Goal: Task Accomplishment & Management: Use online tool/utility

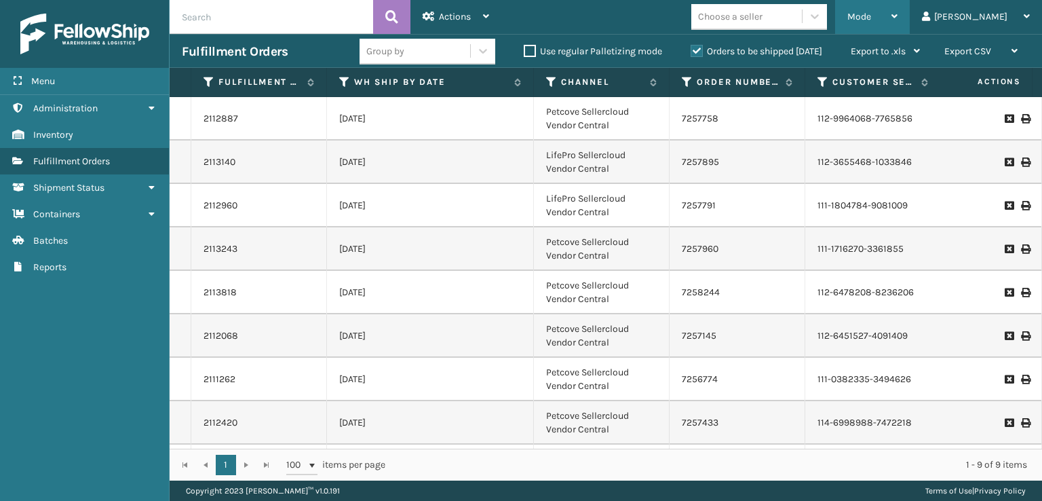
click at [871, 15] on span "Mode" at bounding box center [859, 17] width 24 height 12
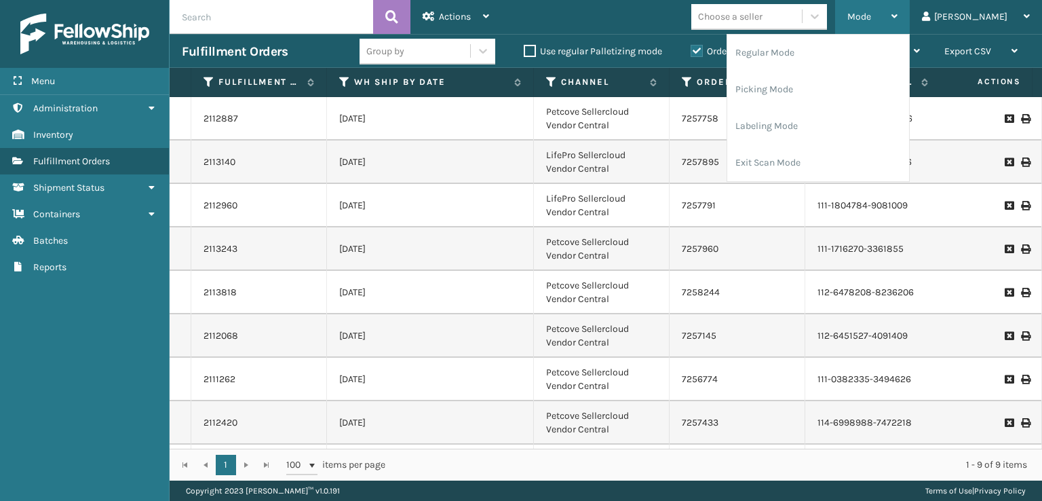
click at [897, 22] on div "Mode" at bounding box center [872, 17] width 50 height 34
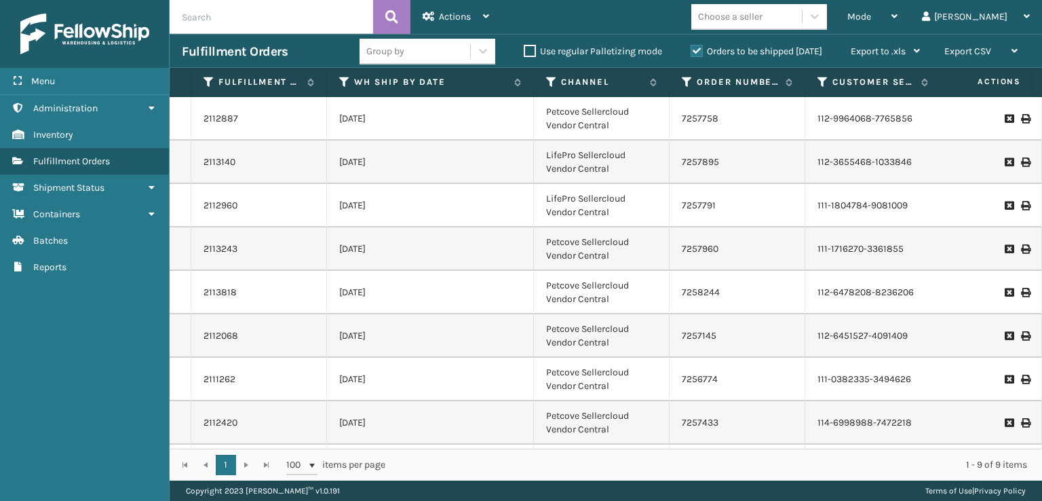
click at [835, 22] on div "Choose a seller" at bounding box center [763, 17] width 144 height 26
click at [871, 14] on span "Mode" at bounding box center [859, 17] width 24 height 12
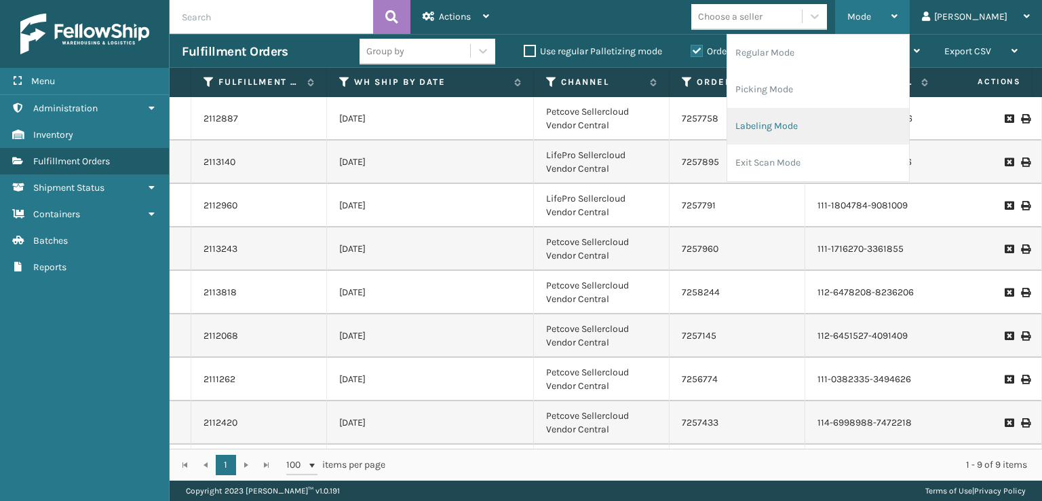
click at [810, 125] on li "Labeling Mode" at bounding box center [818, 126] width 182 height 37
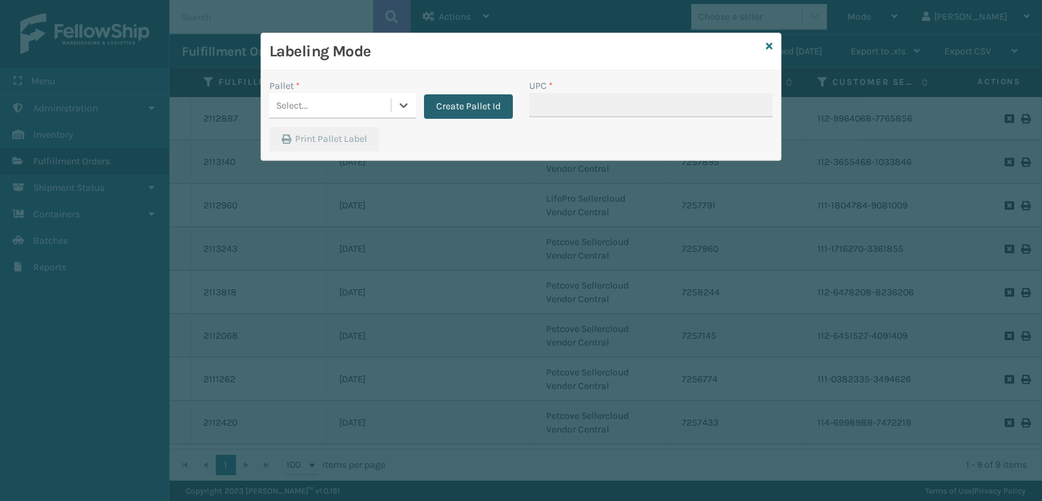
click at [456, 104] on button "Create Pallet Id" at bounding box center [468, 106] width 89 height 24
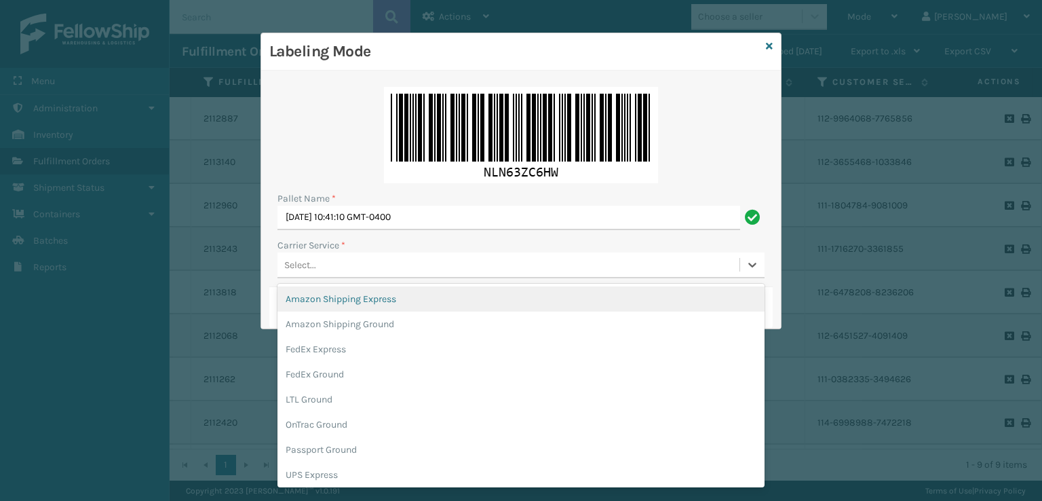
click at [296, 260] on div "Select..." at bounding box center [300, 265] width 32 height 14
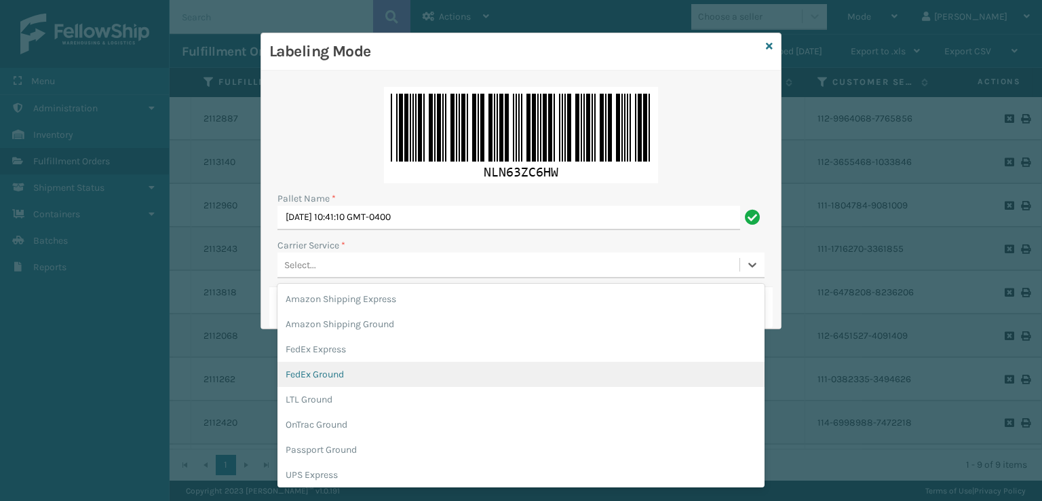
drag, startPoint x: 308, startPoint y: 376, endPoint x: 324, endPoint y: 358, distance: 24.5
click at [307, 378] on div "FedEx Ground" at bounding box center [520, 374] width 487 height 25
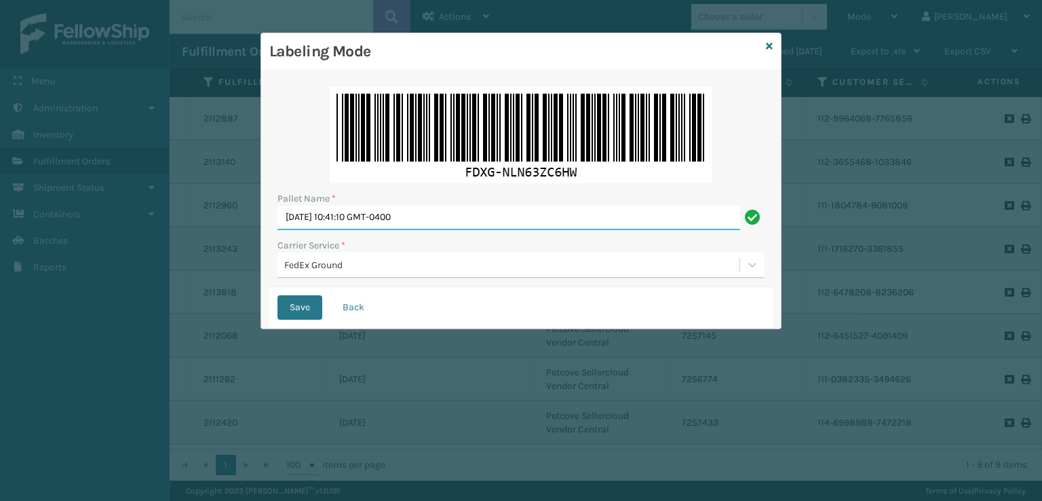
drag, startPoint x: 387, startPoint y: 218, endPoint x: 0, endPoint y: 214, distance: 386.6
click at [0, 214] on div "Labeling Mode Pallet Name * [DATE] 10:41:10 GMT-0400 Carrier Service * FedEx Gr…" at bounding box center [521, 250] width 1042 height 501
type input "T567715"
click at [277, 295] on button "Save" at bounding box center [299, 307] width 45 height 24
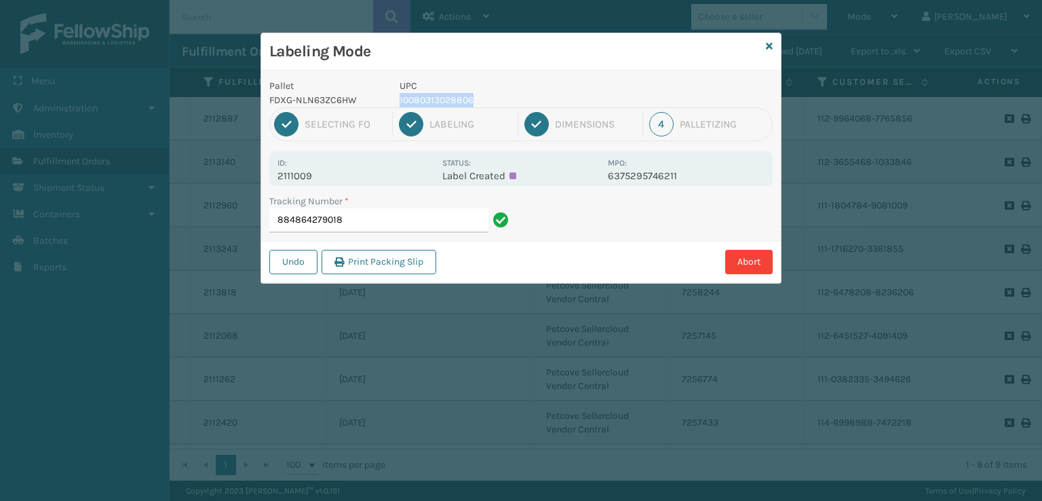
drag, startPoint x: 497, startPoint y: 96, endPoint x: 432, endPoint y: 87, distance: 64.9
click at [432, 87] on div "UPC 10080313028806" at bounding box center [499, 93] width 216 height 28
copy div "10080313028806"
click at [359, 218] on input "884864279018" at bounding box center [378, 220] width 219 height 24
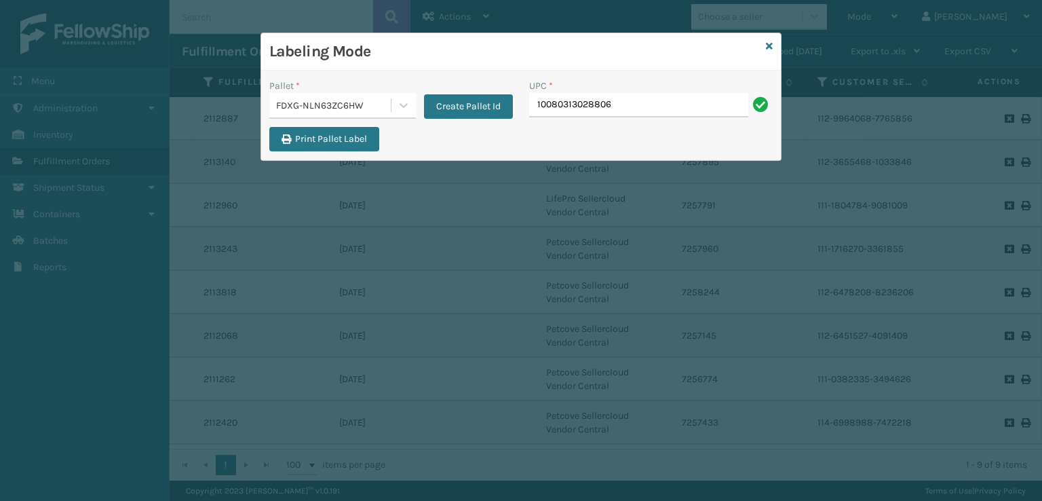
type input "10080313028806"
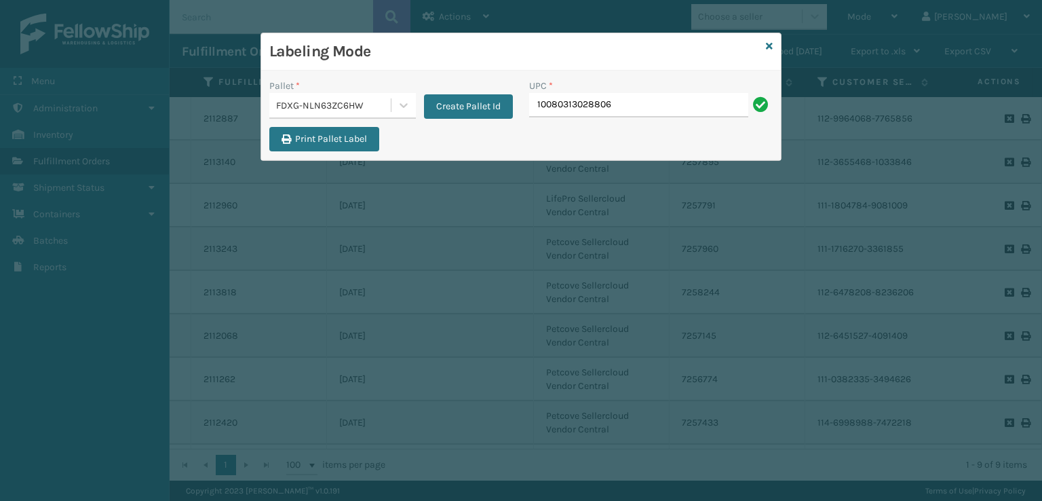
type input "10080313028806"
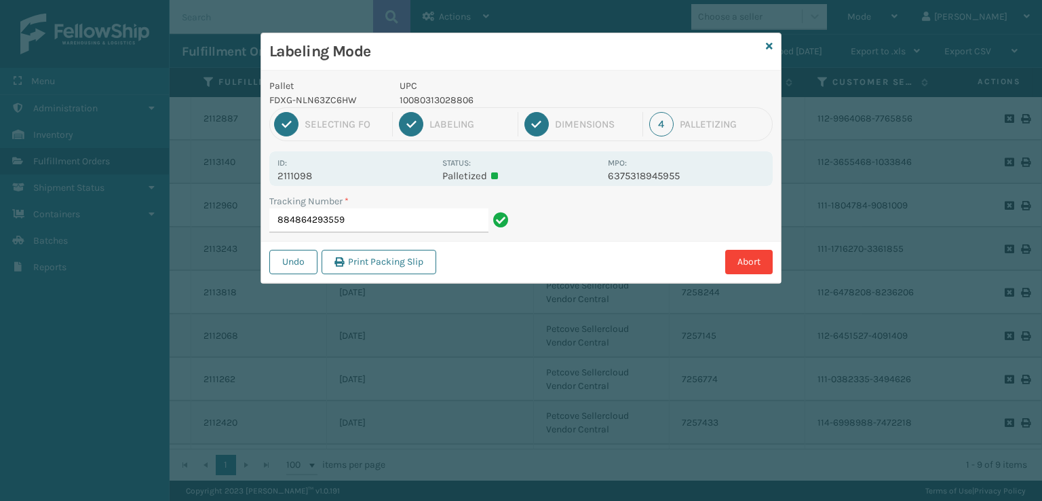
type input "884864293559 10080313028806"
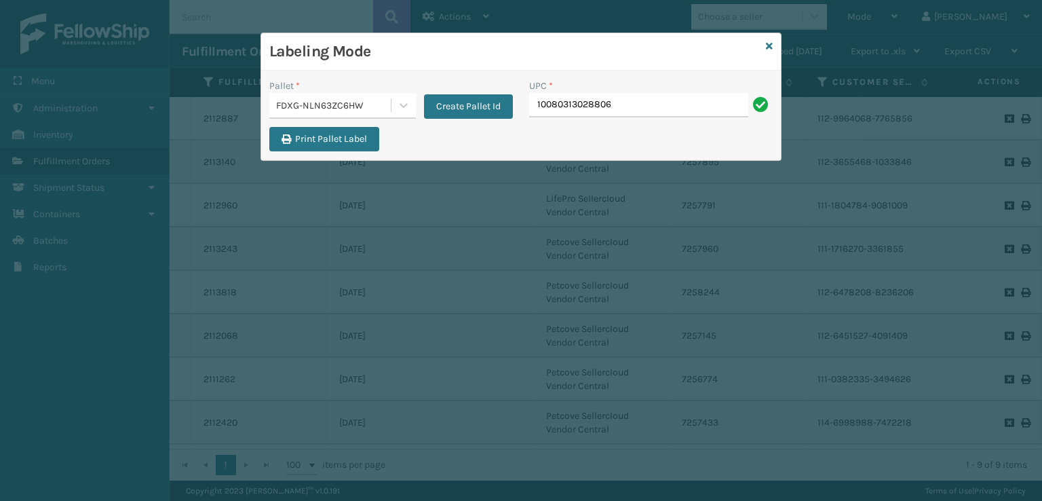
type input "10080313028806"
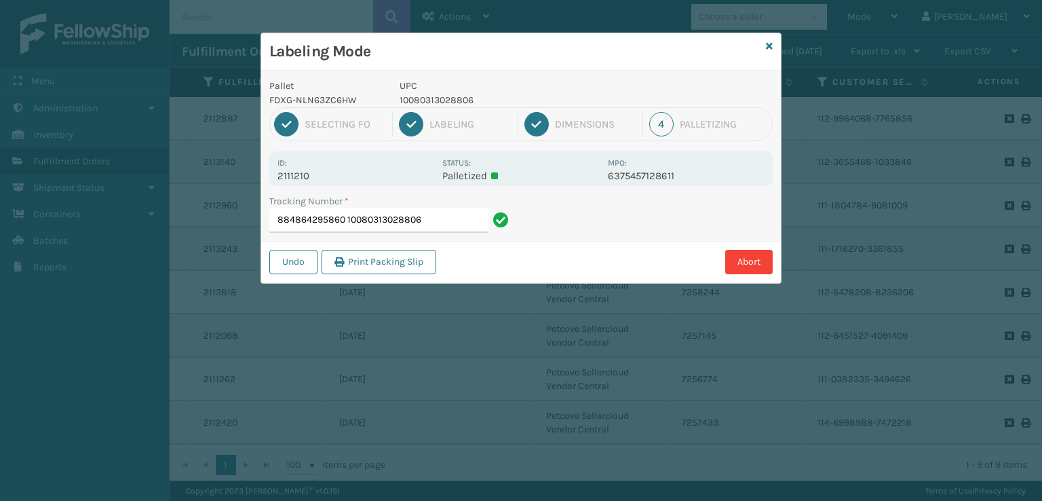
type input "88486429586010080313028806"
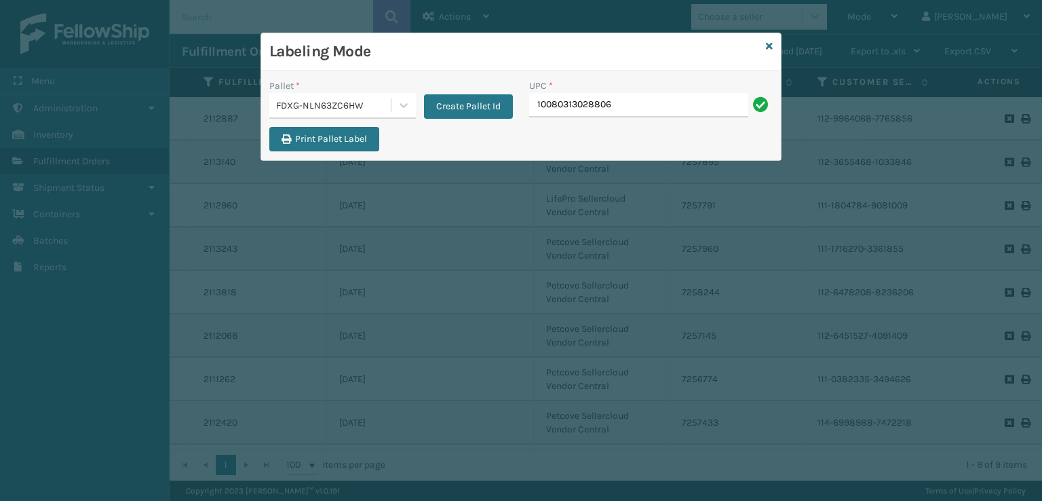
type input "10080313028806"
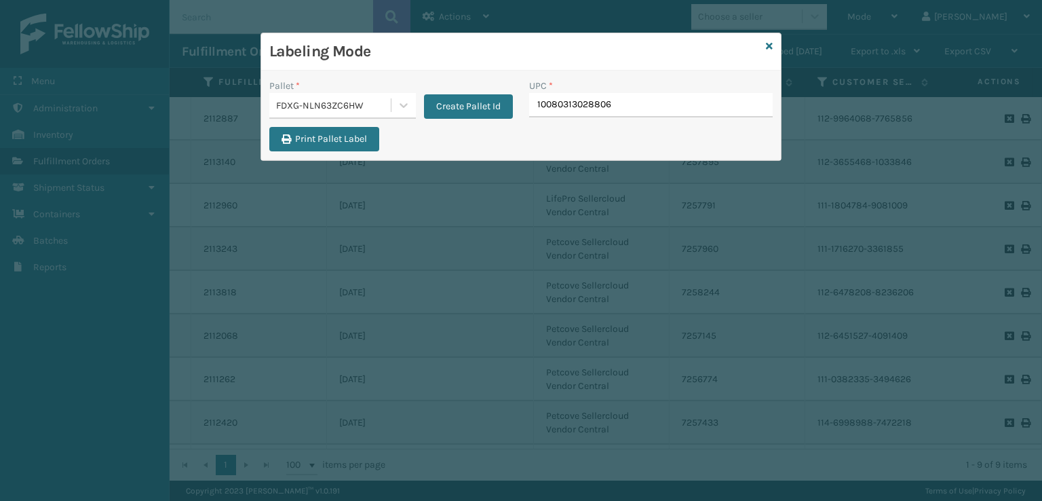
type input "10080313028806"
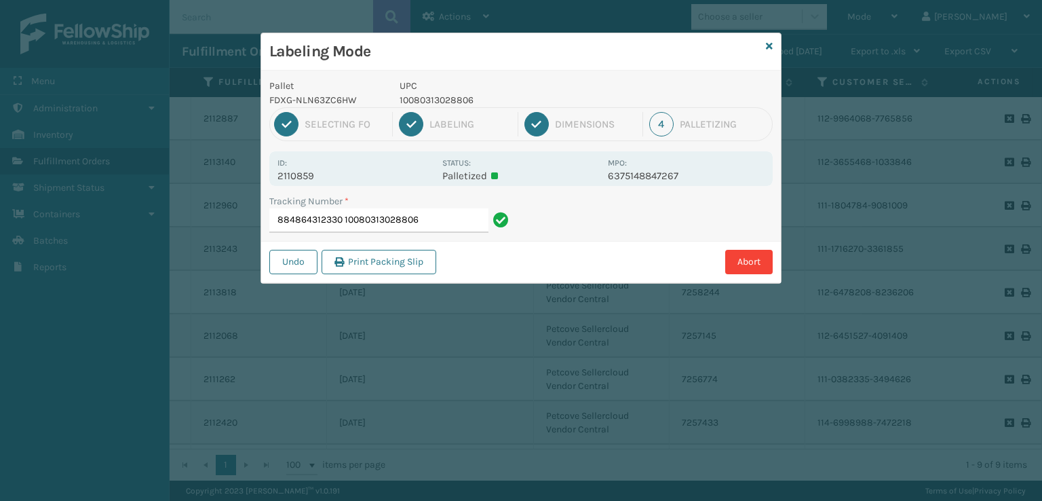
type input "88486431233010080313028806"
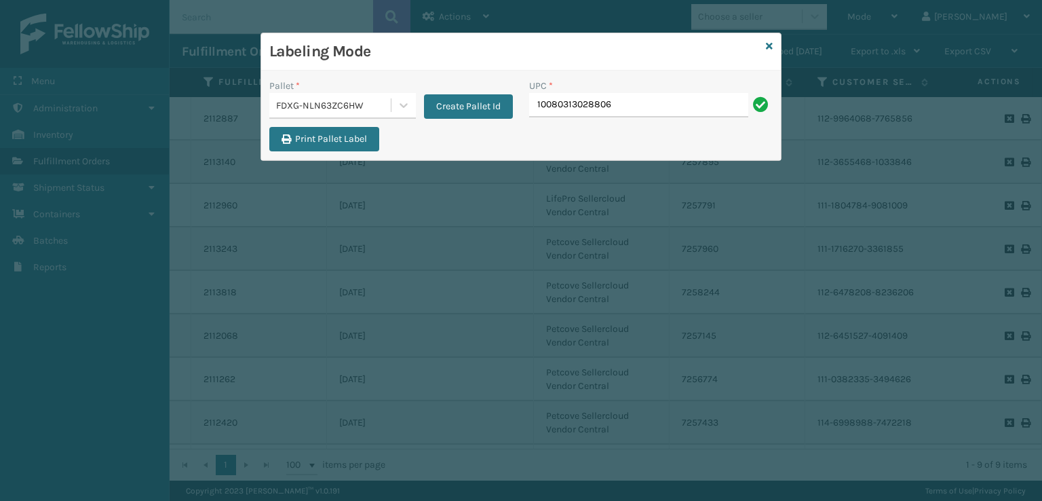
type input "10080313028806"
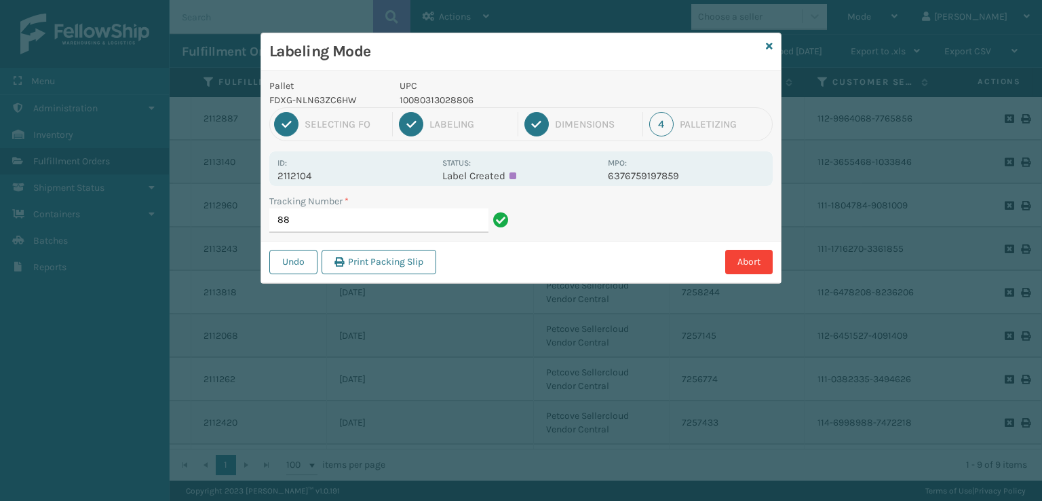
type input "8"
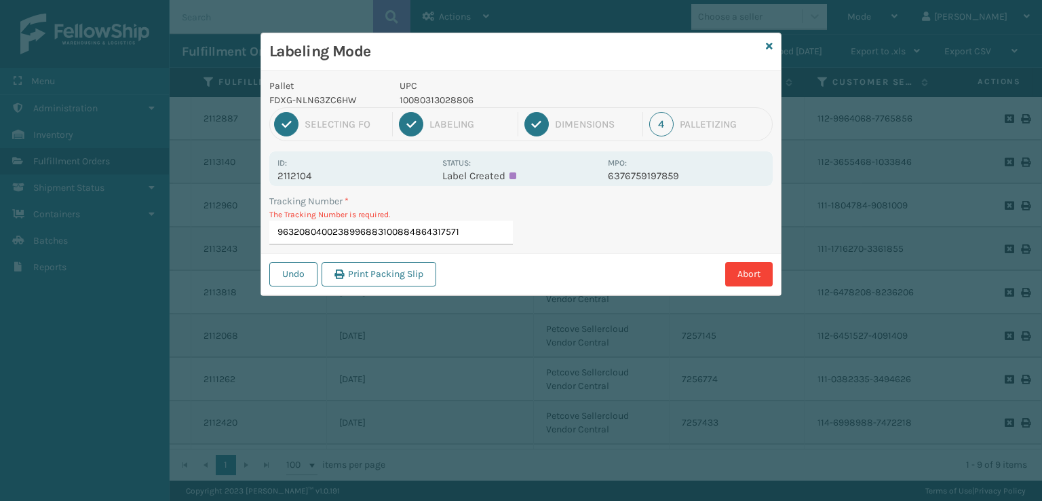
type input "9632080400238996883100884864317571"
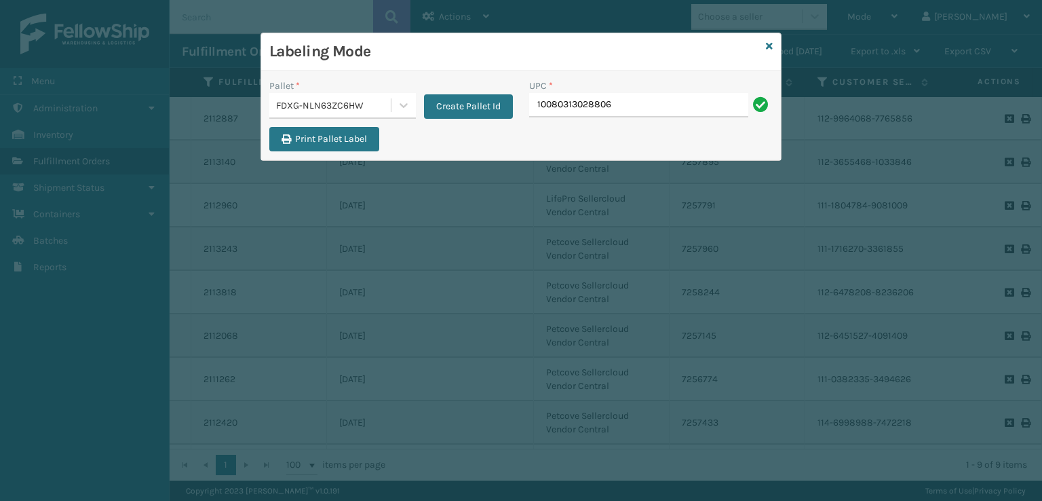
type input "10080313028806"
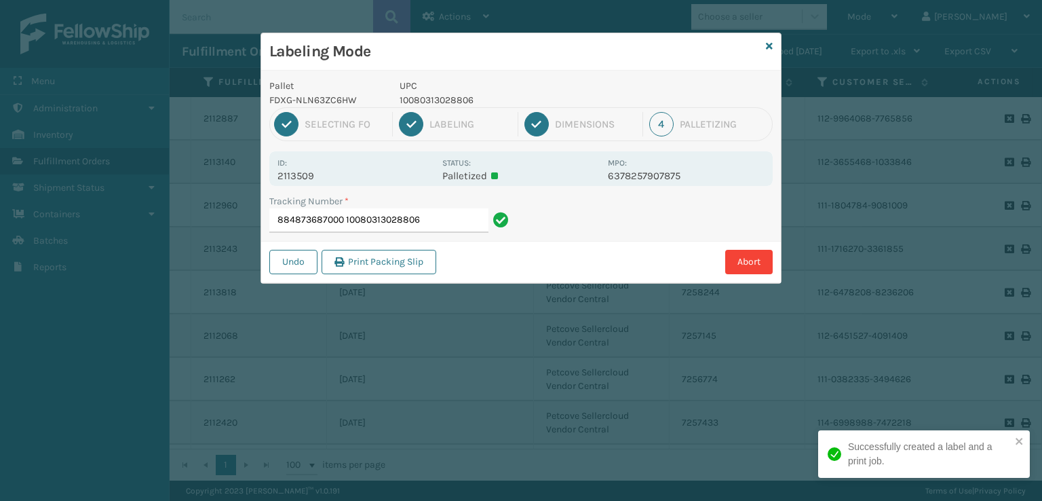
type input "88487368700010080313028806"
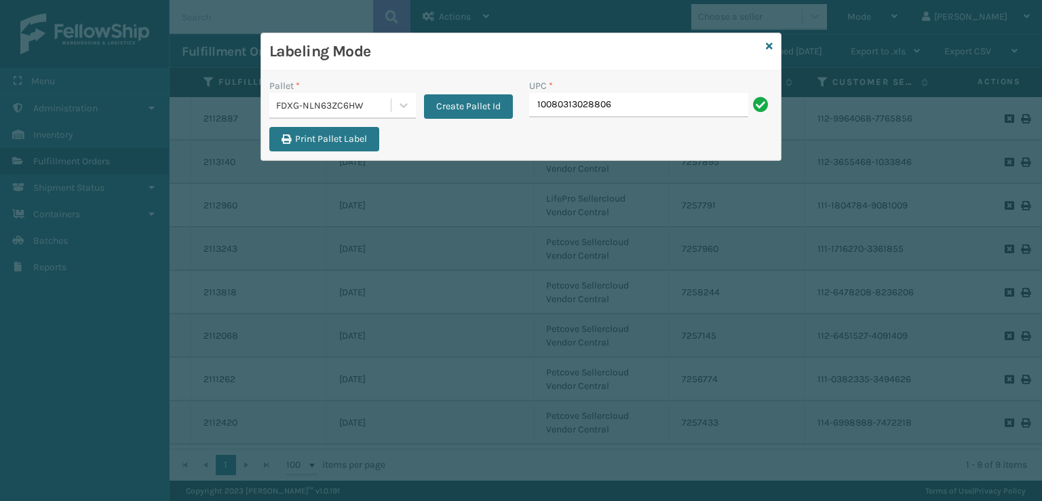
type input "10080313028806"
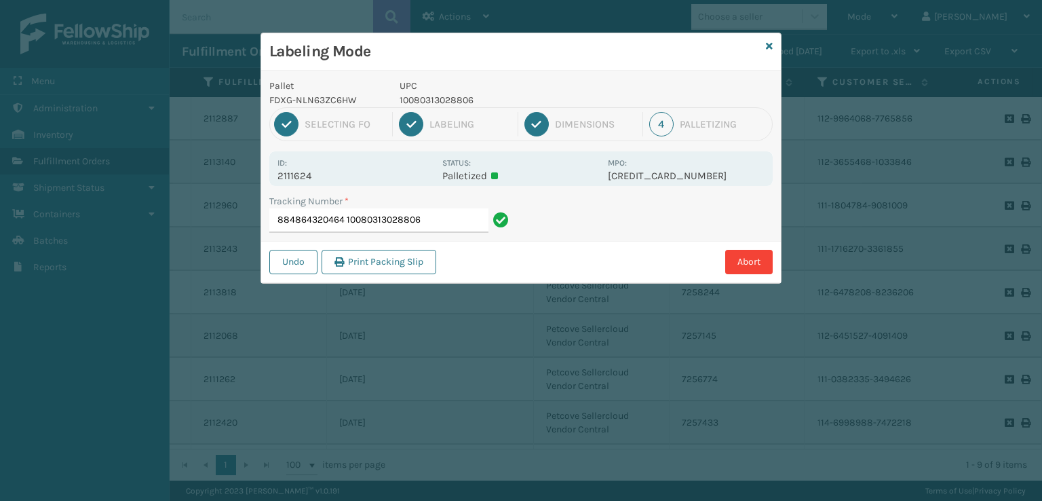
type input "88486432046410080313028806"
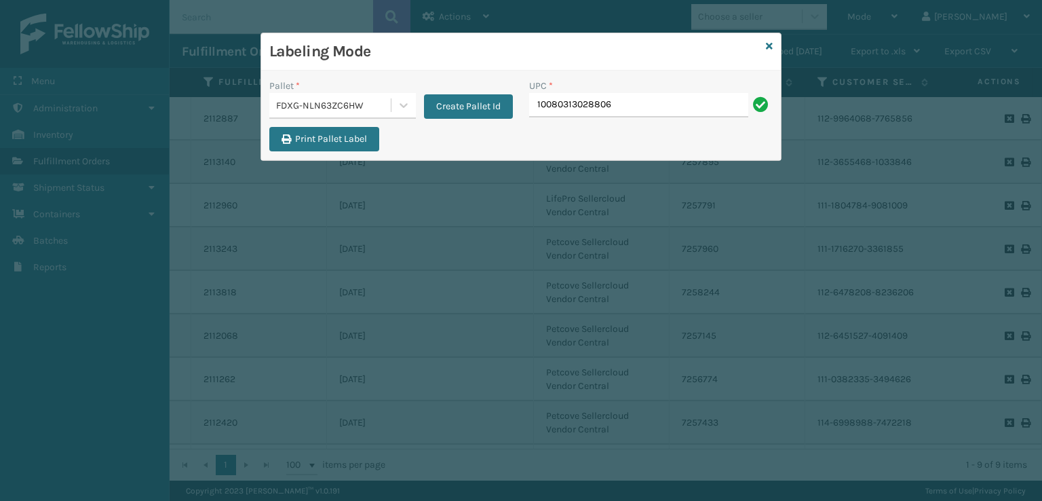
type input "10080313028806"
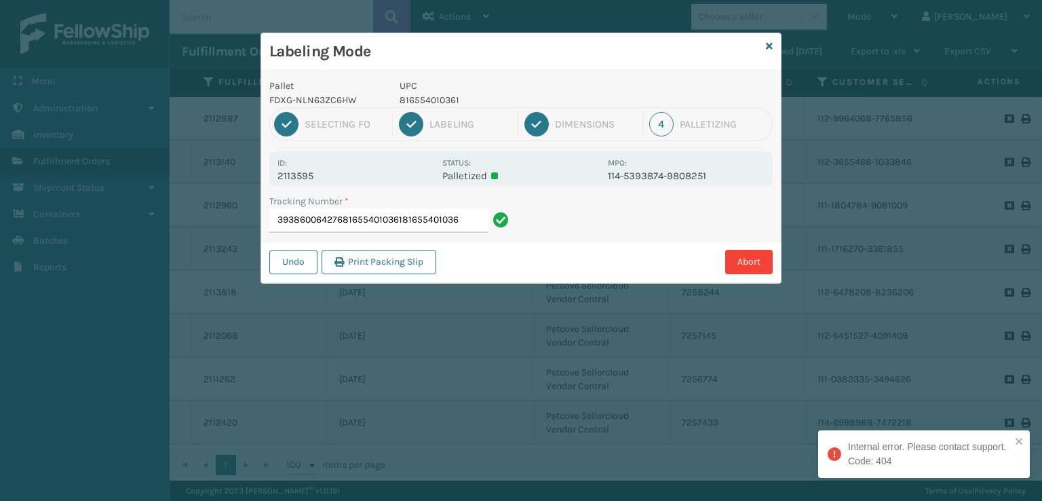
type input "393860064276816554010361816554010361"
type input "393865378055816554010361816554010361"
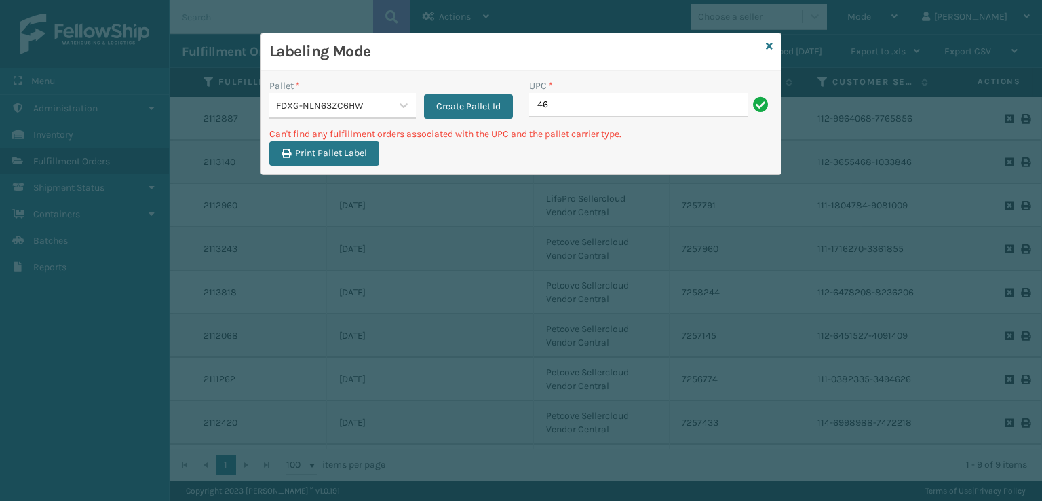
type input "4"
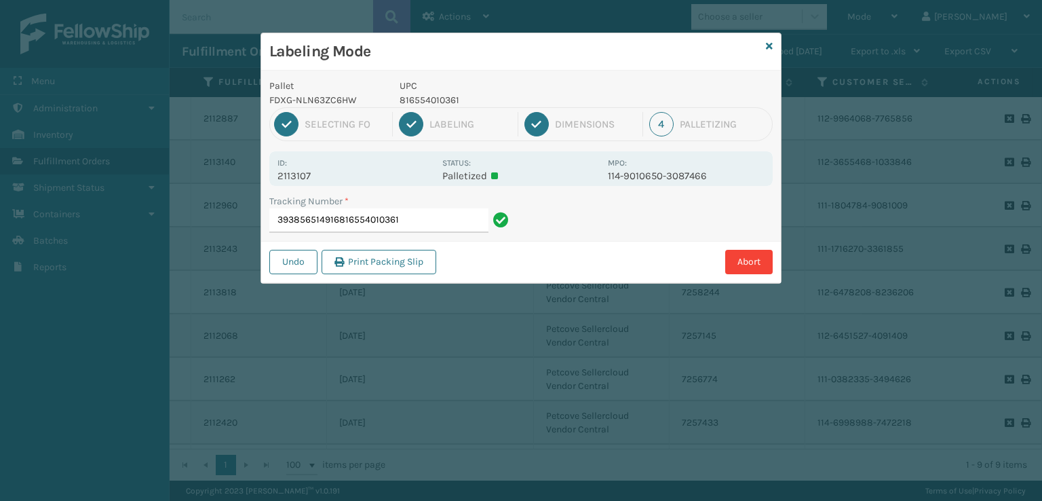
type input "393856514916816554010361"
type input "884869938475"
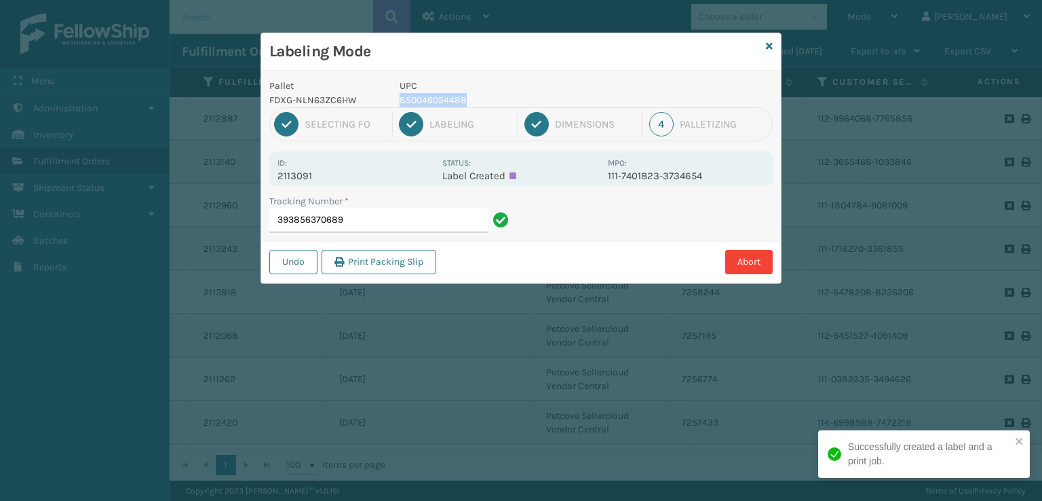
drag, startPoint x: 520, startPoint y: 96, endPoint x: 391, endPoint y: 100, distance: 128.9
click at [391, 100] on div "UPC 850046054488" at bounding box center [499, 93] width 216 height 28
copy p "850046054488"
click at [400, 212] on input "393856370689" at bounding box center [378, 220] width 219 height 24
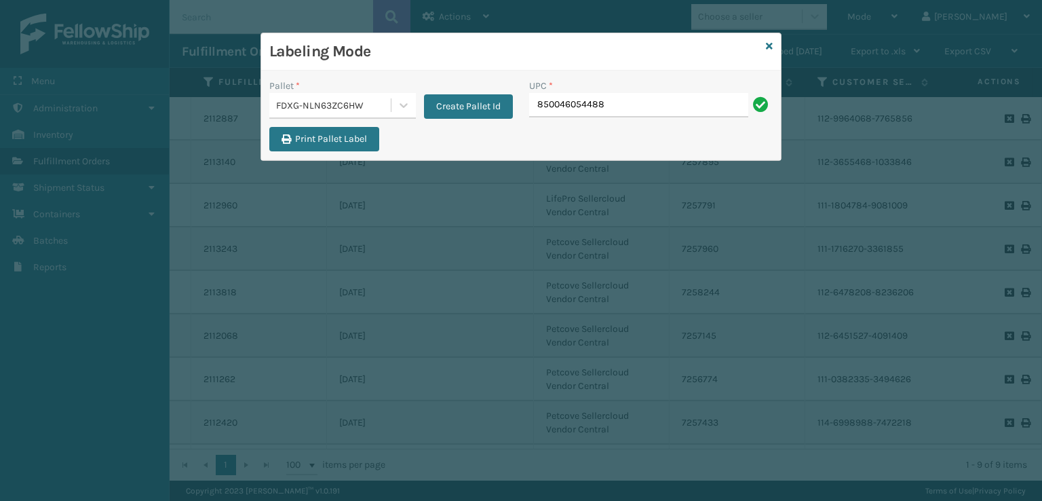
type input "850046054488"
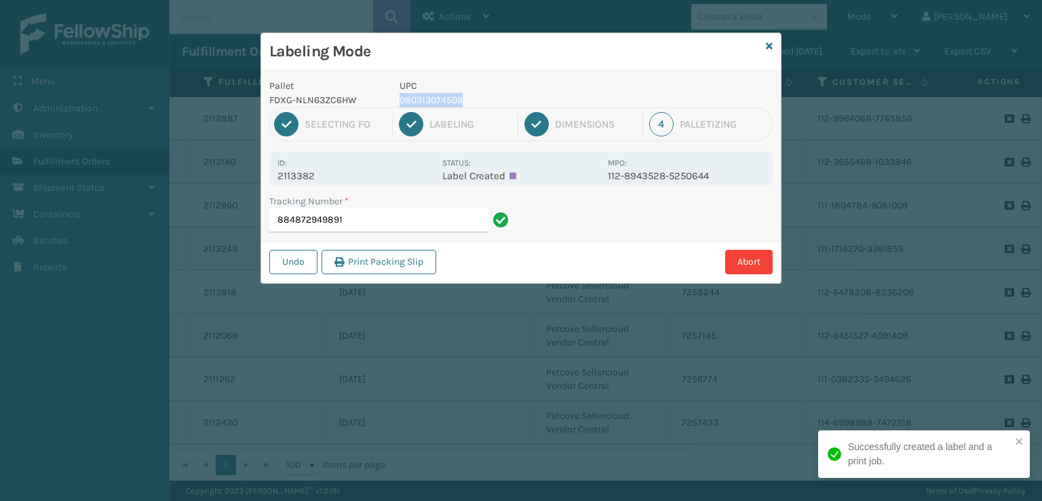
drag, startPoint x: 486, startPoint y: 96, endPoint x: 393, endPoint y: 102, distance: 93.1
click at [393, 102] on div "UPC 080313074509" at bounding box center [499, 93] width 216 height 28
copy p "080313074509"
click at [406, 219] on input "884872949891" at bounding box center [378, 220] width 219 height 24
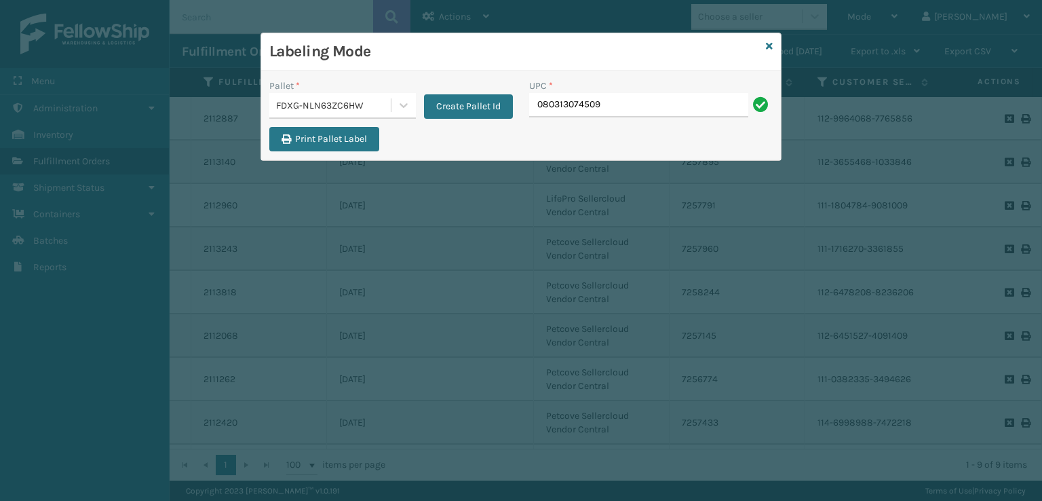
type input "080313074509"
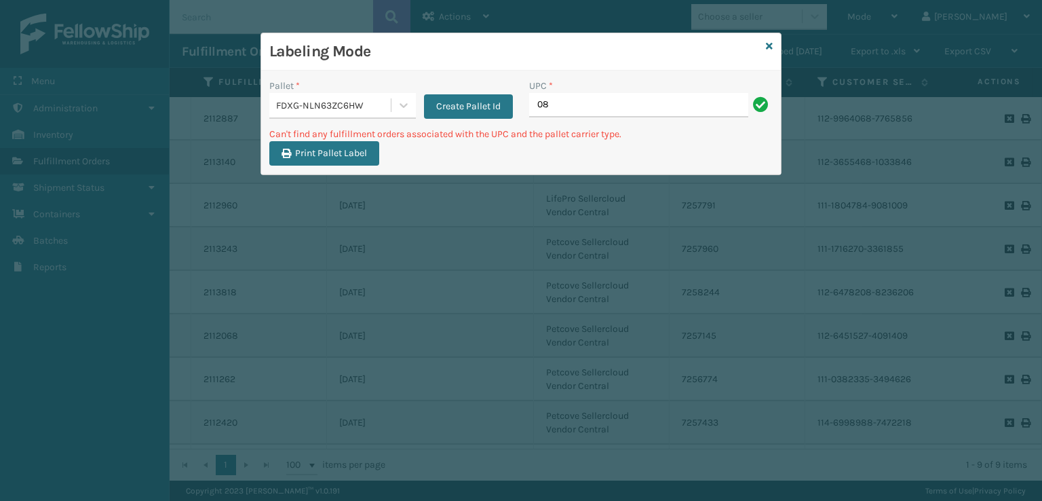
type input "0"
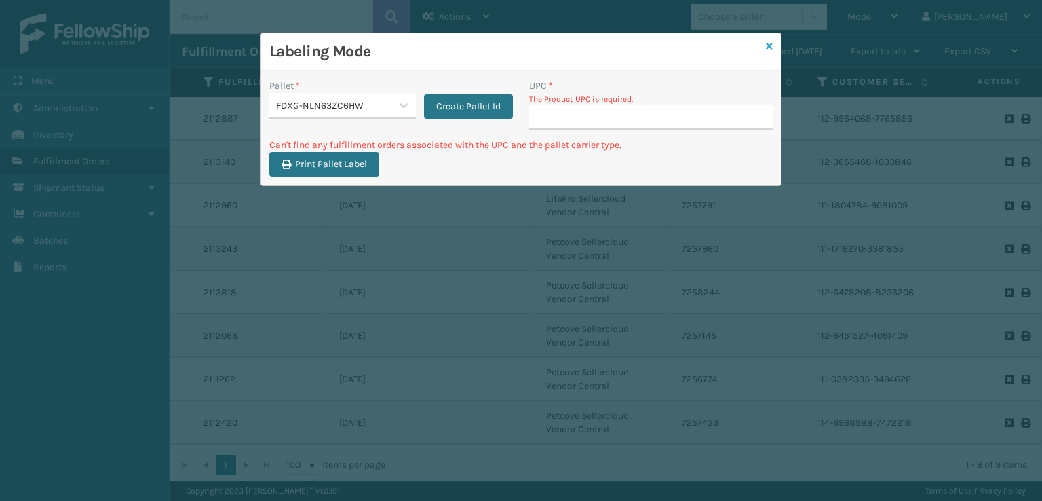
click at [771, 42] on icon at bounding box center [769, 45] width 7 height 9
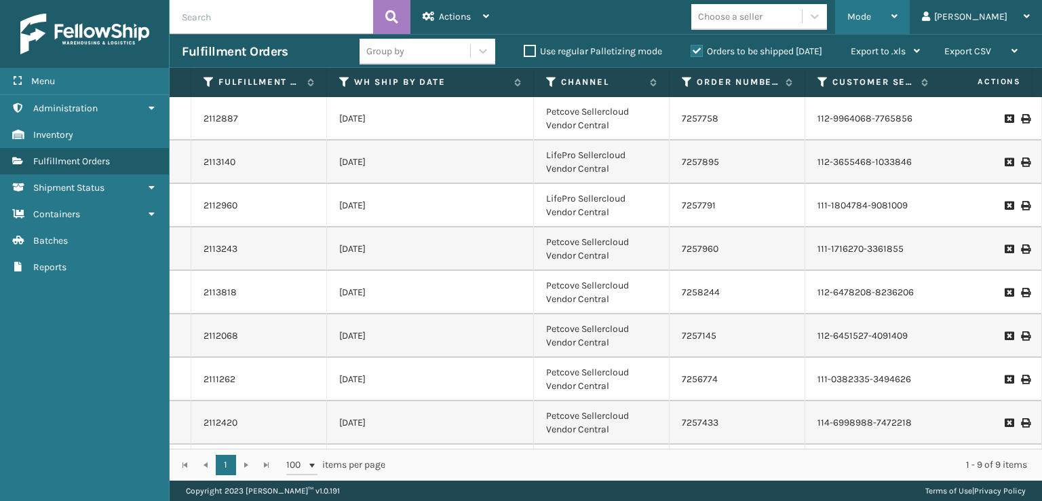
click at [871, 14] on span "Mode" at bounding box center [859, 17] width 24 height 12
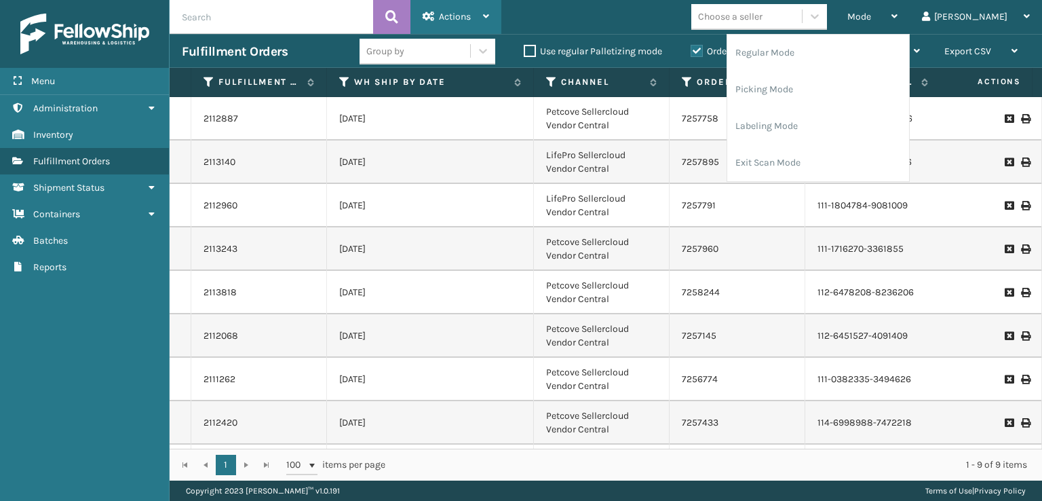
click at [435, 6] on div "Actions" at bounding box center [456, 17] width 66 height 34
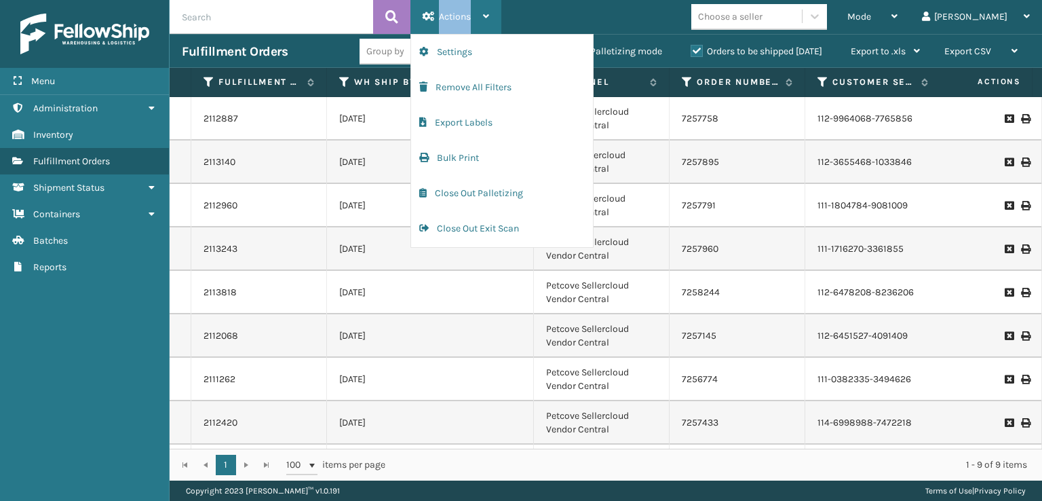
click at [435, 6] on div "Actions" at bounding box center [456, 17] width 66 height 34
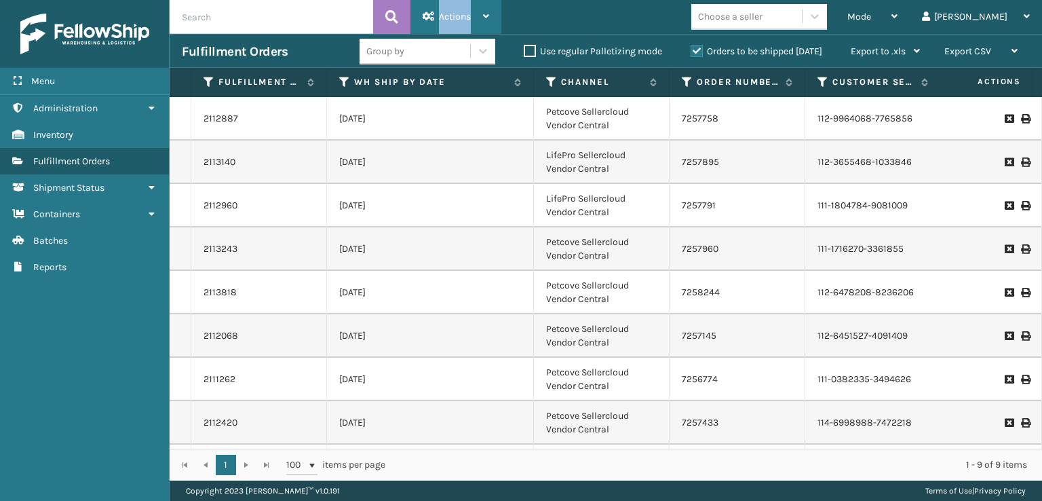
click at [435, 7] on div "Actions" at bounding box center [456, 17] width 66 height 34
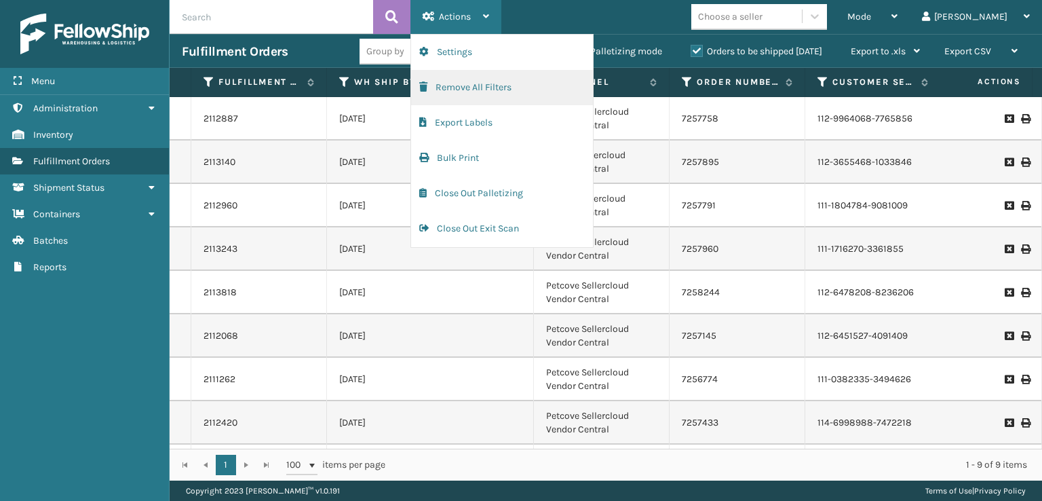
click at [427, 80] on button "Remove All Filters" at bounding box center [502, 87] width 182 height 35
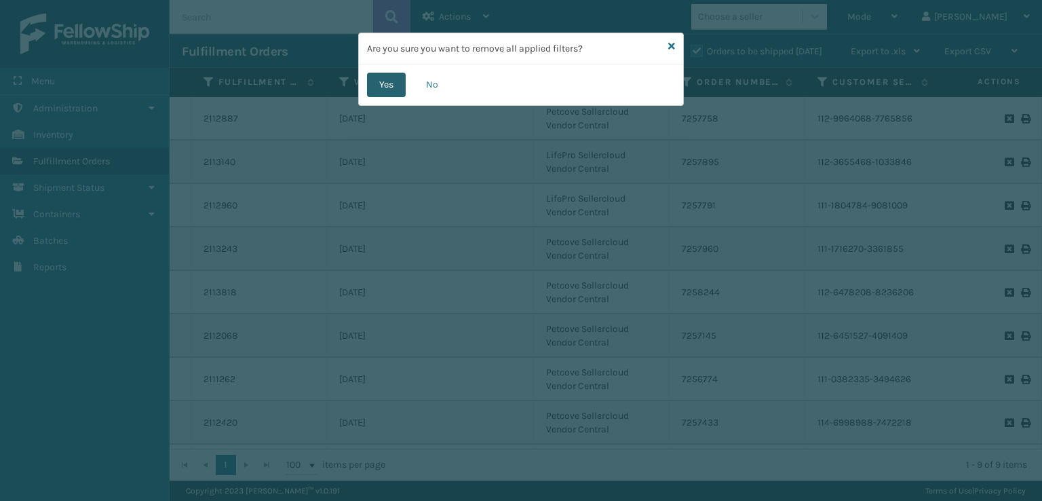
click at [387, 85] on button "Yes" at bounding box center [386, 85] width 39 height 24
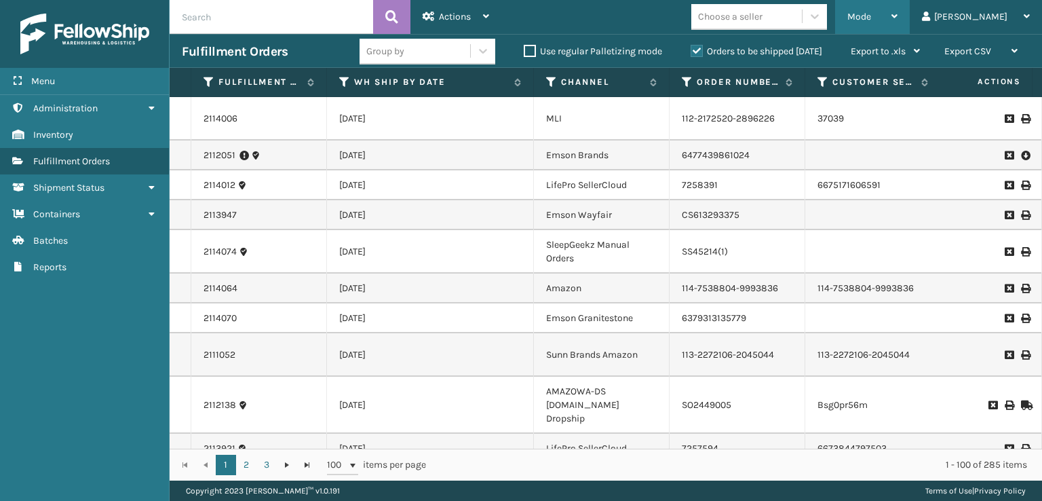
click at [897, 22] on div "Mode" at bounding box center [872, 17] width 50 height 34
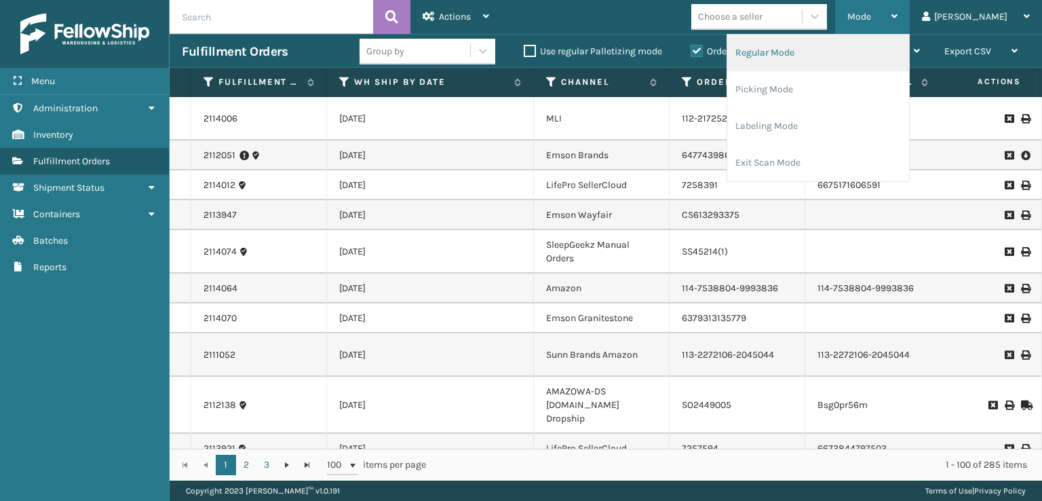
click at [806, 52] on li "Regular Mode" at bounding box center [818, 53] width 182 height 37
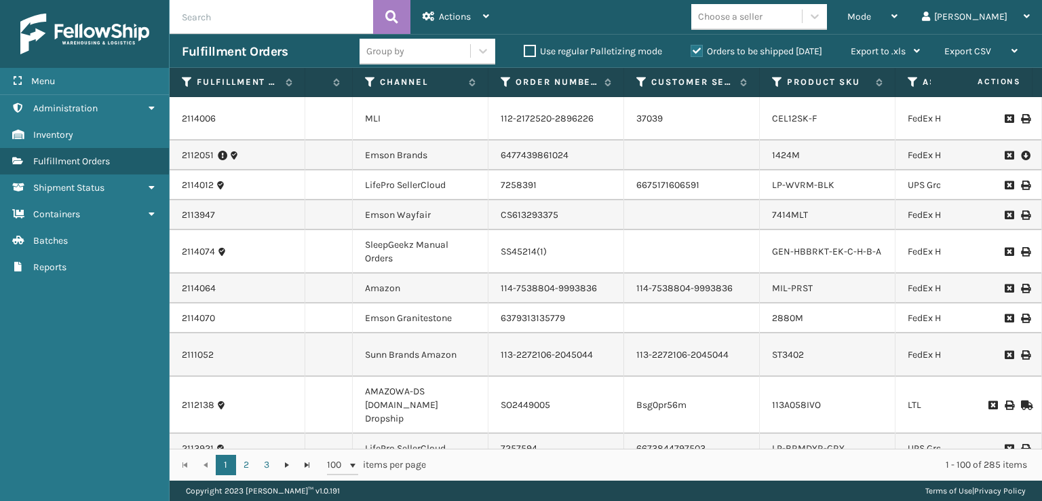
scroll to position [0, 208]
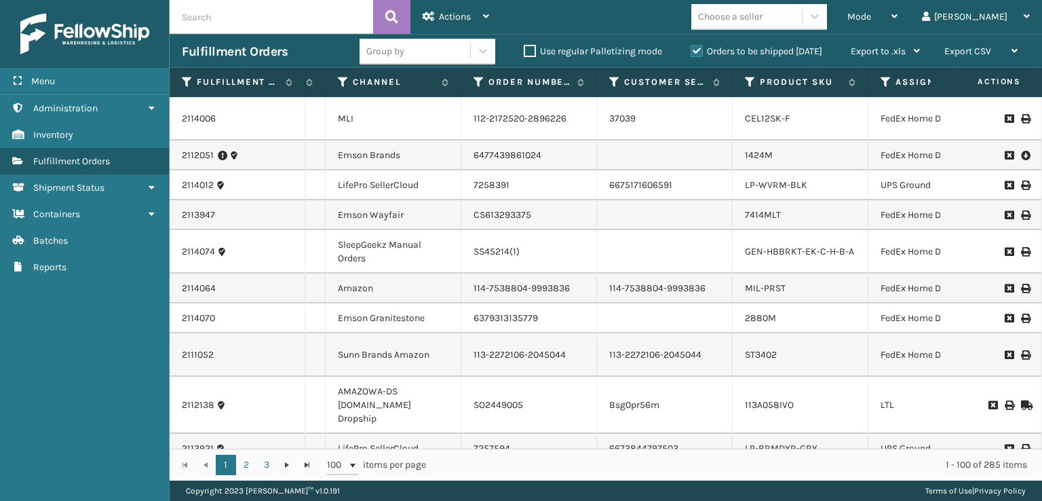
click at [884, 87] on icon at bounding box center [885, 82] width 11 height 12
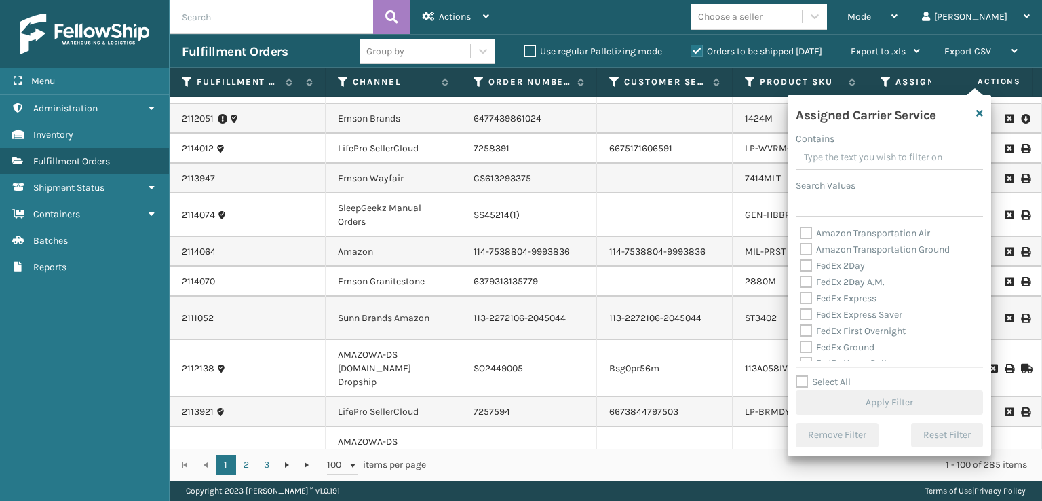
scroll to position [68, 208]
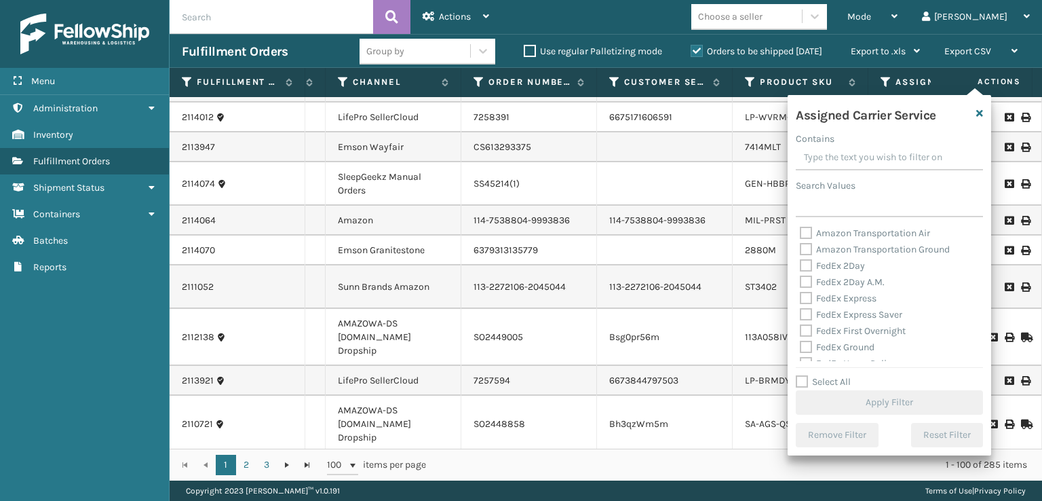
click at [807, 277] on label "FedEx 2Day A.M." at bounding box center [842, 282] width 85 height 12
click at [798, 269] on div "Amazon Transportation Air Amazon Transportation Ground FedEx 2Day FedEx 2Day A.…" at bounding box center [889, 293] width 187 height 136
click at [804, 265] on label "FedEx 2Day" at bounding box center [832, 266] width 65 height 12
click at [800, 265] on input "FedEx 2Day" at bounding box center [800, 262] width 1 height 9
checkbox input "true"
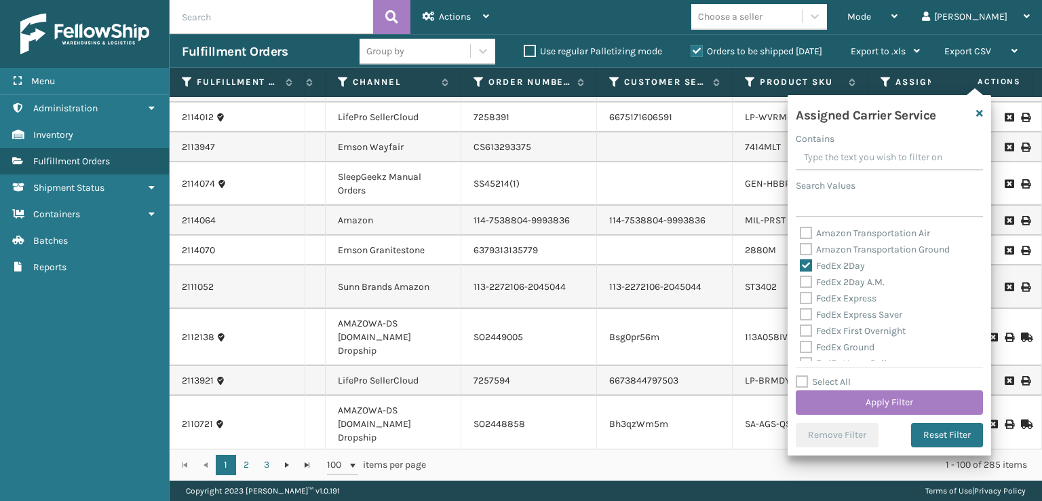
click at [804, 291] on div "FedEx Express" at bounding box center [889, 298] width 179 height 16
click at [804, 281] on label "FedEx 2Day A.M." at bounding box center [842, 282] width 85 height 12
click at [800, 281] on input "FedEx 2Day A.M." at bounding box center [800, 278] width 1 height 9
checkbox input "true"
click at [803, 305] on div "FedEx Express" at bounding box center [889, 298] width 179 height 16
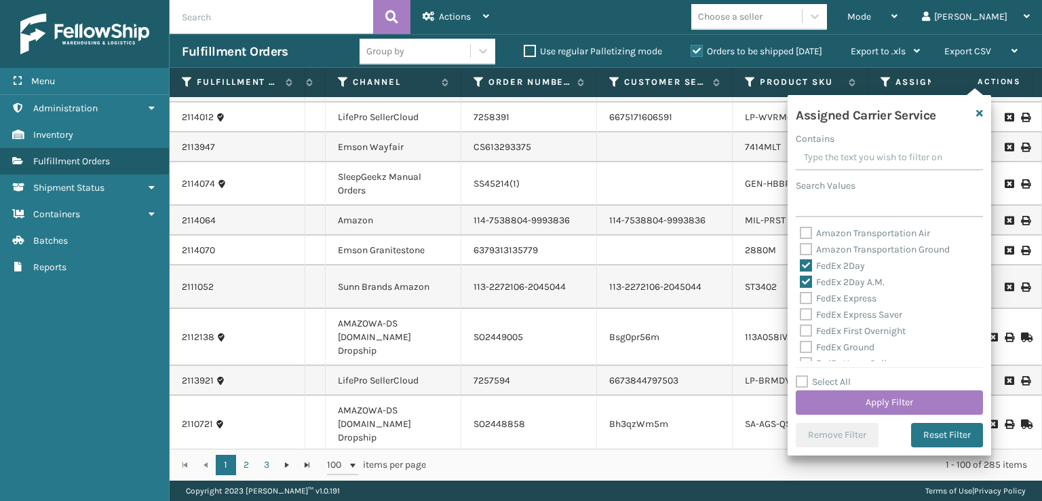
click at [803, 300] on label "FedEx Express" at bounding box center [838, 298] width 77 height 12
click at [800, 299] on input "FedEx Express" at bounding box center [800, 294] width 1 height 9
checkbox input "true"
click at [804, 319] on label "FedEx Express Saver" at bounding box center [851, 315] width 102 height 12
click at [800, 315] on input "FedEx Express Saver" at bounding box center [800, 311] width 1 height 9
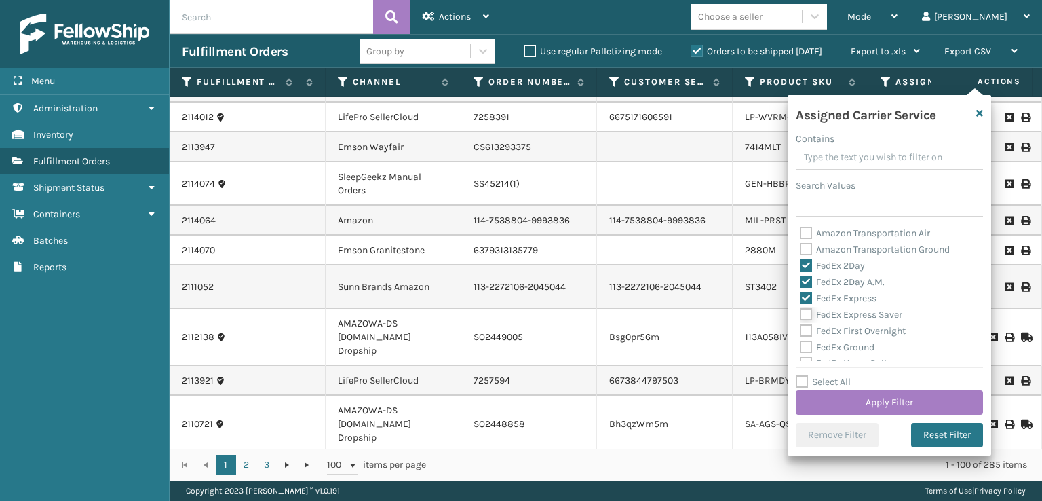
checkbox input "true"
click at [805, 339] on div "FedEx Ground" at bounding box center [889, 347] width 179 height 16
click at [805, 331] on label "FedEx First Overnight" at bounding box center [853, 331] width 106 height 12
click at [800, 331] on input "FedEx First Overnight" at bounding box center [800, 327] width 1 height 9
checkbox input "true"
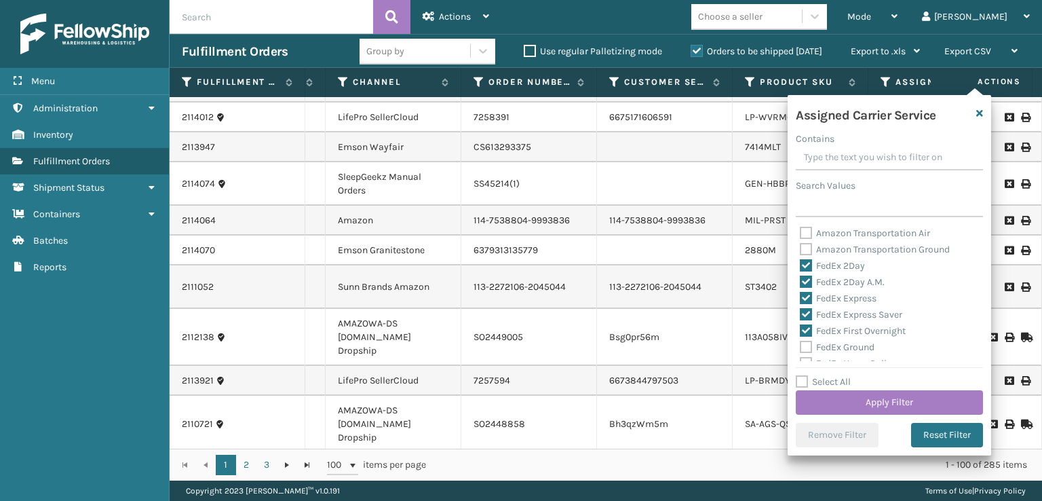
click at [802, 350] on label "FedEx Ground" at bounding box center [837, 347] width 75 height 12
click at [800, 348] on input "FedEx Ground" at bounding box center [800, 343] width 1 height 9
checkbox input "true"
click at [803, 337] on div "FedEx Standard Overnight" at bounding box center [889, 344] width 179 height 16
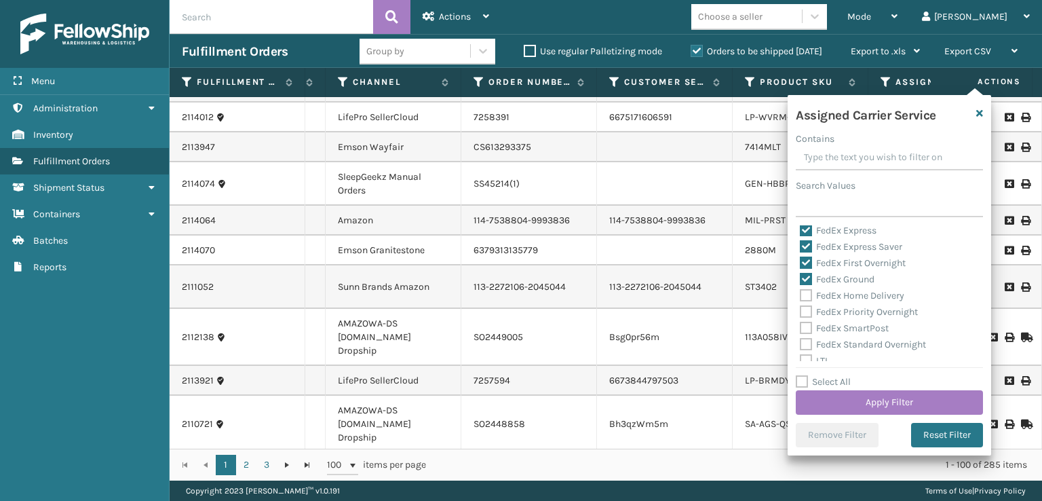
click at [806, 324] on label "FedEx SmartPost" at bounding box center [844, 328] width 89 height 12
click at [800, 324] on input "FedEx SmartPost" at bounding box center [800, 324] width 1 height 9
checkbox input "true"
click at [809, 313] on label "FedEx Priority Overnight" at bounding box center [859, 312] width 118 height 12
click at [800, 313] on input "FedEx Priority Overnight" at bounding box center [800, 308] width 1 height 9
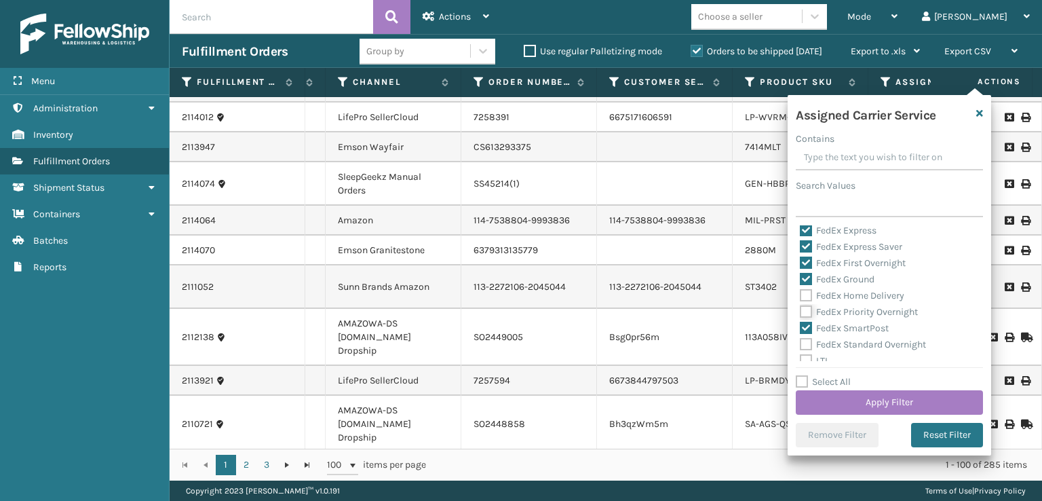
checkbox input "true"
click at [803, 304] on div "FedEx Priority Overnight" at bounding box center [889, 312] width 179 height 16
click at [805, 296] on label "FedEx Home Delivery" at bounding box center [852, 296] width 104 height 12
click at [800, 296] on input "FedEx Home Delivery" at bounding box center [800, 292] width 1 height 9
checkbox input "true"
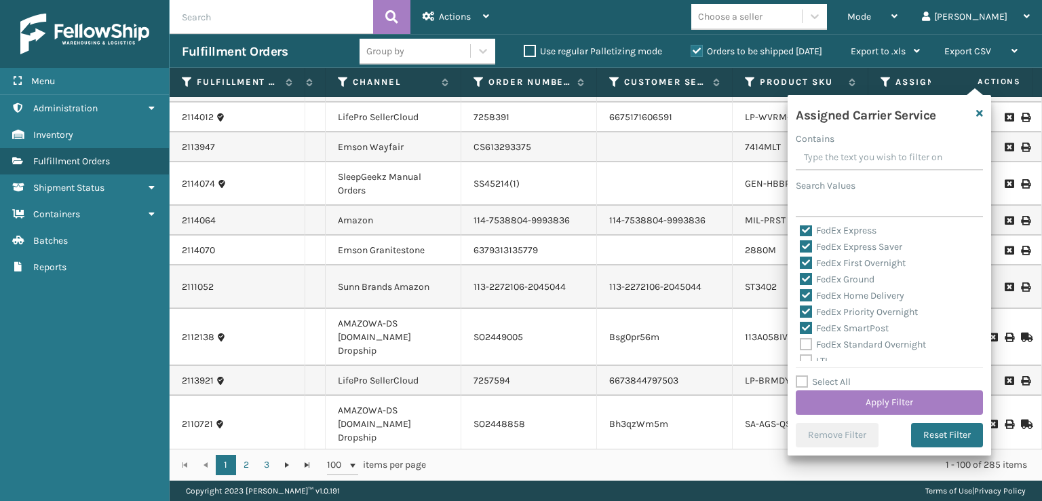
click at [804, 341] on label "FedEx Standard Overnight" at bounding box center [863, 344] width 126 height 12
click at [800, 341] on input "FedEx Standard Overnight" at bounding box center [800, 340] width 1 height 9
checkbox input "true"
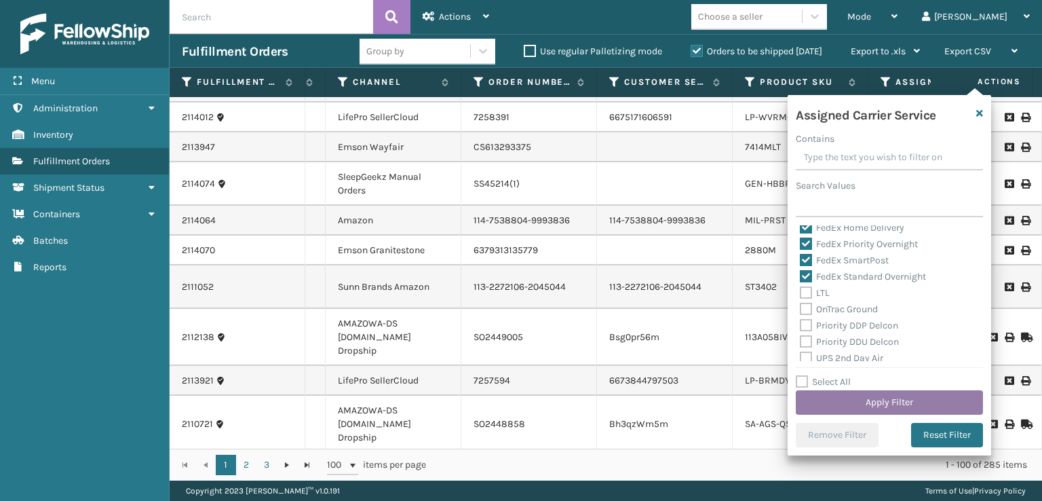
click at [842, 401] on button "Apply Filter" at bounding box center [889, 402] width 187 height 24
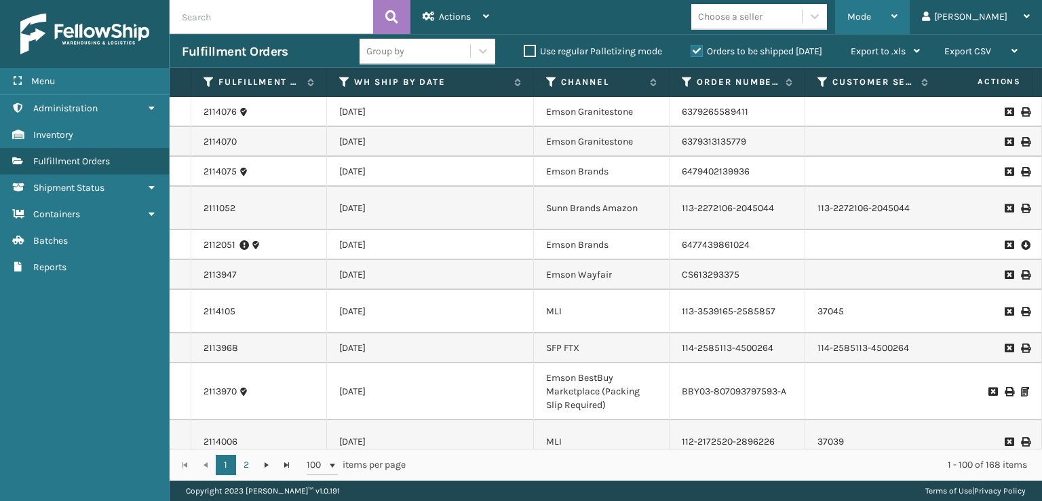
click at [897, 28] on div "Mode" at bounding box center [872, 17] width 50 height 34
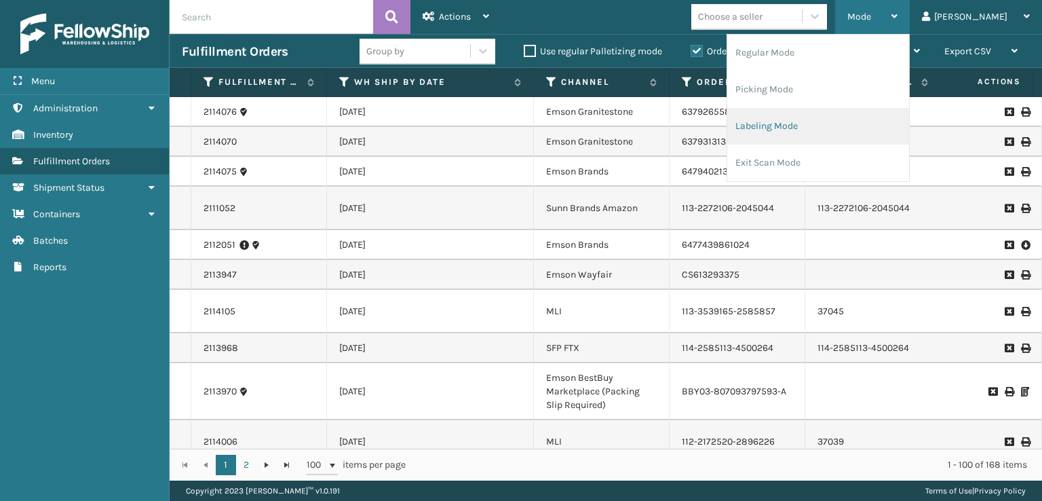
click at [805, 134] on li "Labeling Mode" at bounding box center [818, 126] width 182 height 37
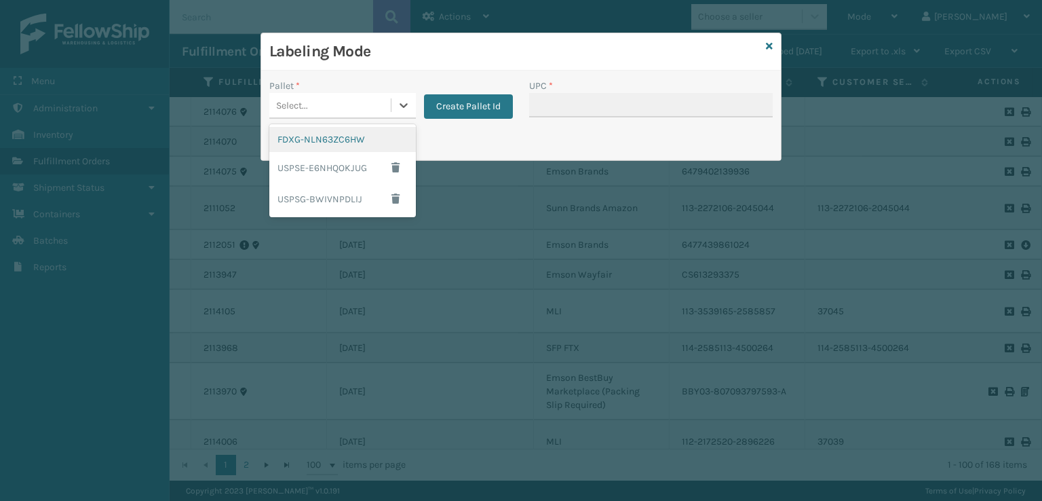
drag, startPoint x: 332, startPoint y: 115, endPoint x: 331, endPoint y: 125, distance: 10.2
click at [332, 119] on div "Pallet * option FDXG-NLN63ZC6HW focused, 1 of 3. 3 results available. Use Up an…" at bounding box center [391, 103] width 260 height 48
drag, startPoint x: 317, startPoint y: 143, endPoint x: 358, endPoint y: 143, distance: 40.7
click at [358, 143] on div "FDXG-NLN63ZC6HW" at bounding box center [342, 139] width 147 height 25
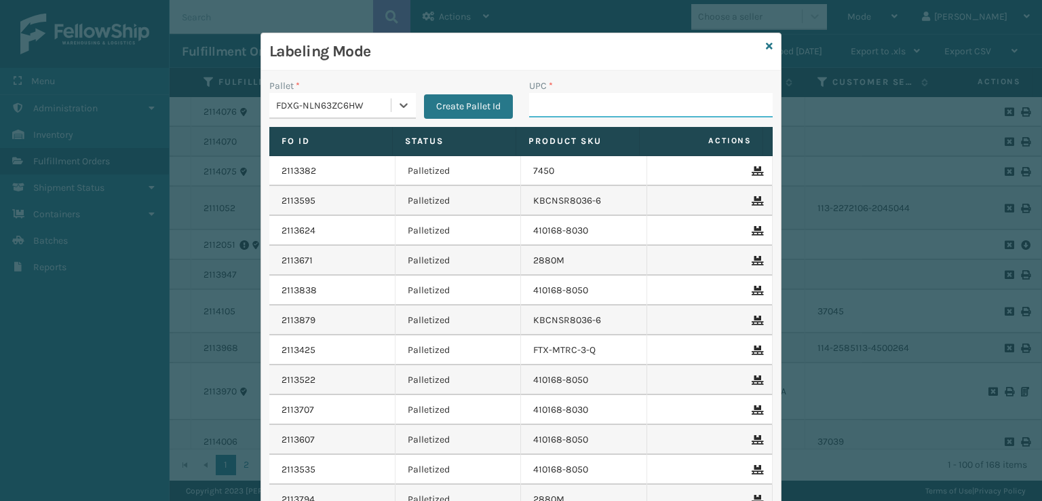
click at [548, 99] on input "UPC *" at bounding box center [651, 105] width 244 height 24
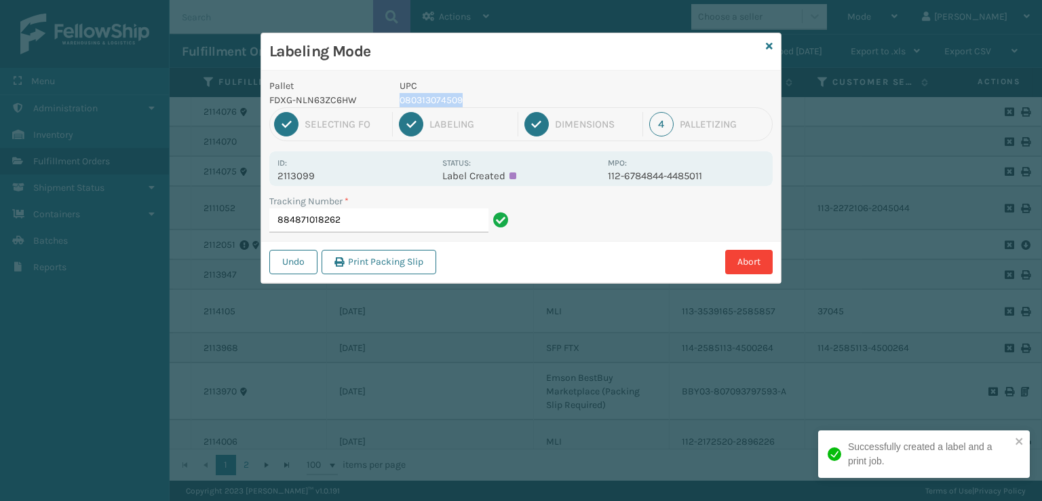
drag, startPoint x: 473, startPoint y: 93, endPoint x: 400, endPoint y: 100, distance: 73.6
click at [400, 100] on p "080313074509" at bounding box center [500, 100] width 200 height 14
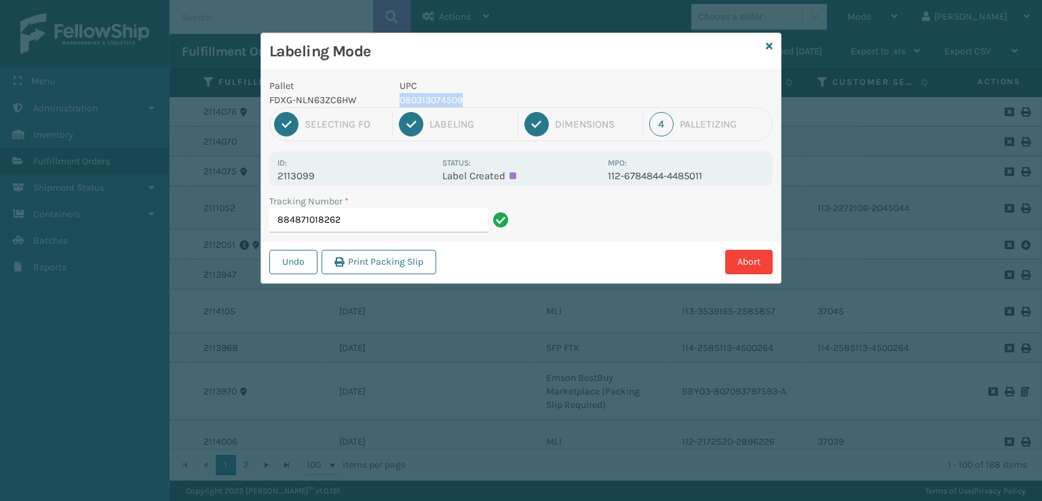
copy p "080313074509"
click at [369, 218] on input "884871018262" at bounding box center [378, 220] width 219 height 24
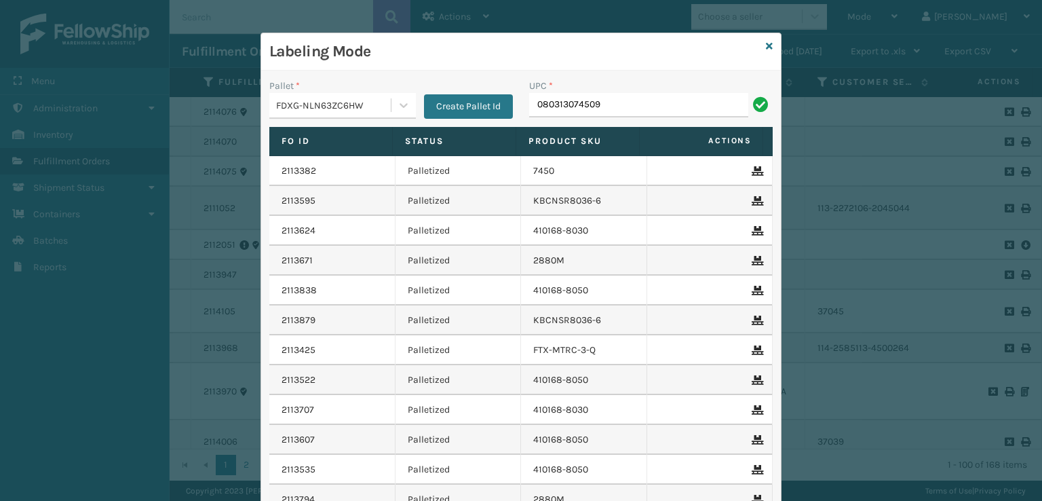
type input "080313074509"
type input "m"
type input "MIL-RAB-4-[GEOGRAPHIC_DATA]"
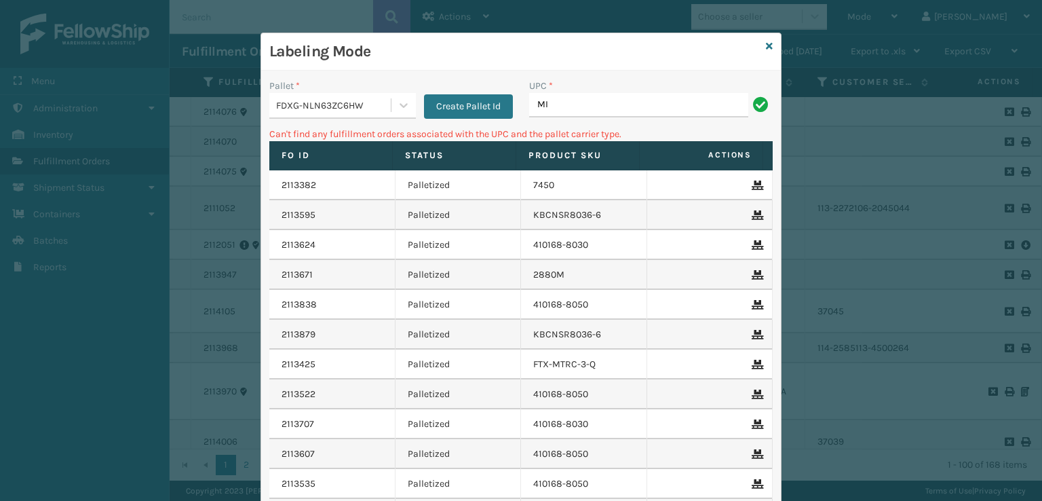
type input "M"
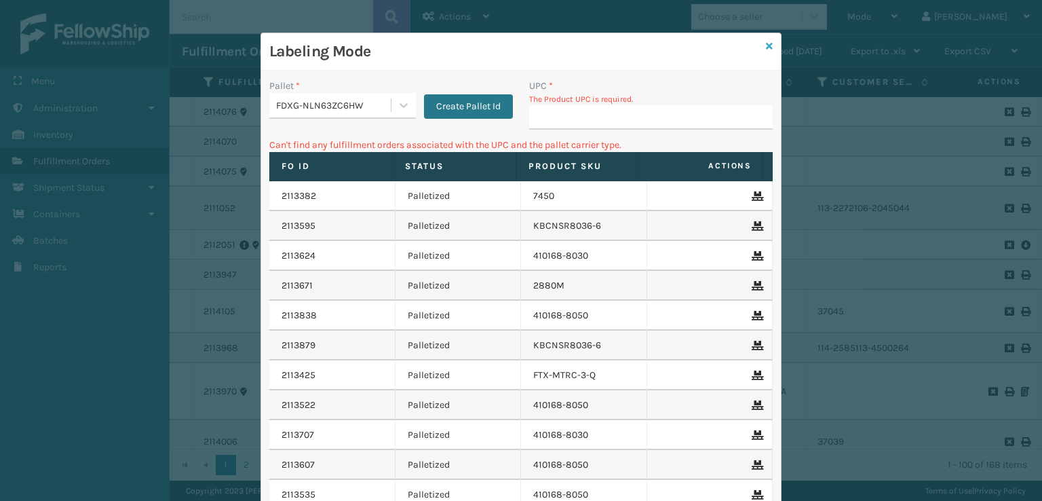
click at [766, 46] on icon at bounding box center [769, 45] width 7 height 9
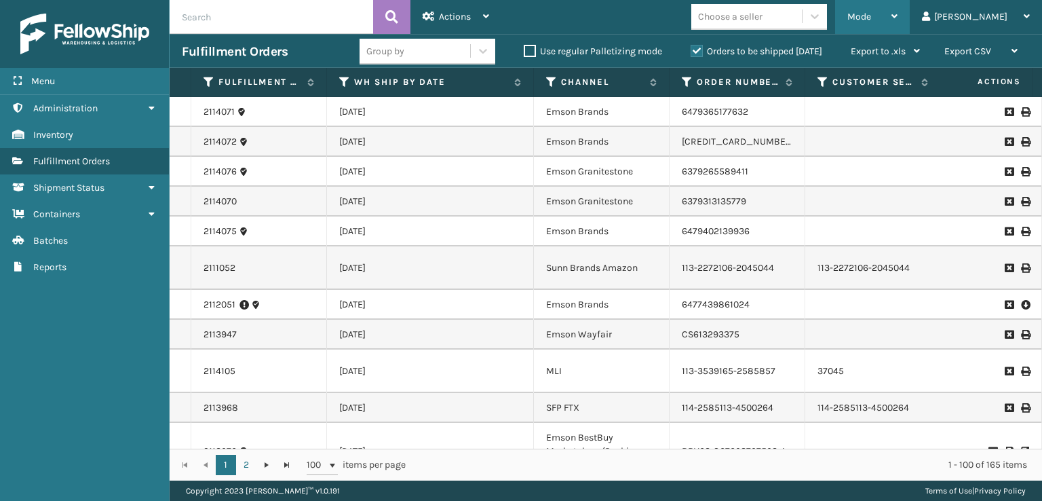
drag, startPoint x: 914, startPoint y: 14, endPoint x: 871, endPoint y: 43, distance: 51.7
click at [871, 17] on span "Mode" at bounding box center [859, 17] width 24 height 12
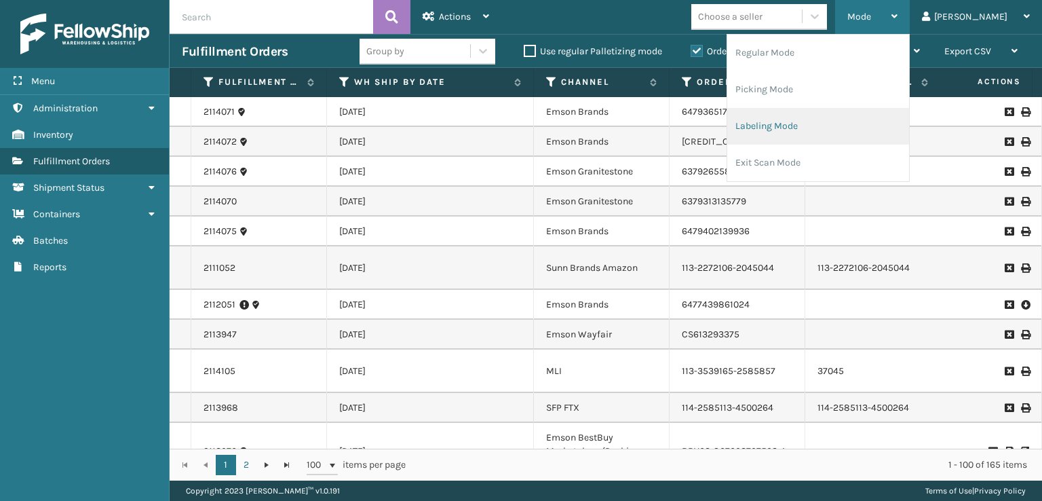
click at [809, 129] on li "Labeling Mode" at bounding box center [818, 126] width 182 height 37
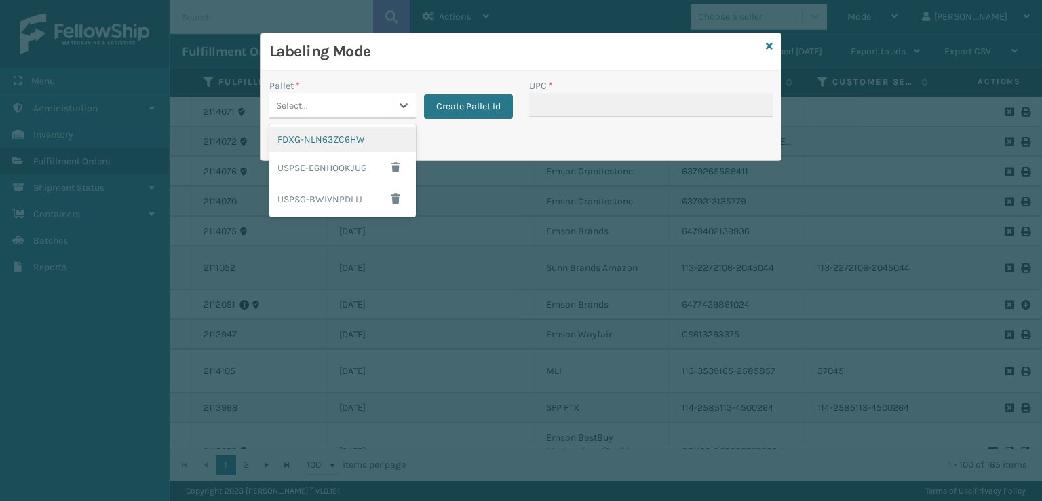
click at [321, 106] on div "Select..." at bounding box center [329, 105] width 121 height 22
click at [334, 136] on div "FDXG-NLN63ZC6HW" at bounding box center [342, 139] width 147 height 25
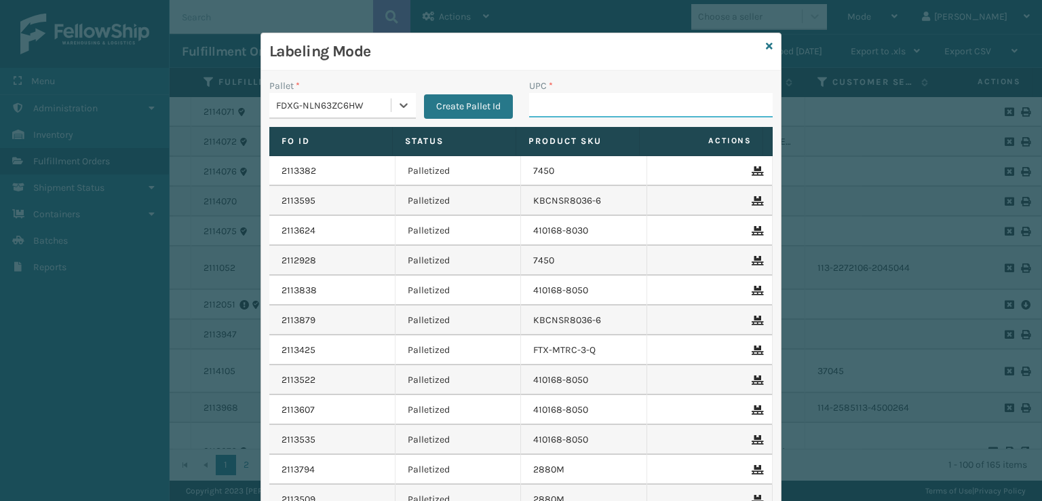
click at [531, 112] on input "UPC *" at bounding box center [651, 105] width 244 height 24
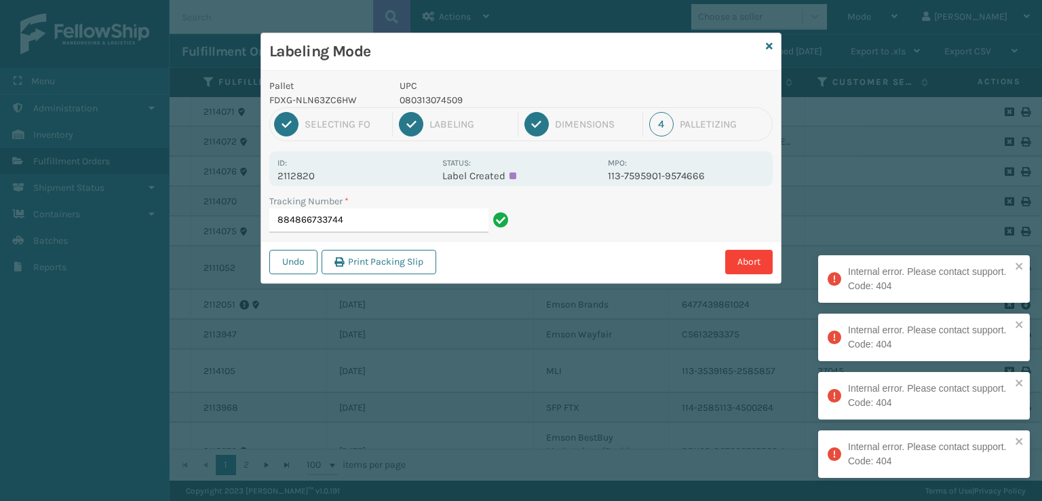
scroll to position [0, 0]
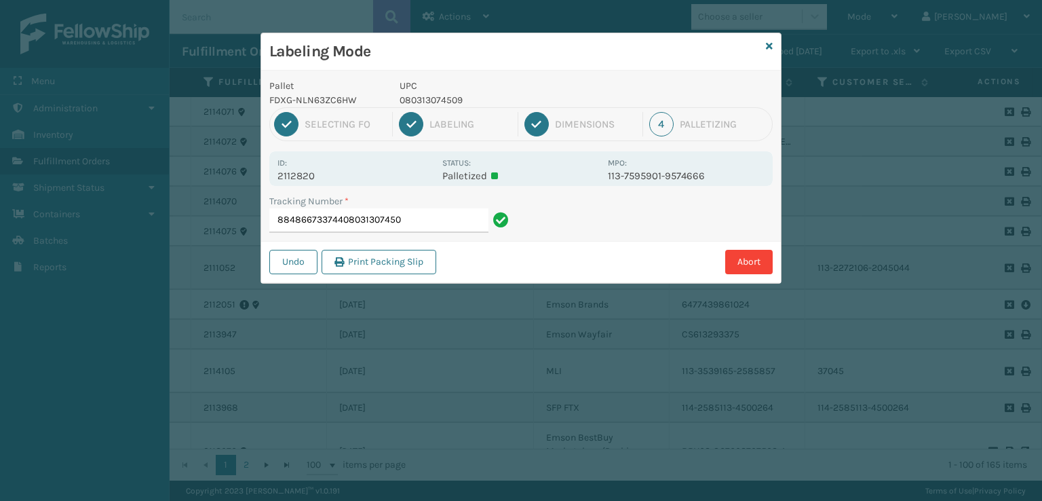
type input "884866733744080313074509"
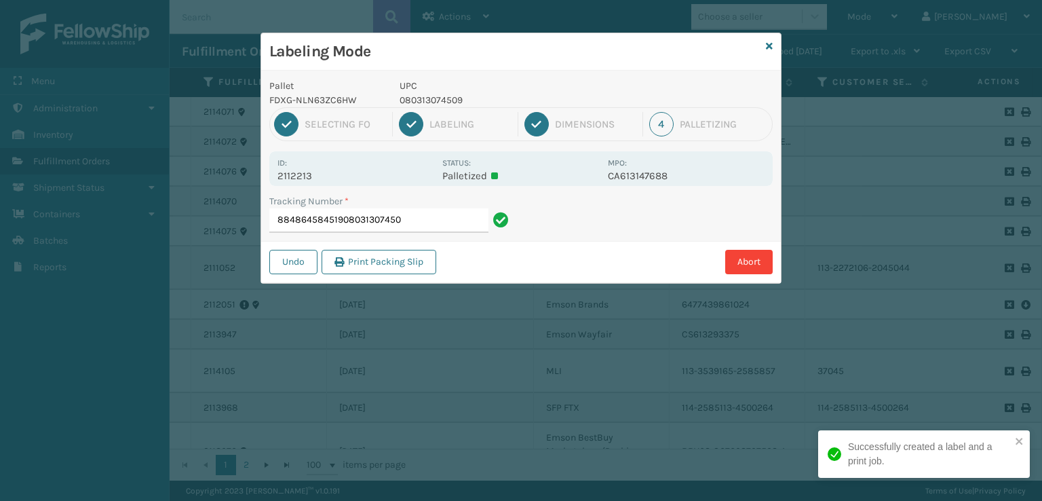
type input "884864584519080313074509"
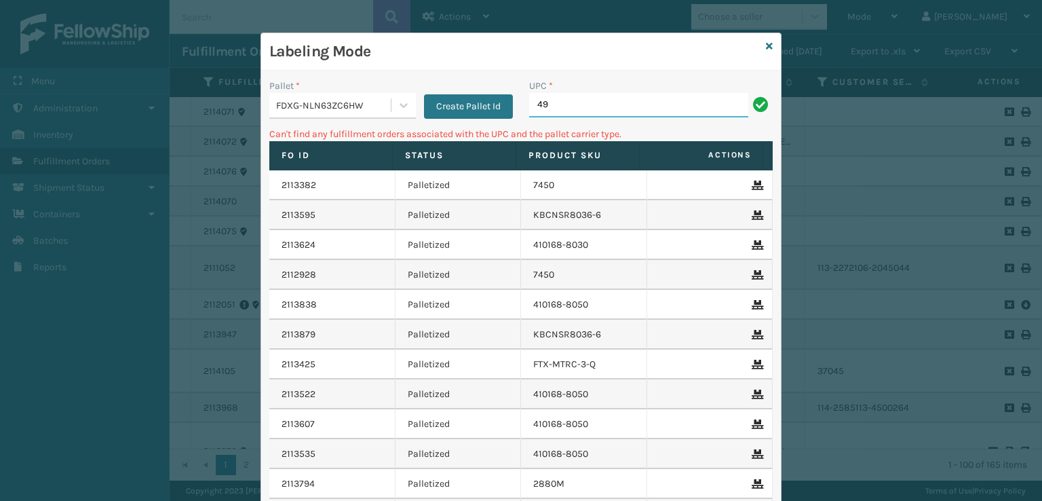
type input "4"
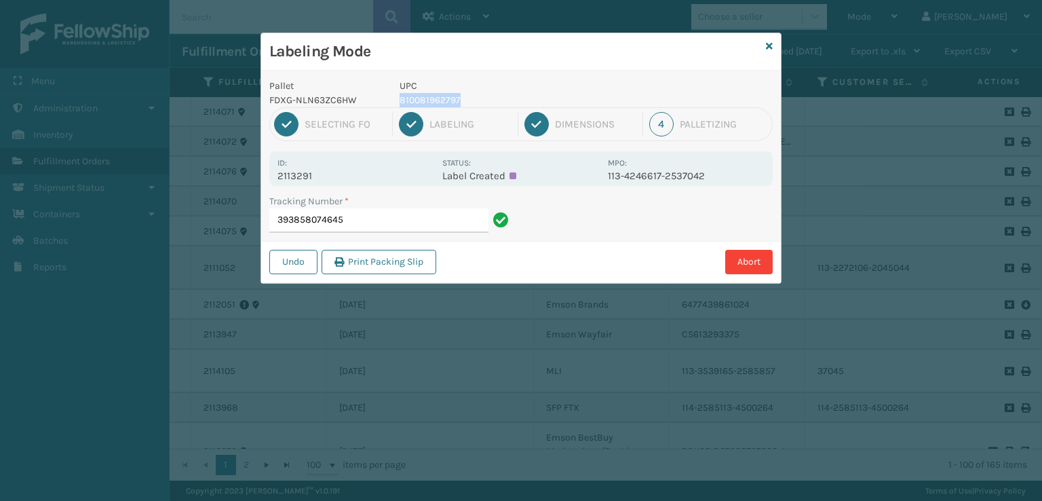
drag, startPoint x: 464, startPoint y: 98, endPoint x: 402, endPoint y: 96, distance: 62.5
click at [402, 96] on p "810081962797" at bounding box center [500, 100] width 200 height 14
copy p "810081962797"
click at [372, 222] on input "393858074645" at bounding box center [378, 220] width 219 height 24
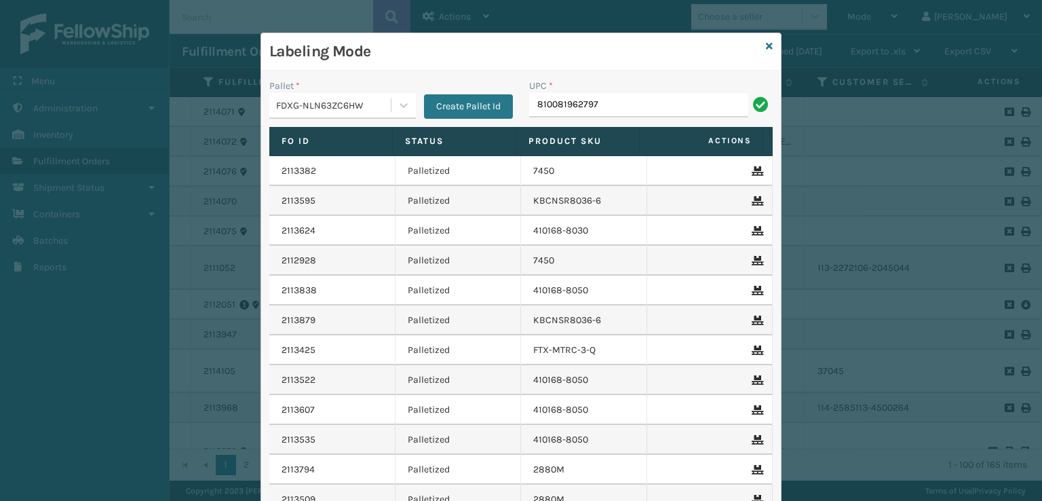
type input "810081962797"
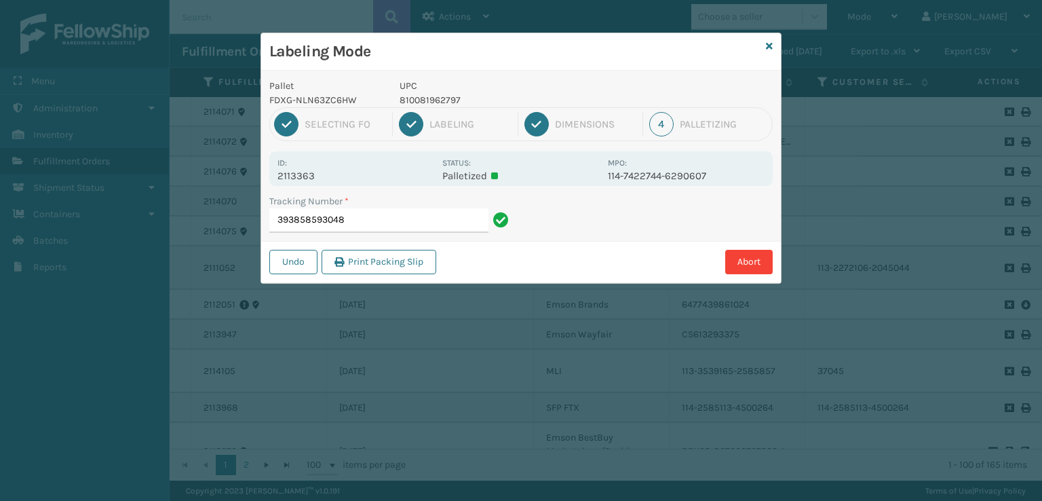
type input "393858593048810081962797"
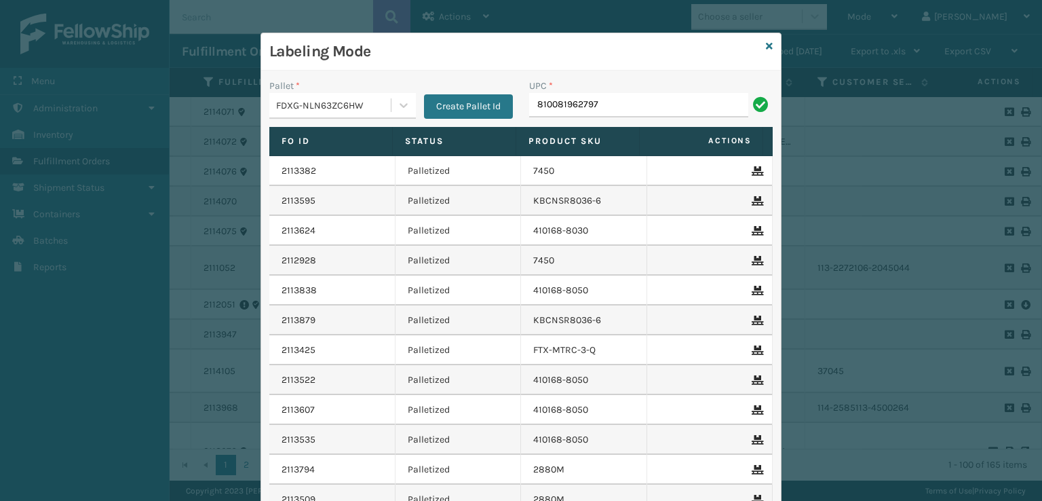
type input "810081962797"
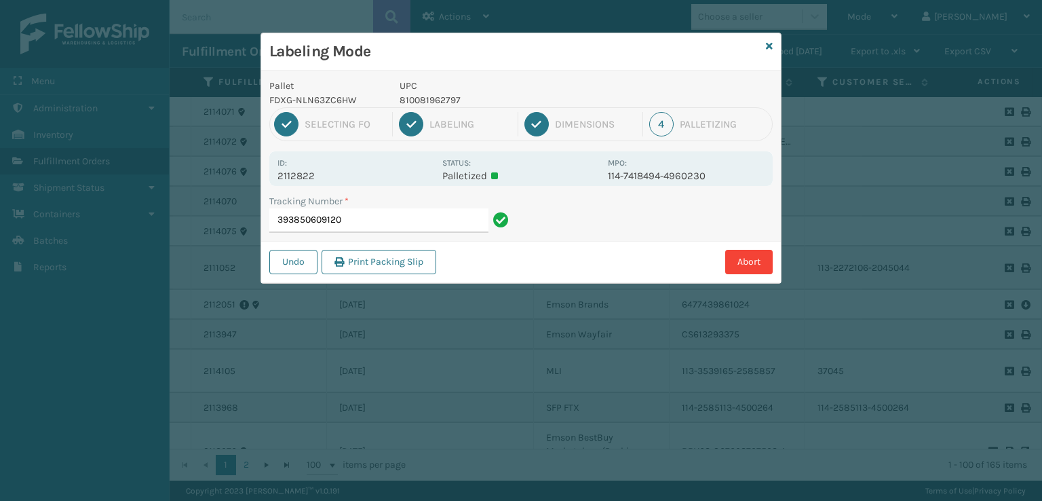
type input "393850609120810081962797"
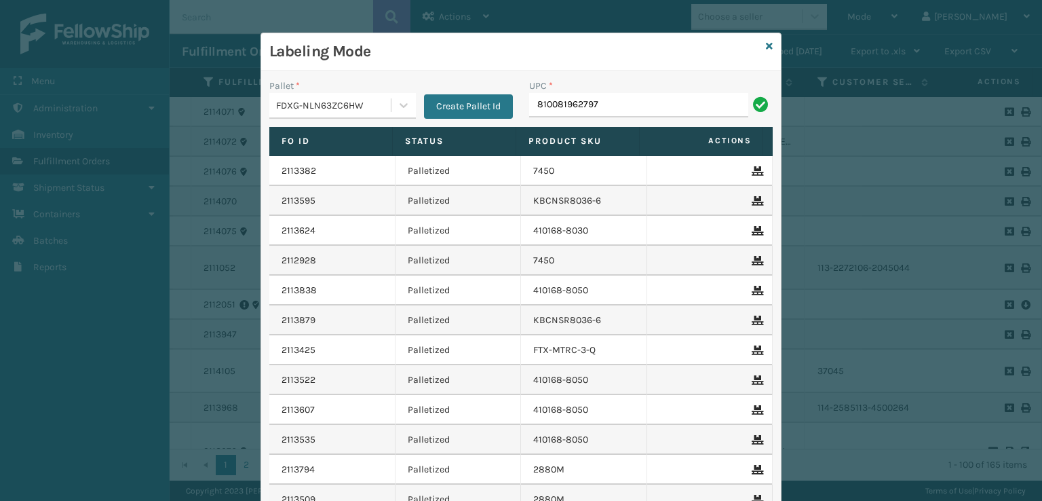
type input "810081962797"
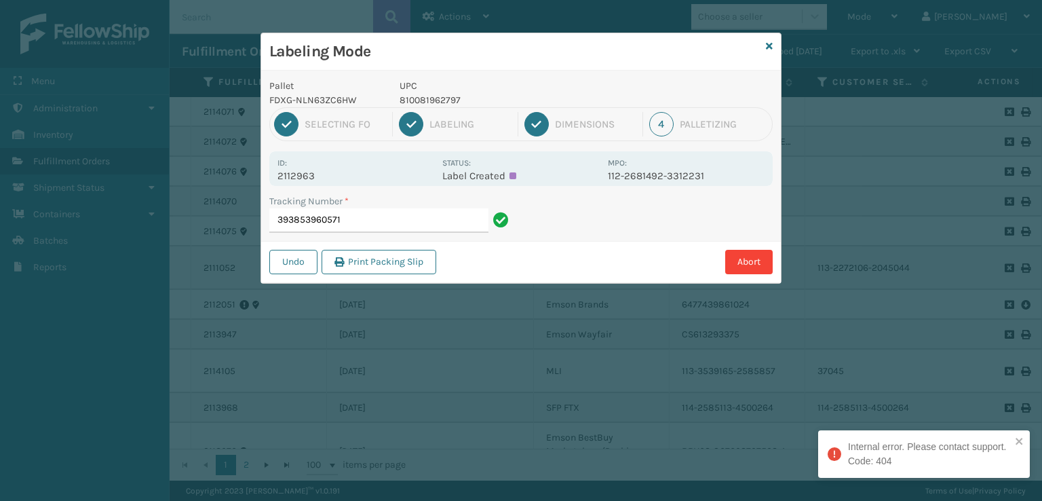
type input "393853960571"
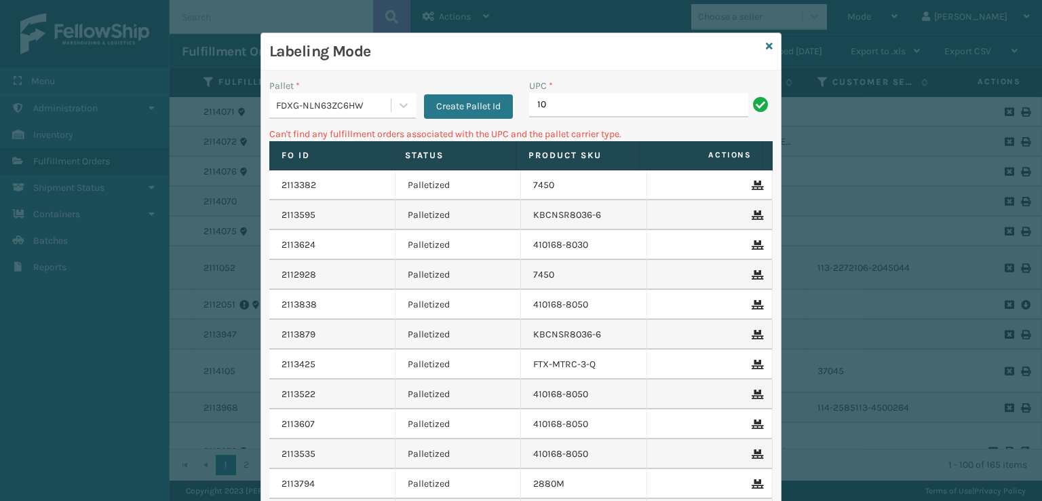
type input "1"
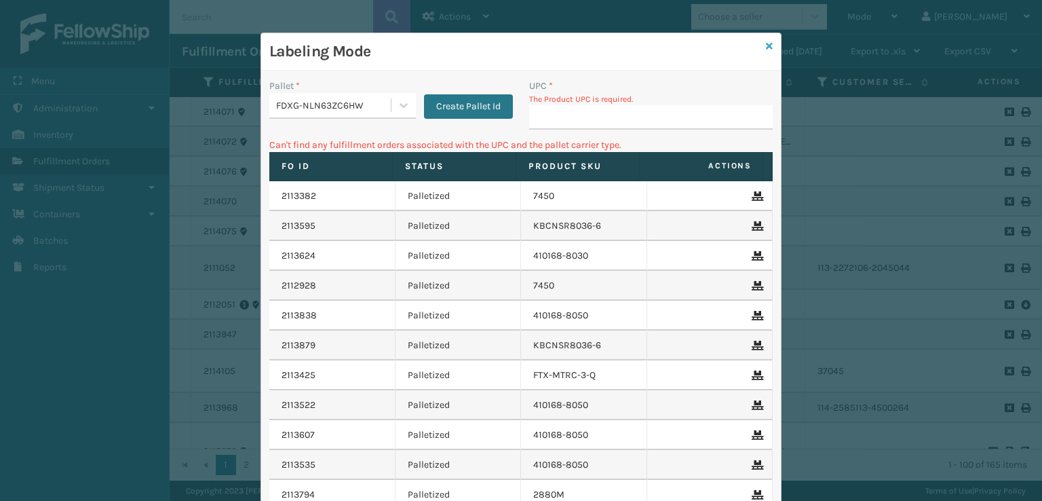
click at [766, 41] on icon at bounding box center [769, 45] width 7 height 9
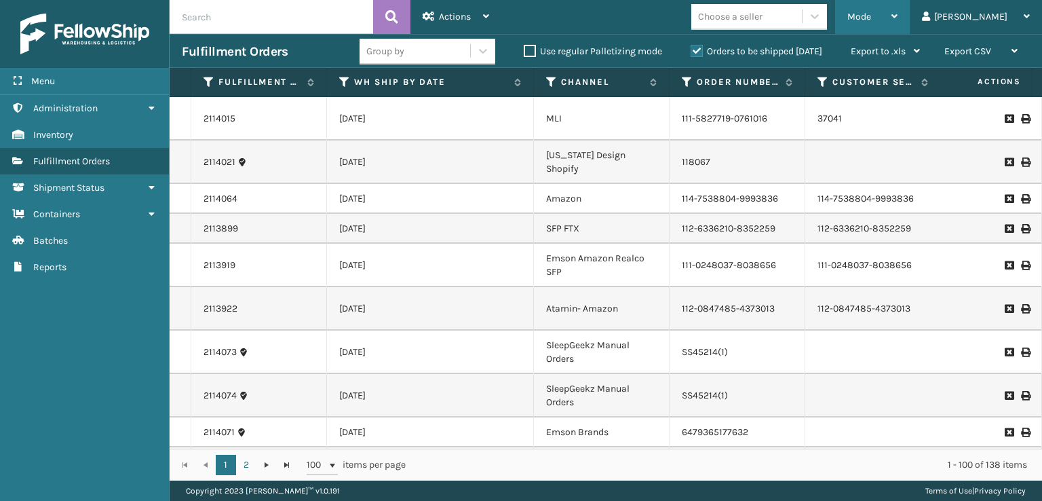
drag, startPoint x: 937, startPoint y: 14, endPoint x: 918, endPoint y: 30, distance: 25.1
click at [897, 18] on div "Mode" at bounding box center [872, 17] width 50 height 34
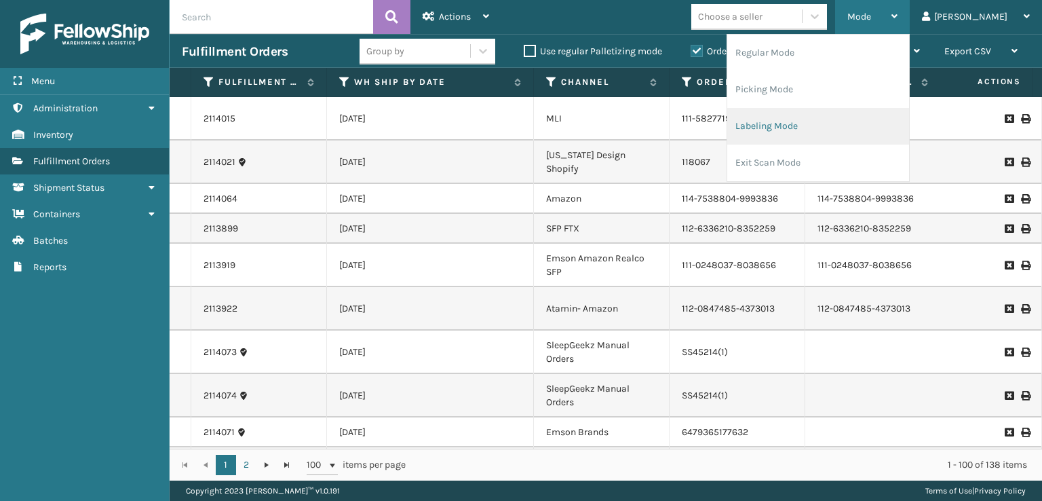
click at [804, 125] on li "Labeling Mode" at bounding box center [818, 126] width 182 height 37
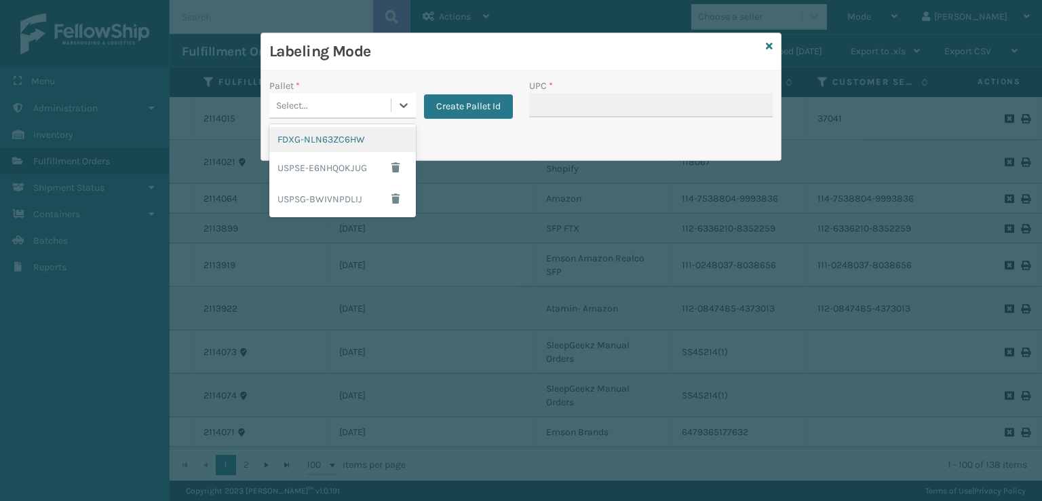
click at [335, 109] on div "Select..." at bounding box center [329, 105] width 121 height 22
click at [334, 144] on div "FDXG-NLN63ZC6HW" at bounding box center [342, 139] width 147 height 25
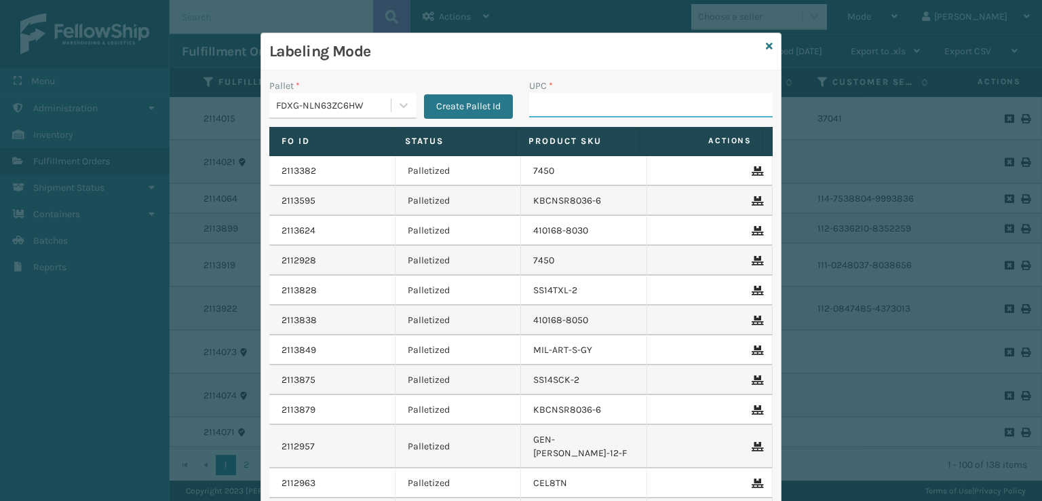
click at [562, 106] on input "UPC *" at bounding box center [651, 105] width 244 height 24
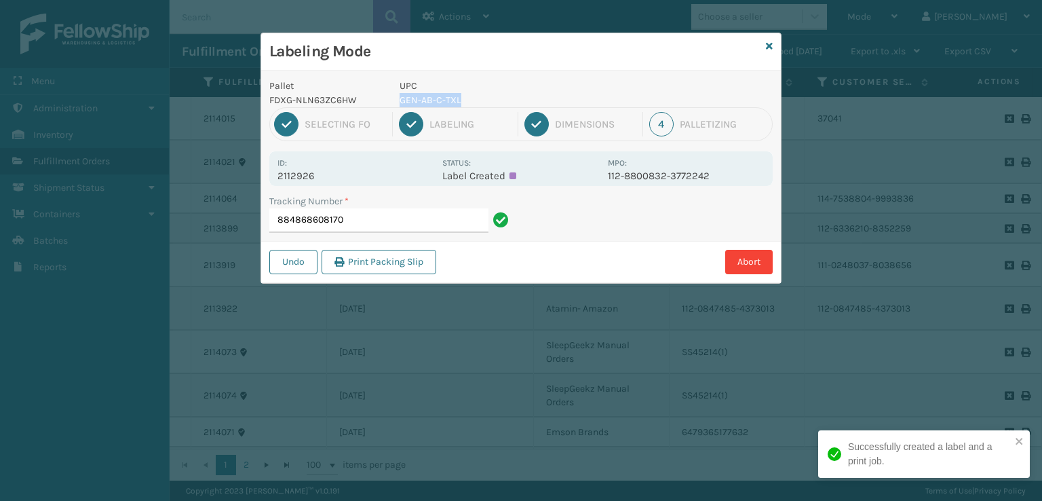
drag, startPoint x: 454, startPoint y: 94, endPoint x: 392, endPoint y: 102, distance: 62.9
click at [392, 102] on div "UPC GEN-AB-C-TXL" at bounding box center [499, 93] width 216 height 28
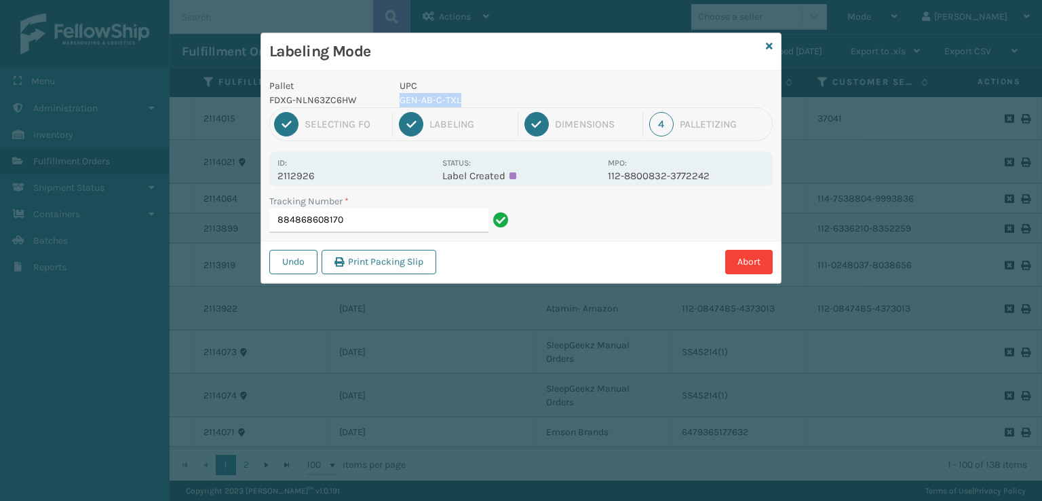
copy p "GEN-AB-C-TXL"
drag, startPoint x: 373, startPoint y: 224, endPoint x: 358, endPoint y: 222, distance: 15.0
click at [374, 225] on input "884868608170" at bounding box center [378, 220] width 219 height 24
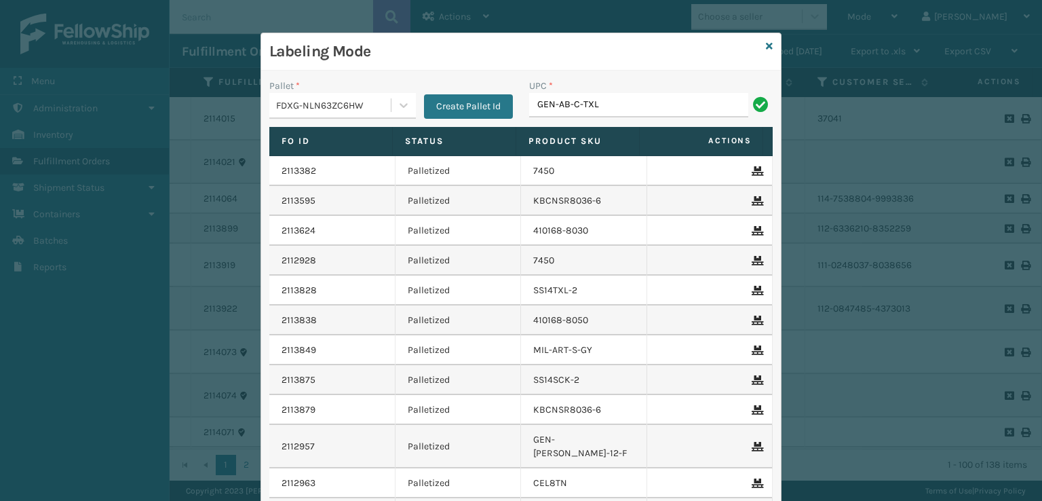
type input "GEN-AB-C-TXL"
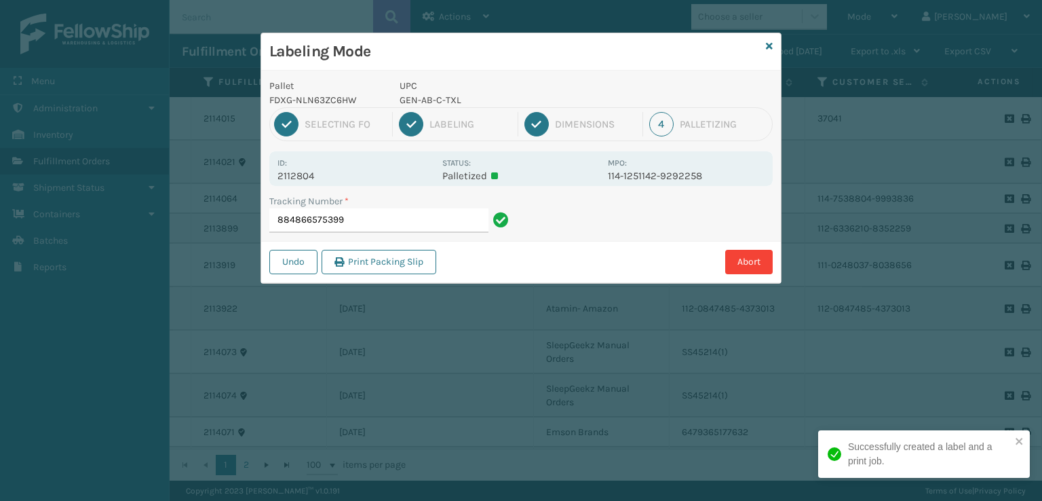
type input "884866575399GEN-AB-C-TXL"
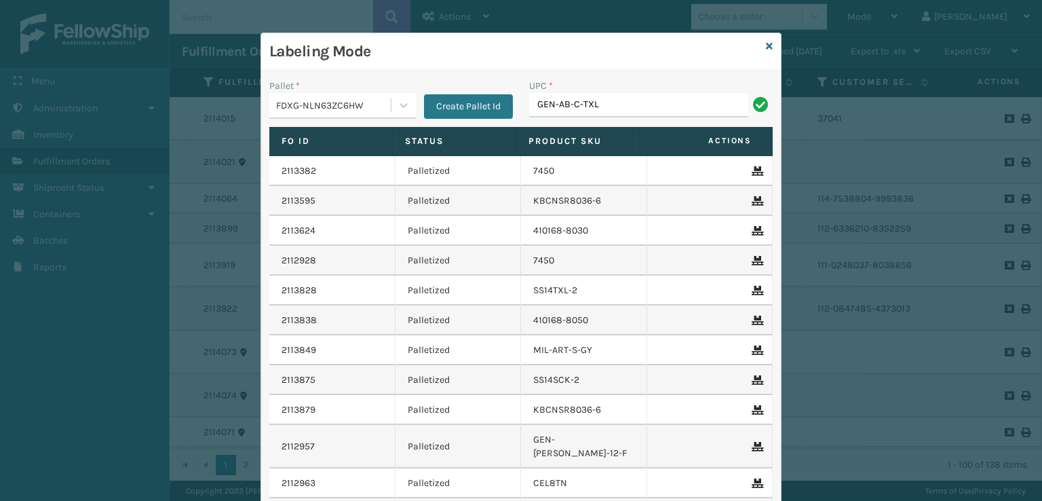
type input "GEN-AB-C-TXL"
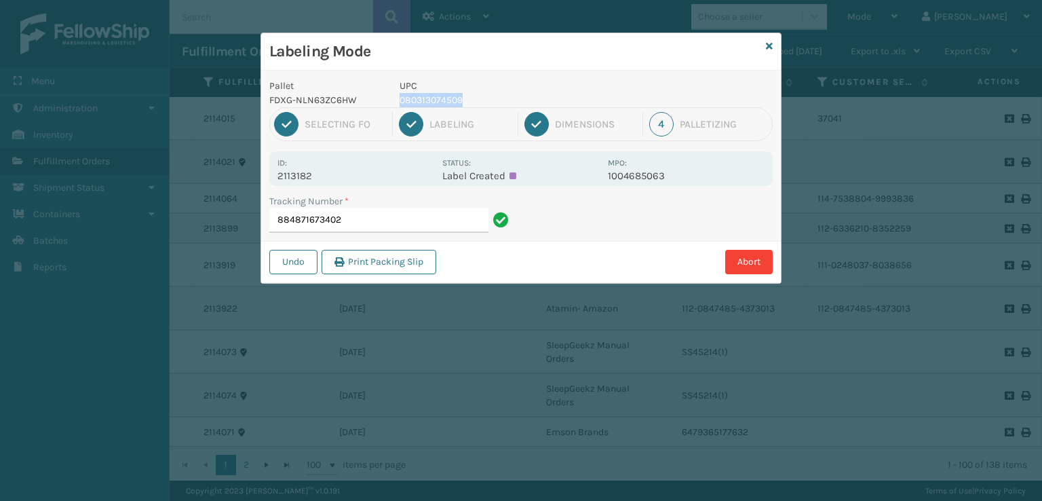
drag, startPoint x: 465, startPoint y: 100, endPoint x: 391, endPoint y: 102, distance: 73.3
click at [391, 102] on div "UPC 080313074509" at bounding box center [499, 93] width 216 height 28
copy p "080313074509"
click at [348, 208] on input "884871673402" at bounding box center [378, 220] width 219 height 24
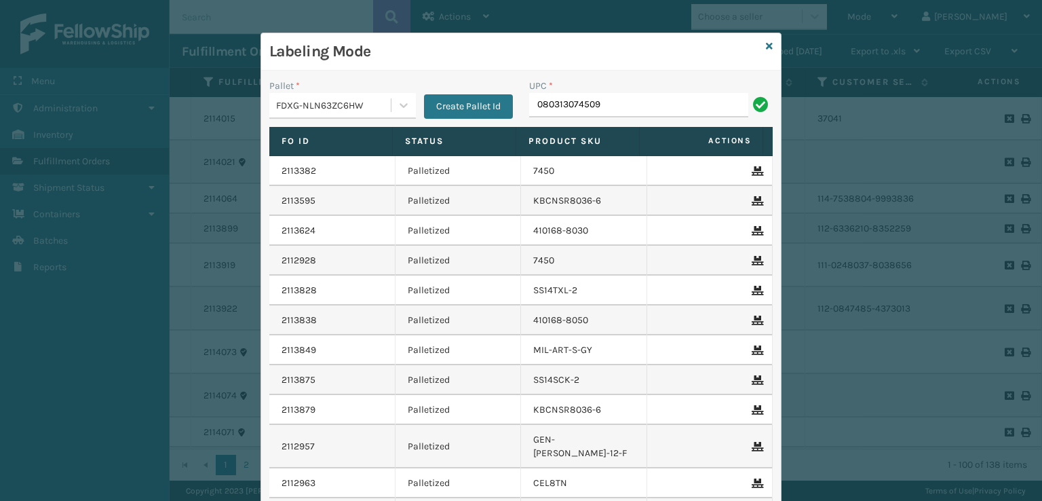
type input "080313074509"
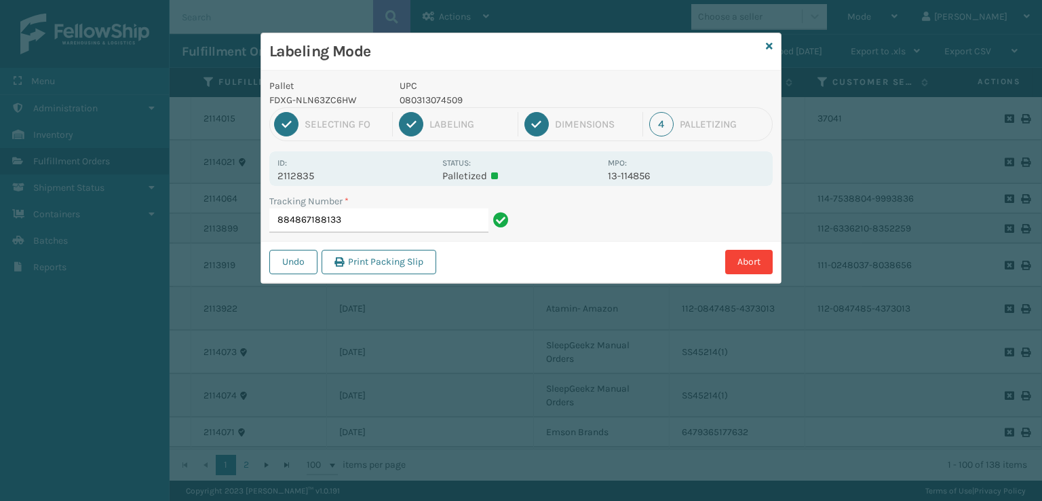
type input "884867188133080313074509"
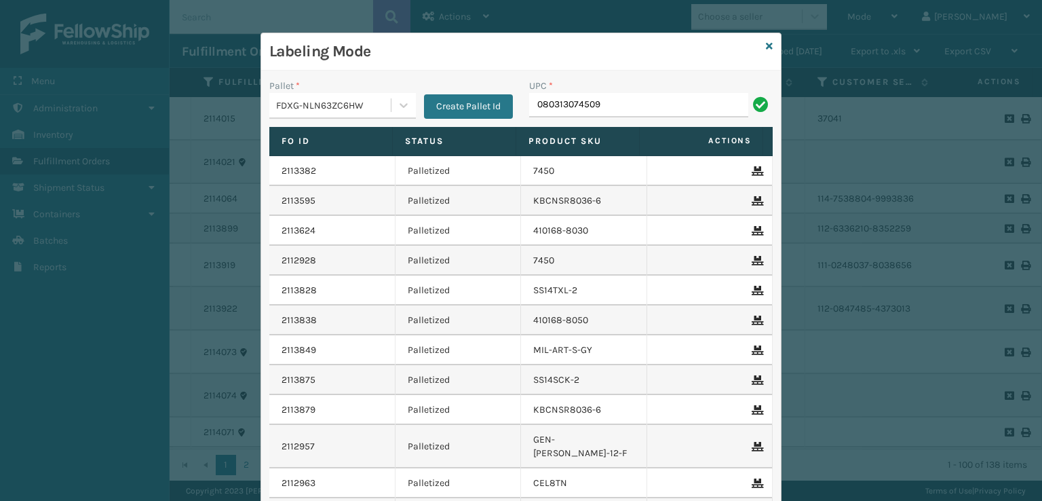
type input "080313074509"
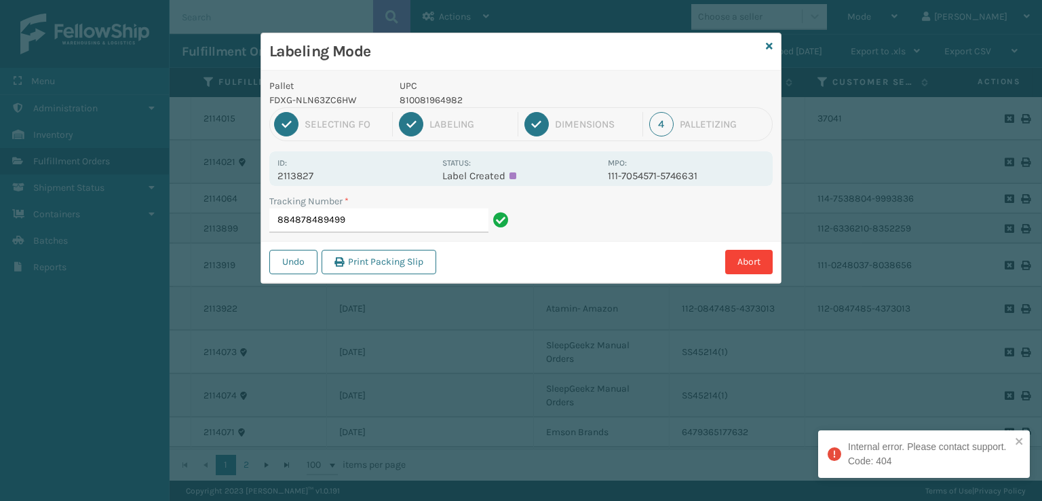
type input "884878489499"
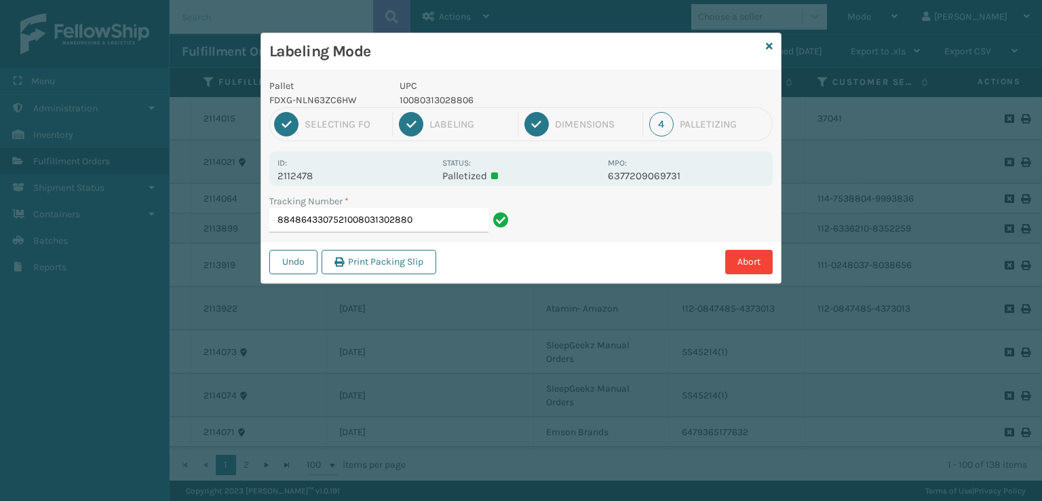
type input "88486433075210080313028806"
type input "88486433805410080313028806"
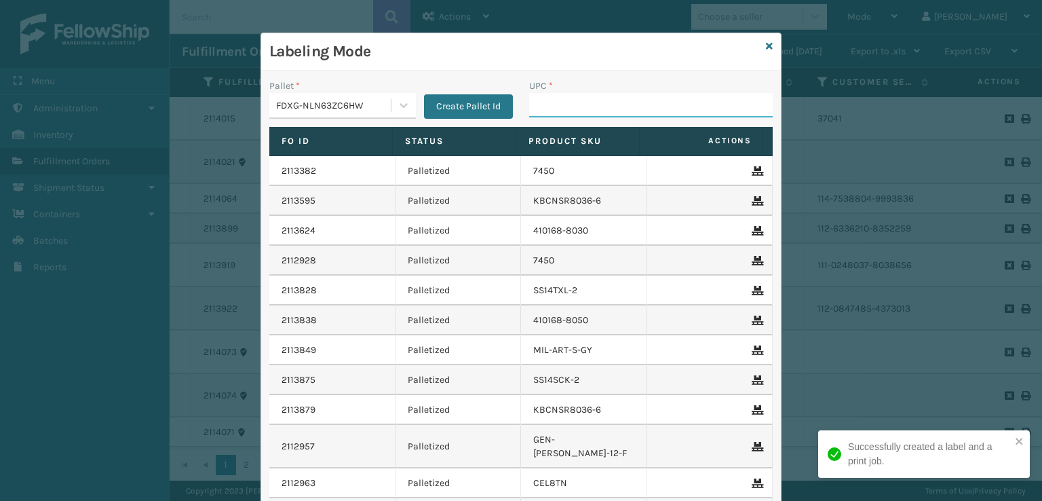
click at [662, 113] on input "UPC *" at bounding box center [651, 105] width 244 height 24
click at [675, 107] on input "UPC *" at bounding box center [651, 105] width 244 height 24
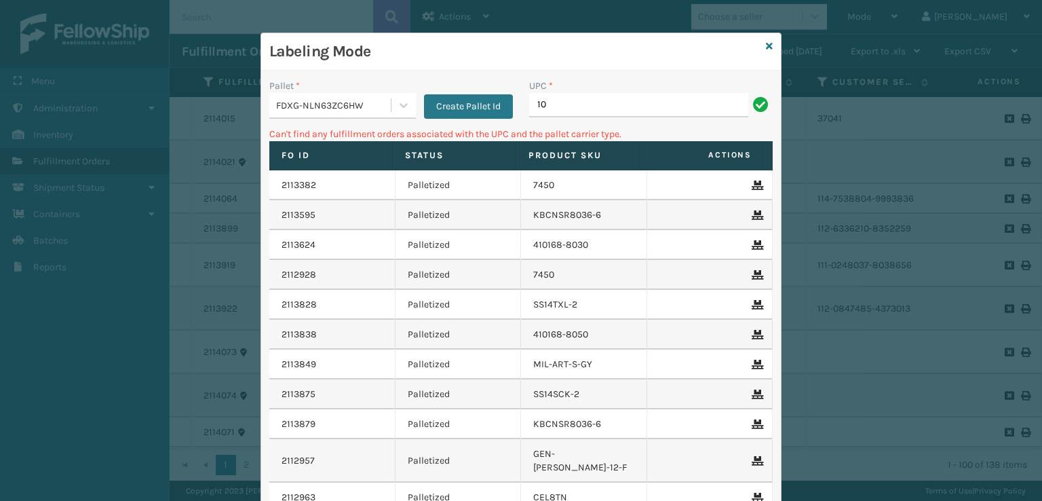
type input "1"
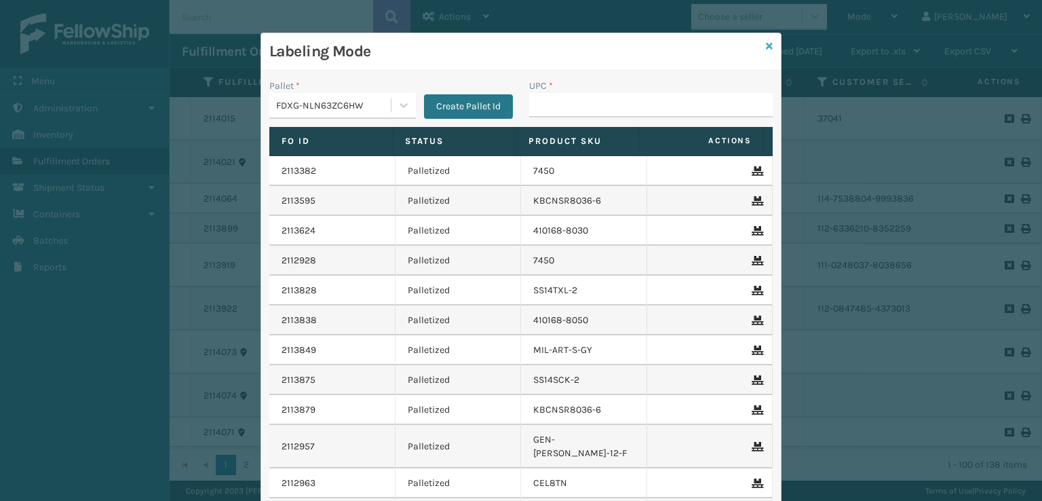
click at [766, 40] on link at bounding box center [769, 46] width 7 height 14
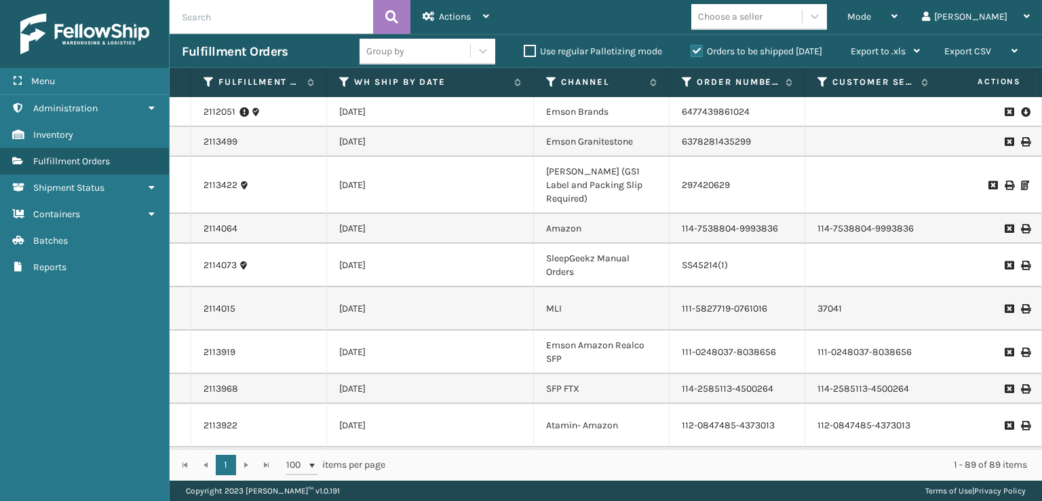
click at [250, 20] on input "text" at bounding box center [271, 17] width 203 height 34
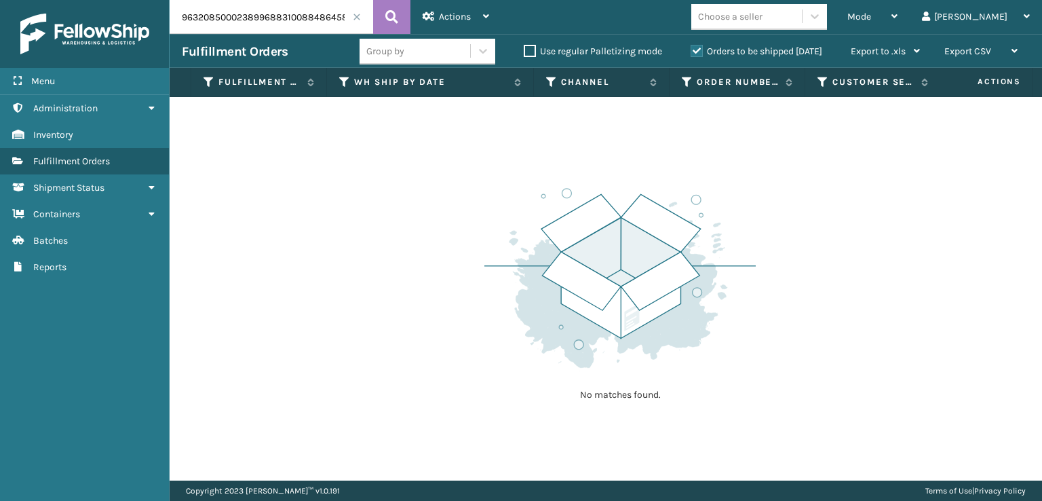
click at [699, 51] on label "Orders to be shipped [DATE]" at bounding box center [756, 51] width 132 height 12
click at [691, 51] on input "Orders to be shipped [DATE]" at bounding box center [690, 47] width 1 height 9
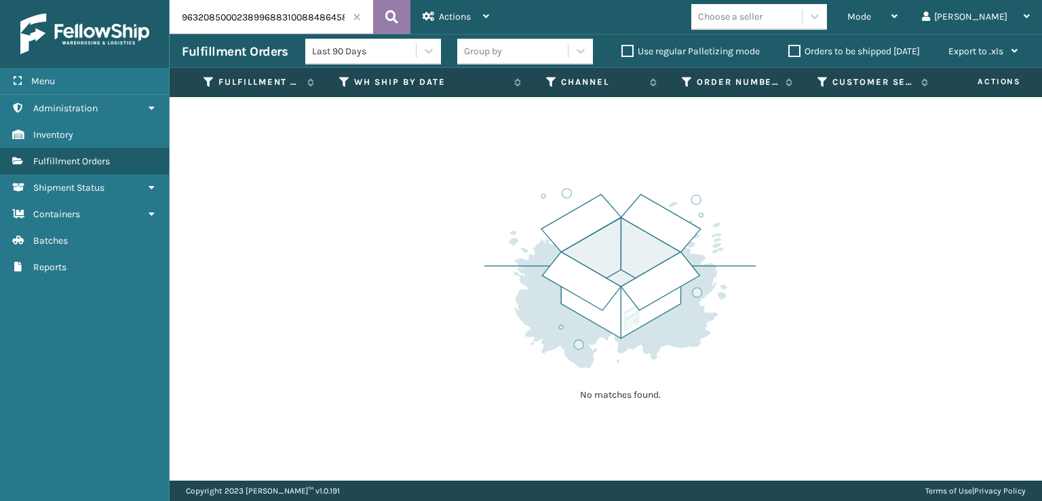
click at [383, 14] on button at bounding box center [391, 17] width 37 height 34
click at [339, 18] on input "9632085000238996883100884864585905" at bounding box center [271, 17] width 203 height 34
drag, startPoint x: 275, startPoint y: 15, endPoint x: 133, endPoint y: 18, distance: 142.5
click at [133, 0] on div "Menu Administration Inventory Fulfillment Orders Shipment Status Containers Bat…" at bounding box center [521, 0] width 1042 height 0
type input "884864585905"
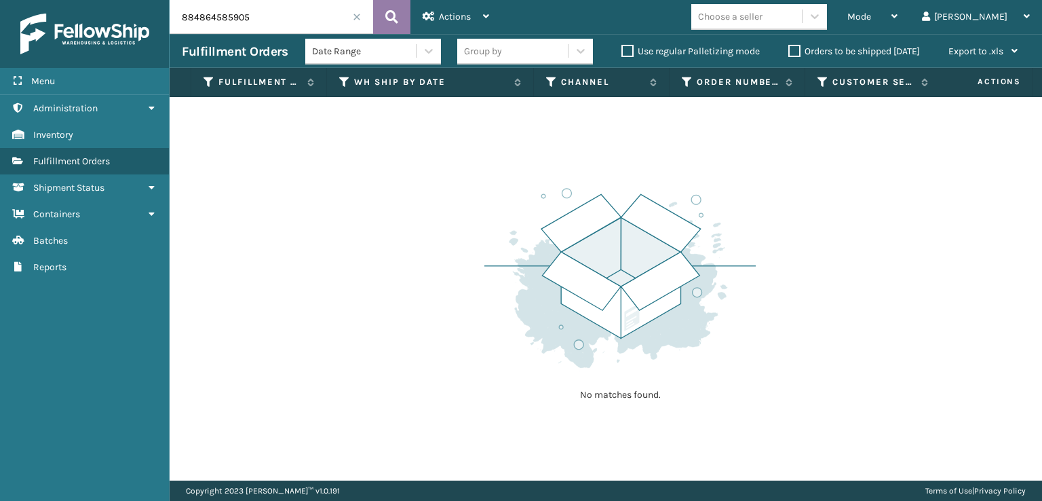
click at [396, 21] on icon at bounding box center [391, 17] width 13 height 20
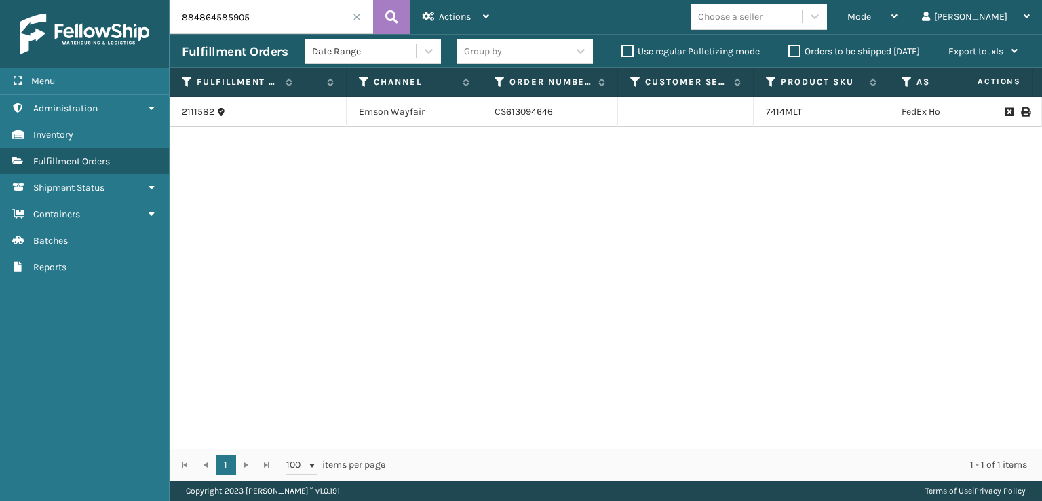
scroll to position [0, 190]
click at [355, 18] on span at bounding box center [357, 17] width 8 height 8
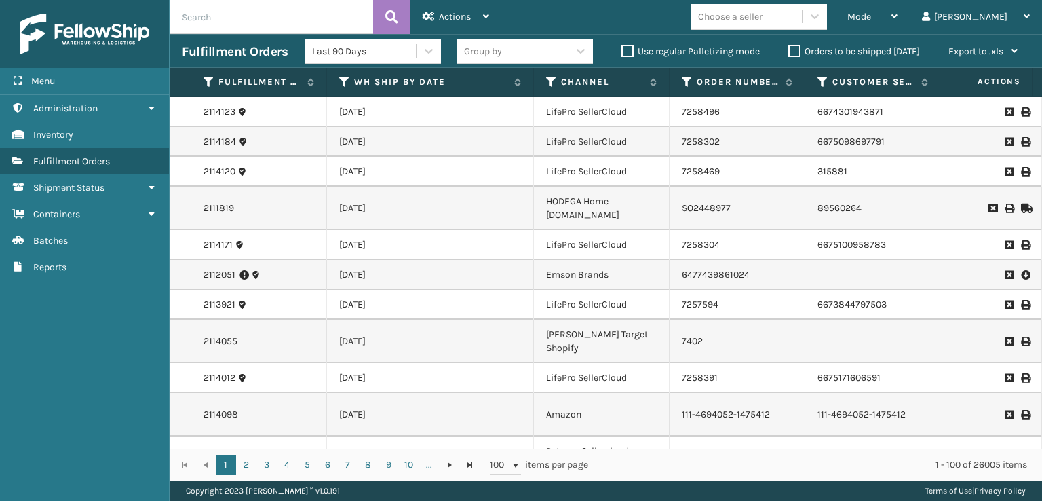
click at [355, 15] on input "text" at bounding box center [271, 17] width 203 height 34
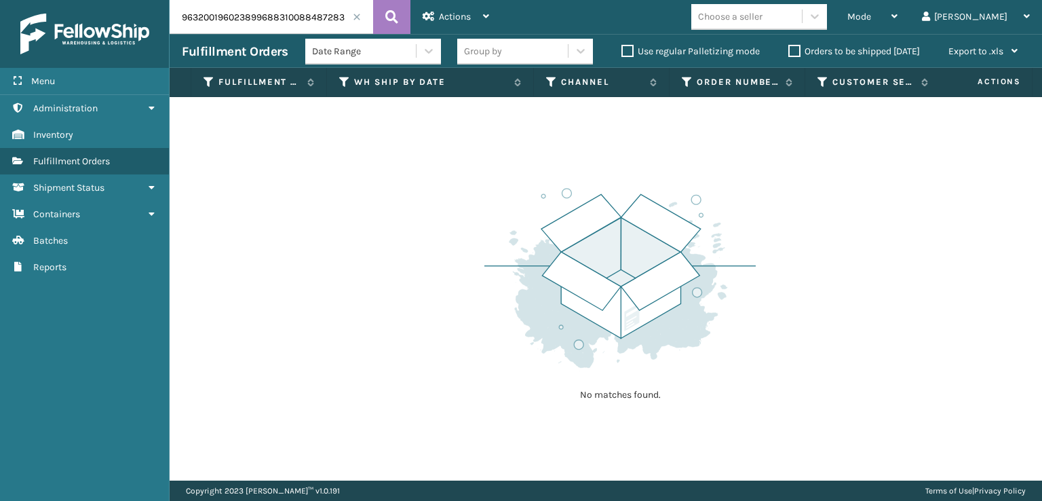
drag, startPoint x: 279, startPoint y: 18, endPoint x: 155, endPoint y: 22, distance: 124.9
click at [155, 0] on div "Menu Administration Inventory Fulfillment Orders Shipment Status Containers Bat…" at bounding box center [521, 0] width 1042 height 0
type input "884872839410"
click at [387, 15] on icon at bounding box center [391, 17] width 13 height 20
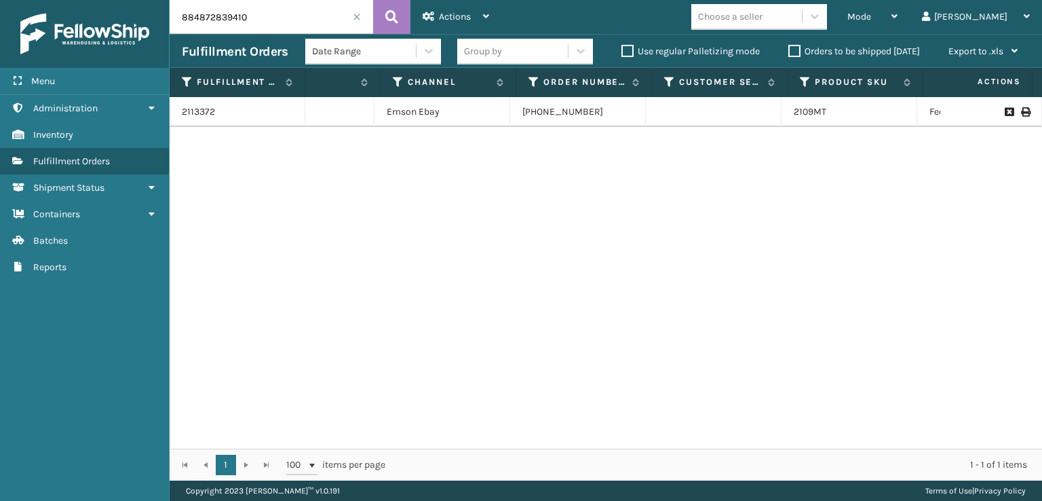
scroll to position [0, 159]
click at [797, 52] on label "Orders to be shipped [DATE]" at bounding box center [854, 51] width 132 height 12
click at [789, 52] on input "Orders to be shipped [DATE]" at bounding box center [788, 47] width 1 height 9
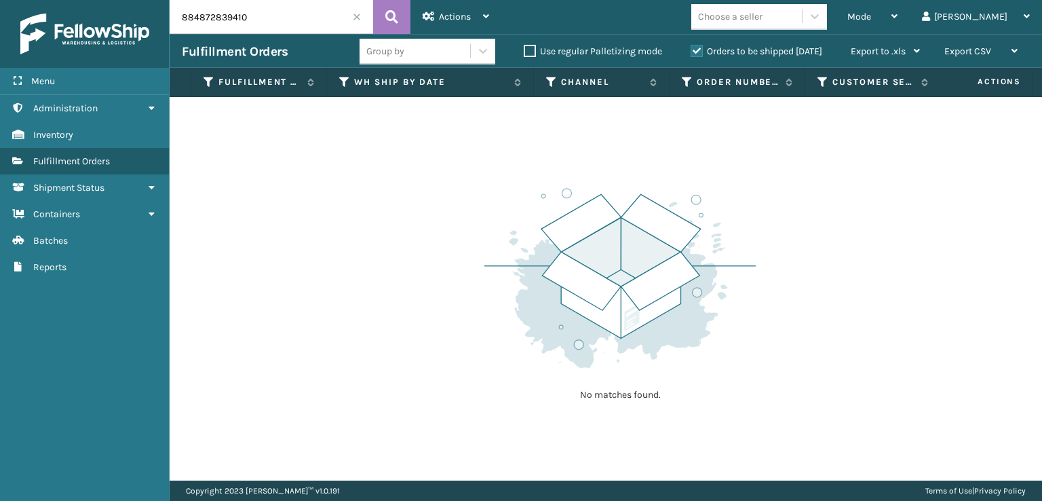
click at [355, 19] on span at bounding box center [357, 17] width 8 height 8
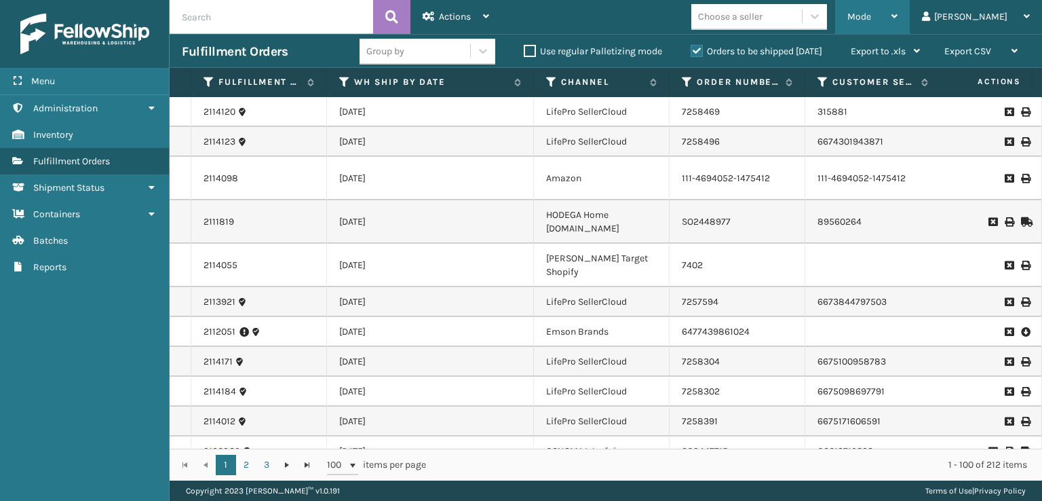
click at [901, 20] on div "Mode Regular Mode Picking Mode Labeling Mode Exit Scan Mode" at bounding box center [872, 17] width 75 height 34
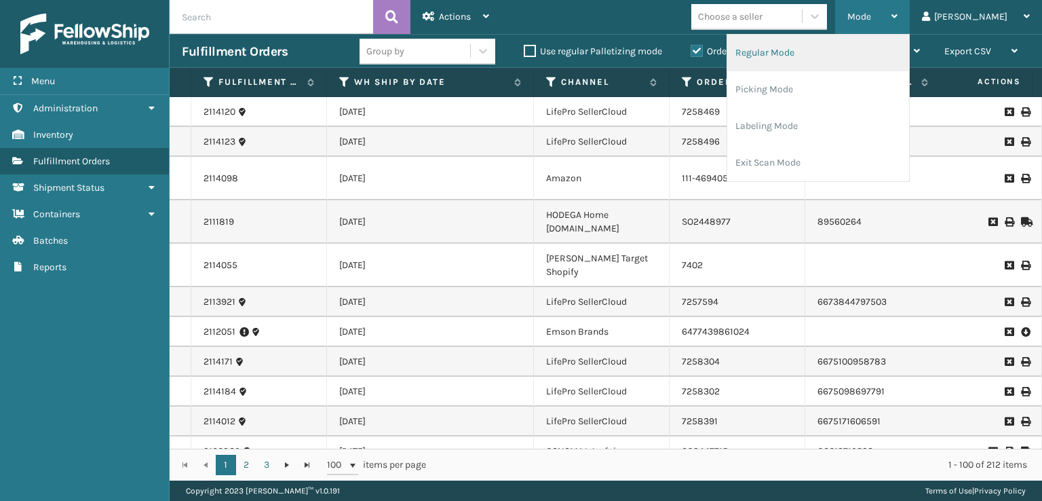
click at [825, 52] on li "Regular Mode" at bounding box center [818, 53] width 182 height 37
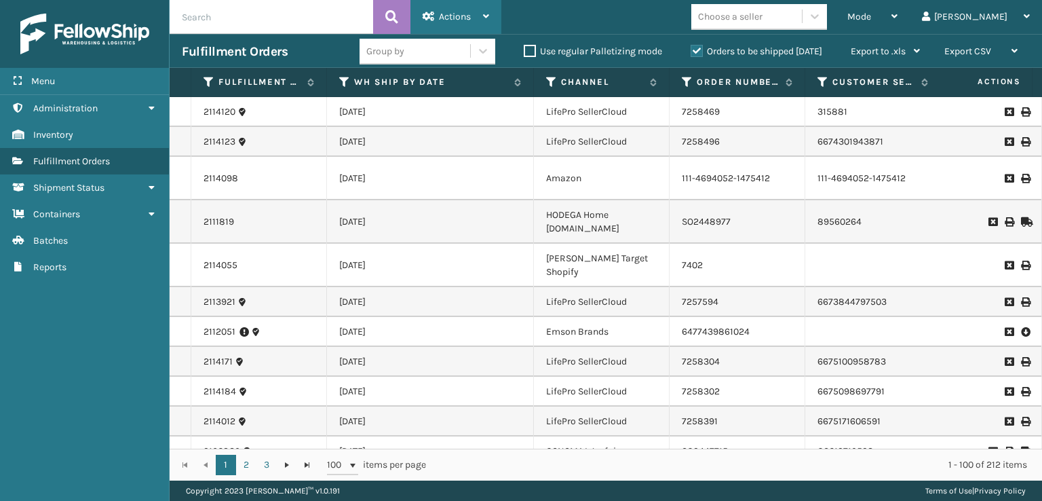
click at [460, 26] on div "Actions" at bounding box center [456, 17] width 66 height 34
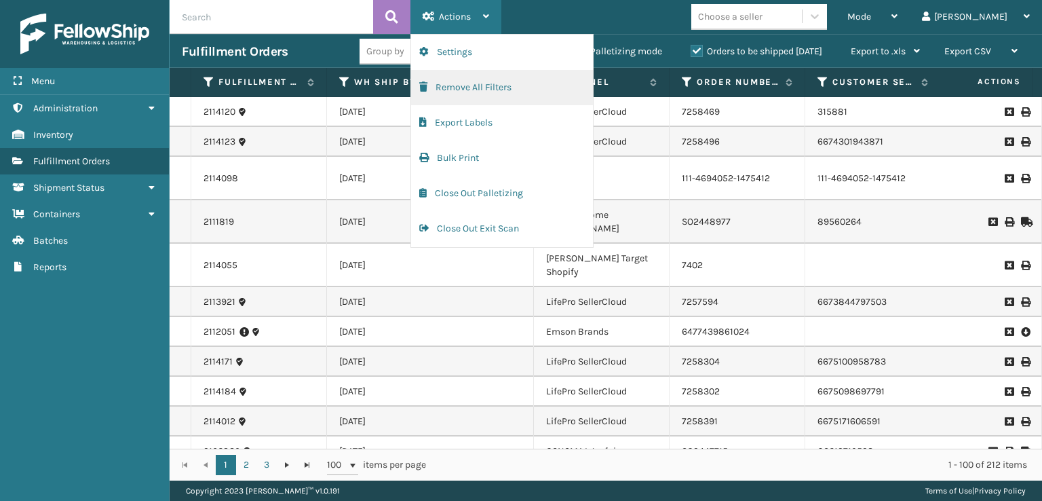
click at [442, 87] on button "Remove All Filters" at bounding box center [502, 87] width 182 height 35
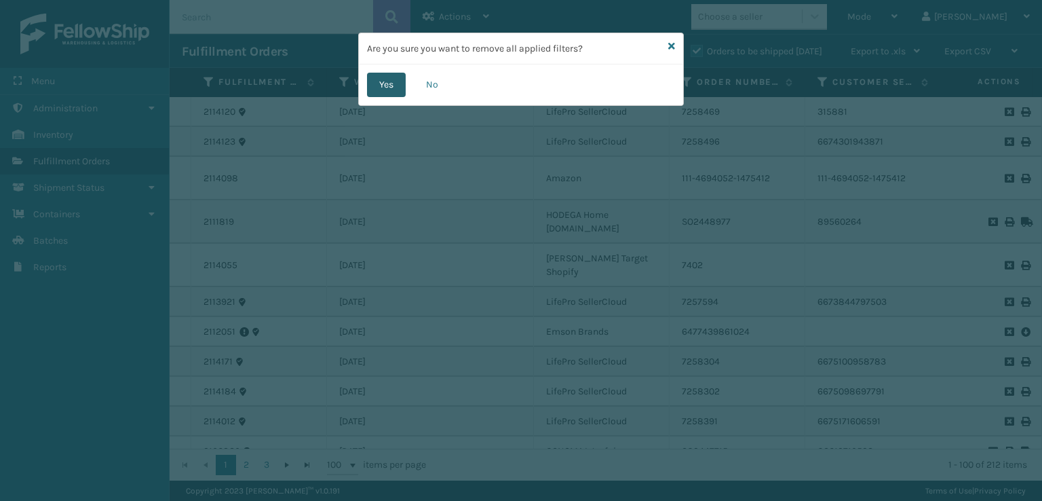
click at [388, 88] on button "Yes" at bounding box center [386, 85] width 39 height 24
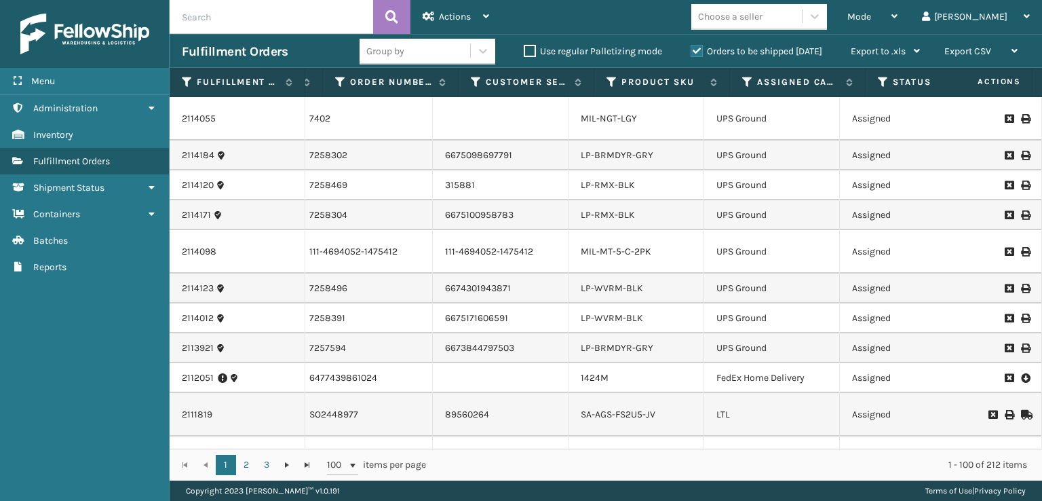
scroll to position [0, 389]
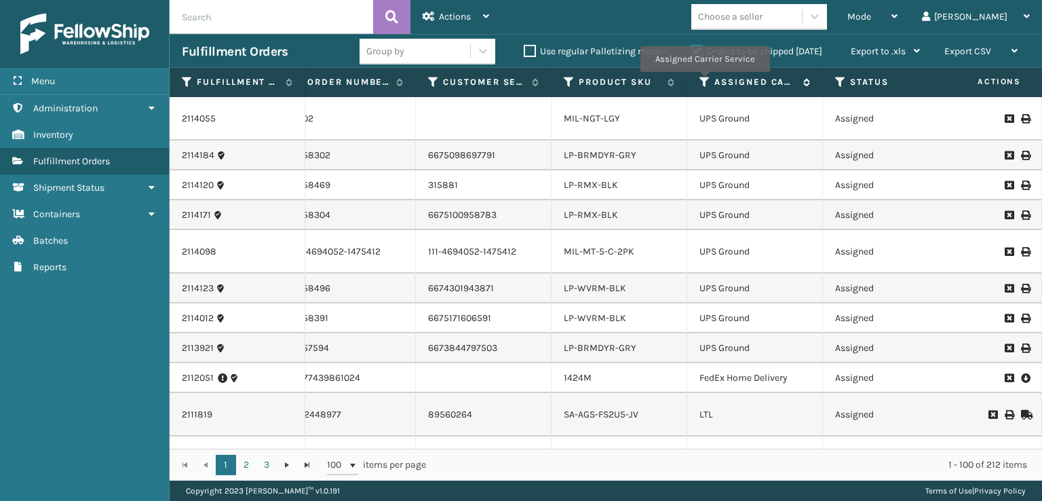
click at [705, 82] on icon at bounding box center [704, 82] width 11 height 12
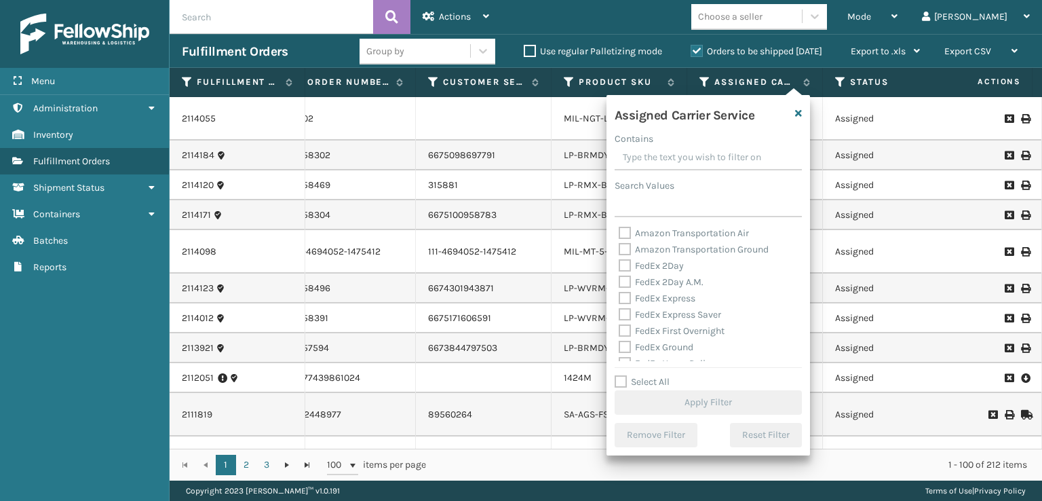
click at [628, 286] on label "FedEx 2Day A.M." at bounding box center [661, 282] width 85 height 12
click at [619, 283] on input "FedEx 2Day A.M." at bounding box center [619, 278] width 1 height 9
checkbox input "true"
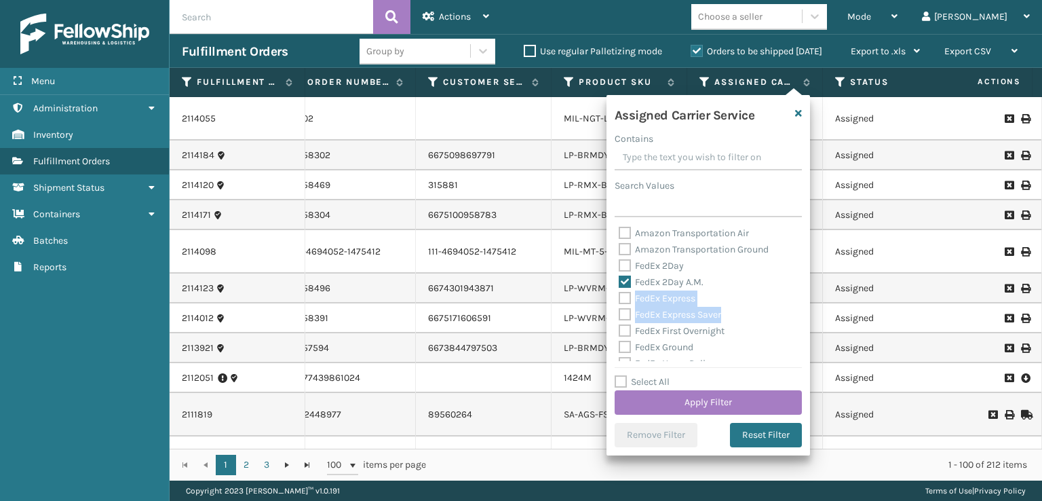
click at [622, 311] on div "Amazon Transportation Air Amazon Transportation Ground FedEx 2Day FedEx 2Day A.…" at bounding box center [708, 293] width 187 height 136
click at [621, 269] on label "FedEx 2Day" at bounding box center [651, 266] width 65 height 12
click at [619, 267] on input "FedEx 2Day" at bounding box center [619, 262] width 1 height 9
checkbox input "true"
click at [624, 309] on div "Amazon Transportation Air Amazon Transportation Ground FedEx 2Day FedEx 2Day A.…" at bounding box center [708, 293] width 187 height 136
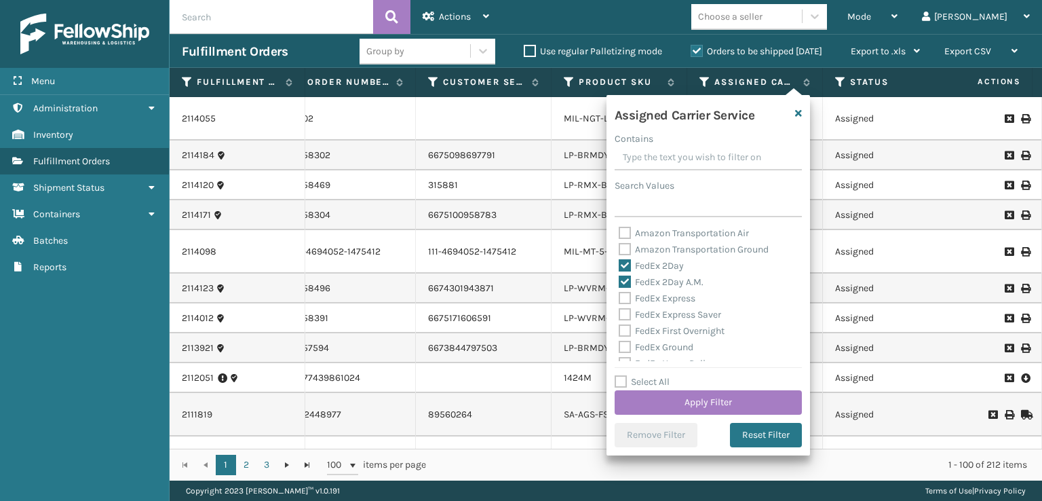
click at [624, 325] on label "FedEx First Overnight" at bounding box center [672, 331] width 106 height 12
click at [619, 324] on input "FedEx First Overnight" at bounding box center [619, 327] width 1 height 9
checkbox input "true"
click at [624, 320] on label "FedEx Express Saver" at bounding box center [670, 315] width 102 height 12
click at [619, 315] on input "FedEx Express Saver" at bounding box center [619, 311] width 1 height 9
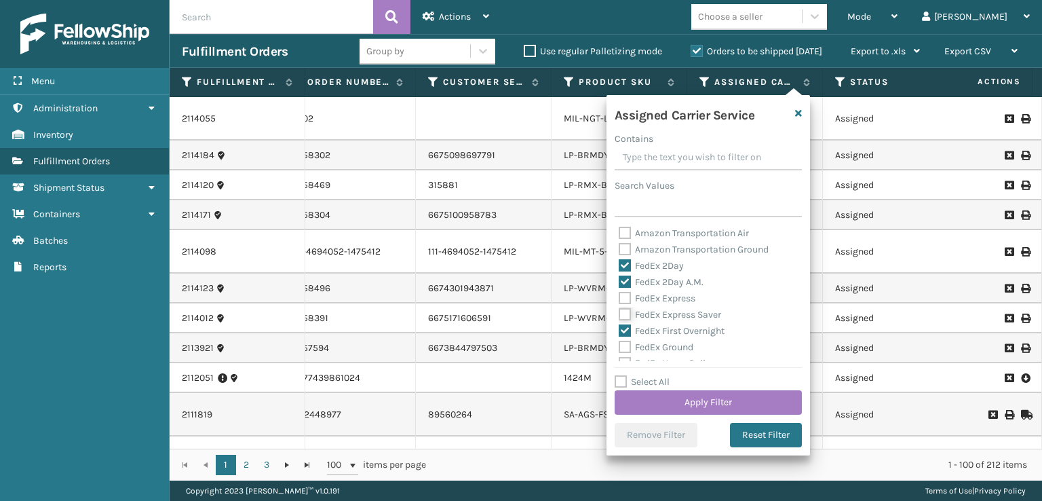
checkbox input "true"
drag, startPoint x: 621, startPoint y: 297, endPoint x: 619, endPoint y: 353, distance: 56.4
click at [621, 298] on label "FedEx Express" at bounding box center [657, 298] width 77 height 12
click at [619, 298] on input "FedEx Express" at bounding box center [619, 294] width 1 height 9
checkbox input "true"
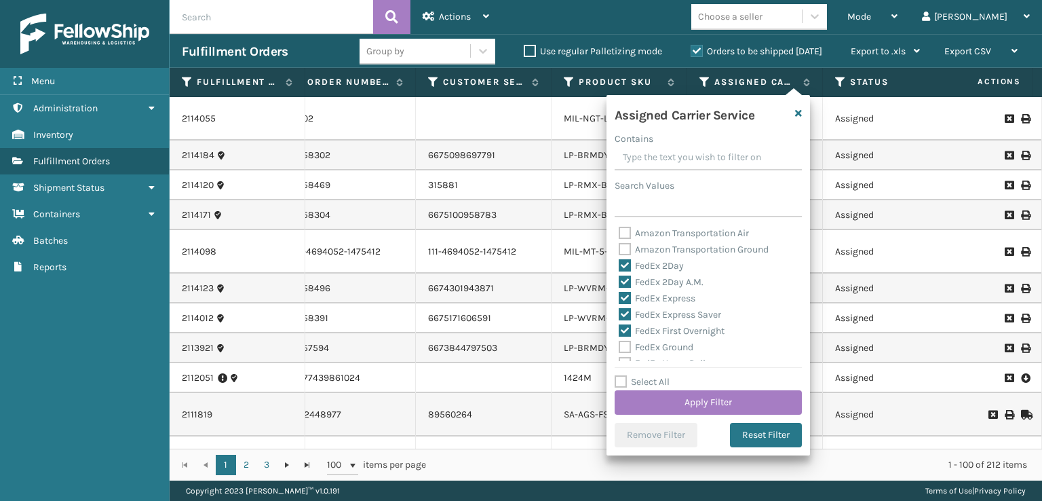
drag, startPoint x: 627, startPoint y: 357, endPoint x: 627, endPoint y: 347, distance: 9.5
click at [627, 356] on div "FedEx Home Delivery" at bounding box center [708, 363] width 179 height 16
click at [626, 345] on label "FedEx Ground" at bounding box center [656, 347] width 75 height 12
click at [619, 345] on input "FedEx Ground" at bounding box center [619, 343] width 1 height 9
checkbox input "true"
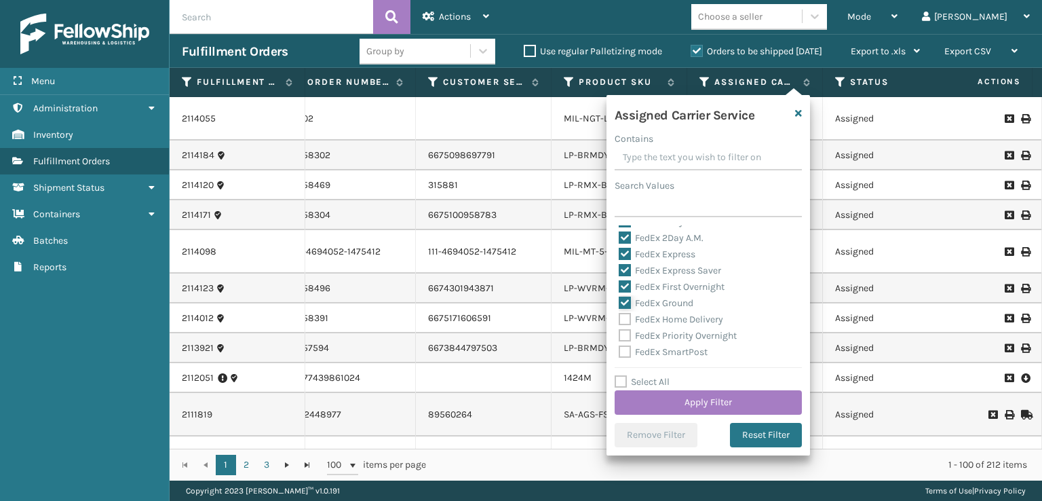
scroll to position [68, 0]
click at [621, 298] on label "FedEx Home Delivery" at bounding box center [671, 296] width 104 height 12
click at [619, 296] on input "FedEx Home Delivery" at bounding box center [619, 292] width 1 height 9
checkbox input "true"
click at [625, 308] on label "FedEx Priority Overnight" at bounding box center [678, 312] width 118 height 12
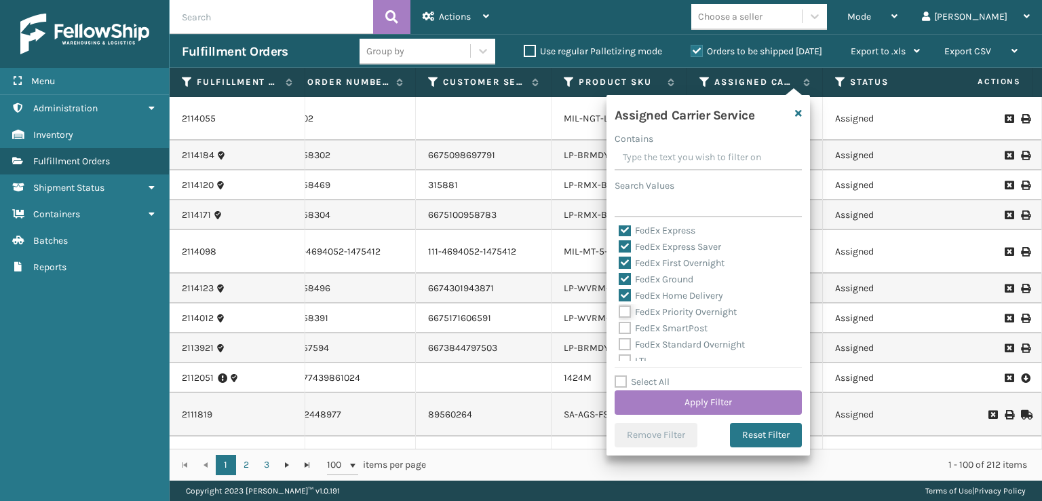
click at [619, 308] on input "FedEx Priority Overnight" at bounding box center [619, 308] width 1 height 9
checkbox input "true"
click at [621, 332] on label "FedEx SmartPost" at bounding box center [663, 328] width 89 height 12
click at [619, 329] on input "FedEx SmartPost" at bounding box center [619, 324] width 1 height 9
checkbox input "true"
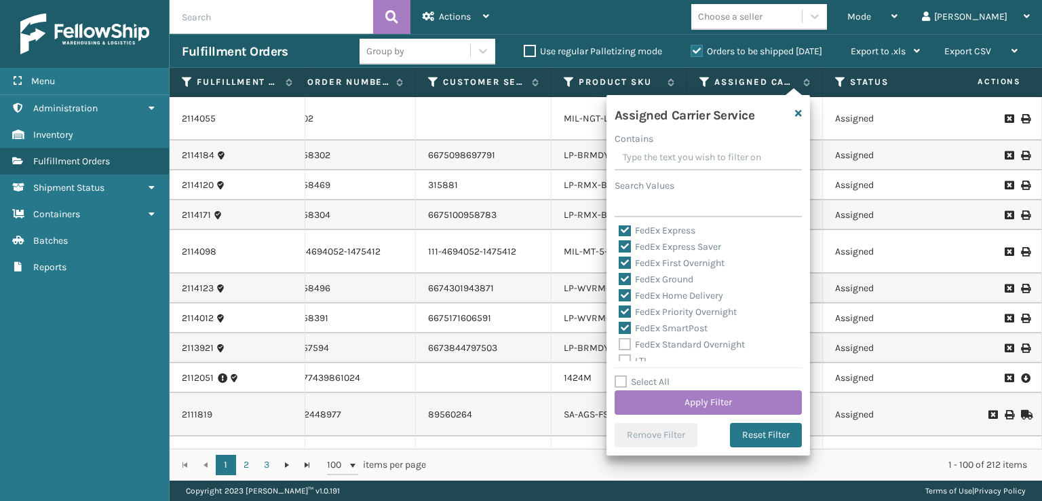
click at [624, 349] on label "FedEx Standard Overnight" at bounding box center [682, 344] width 126 height 12
click at [619, 345] on input "FedEx Standard Overnight" at bounding box center [619, 340] width 1 height 9
checkbox input "true"
click at [650, 404] on button "Apply Filter" at bounding box center [708, 402] width 187 height 24
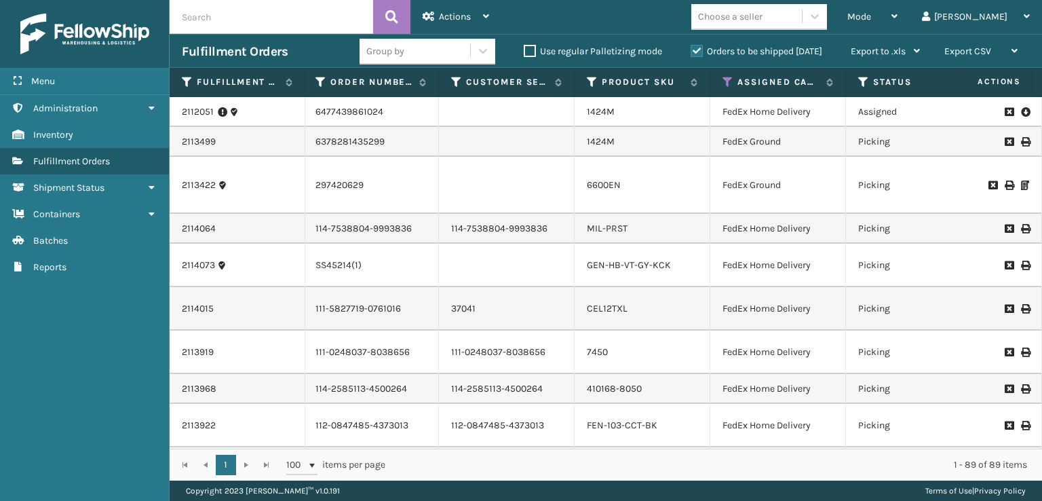
scroll to position [0, 369]
click at [857, 84] on icon at bounding box center [860, 82] width 11 height 12
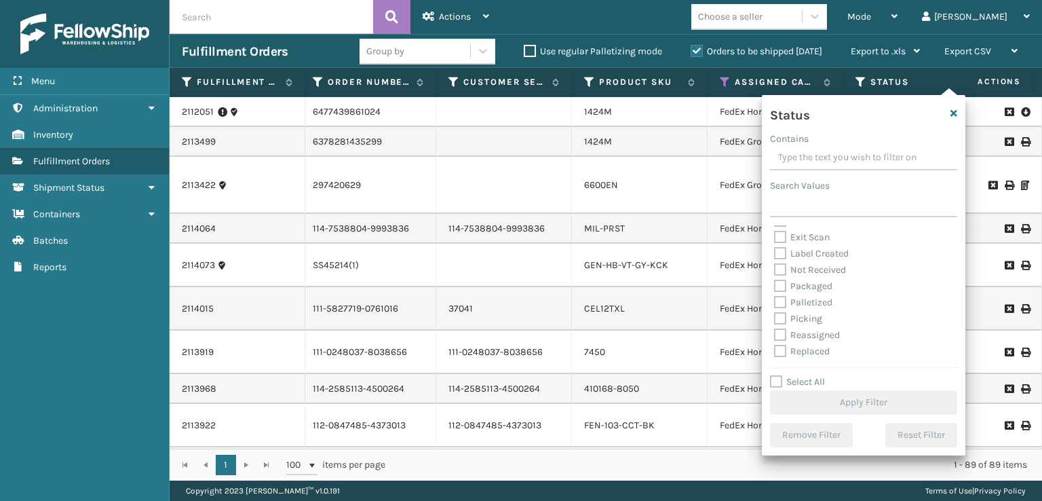
scroll to position [76, 0]
click at [778, 283] on label "Picking" at bounding box center [798, 287] width 48 height 12
click at [775, 283] on input "Picking" at bounding box center [774, 283] width 1 height 9
checkbox input "true"
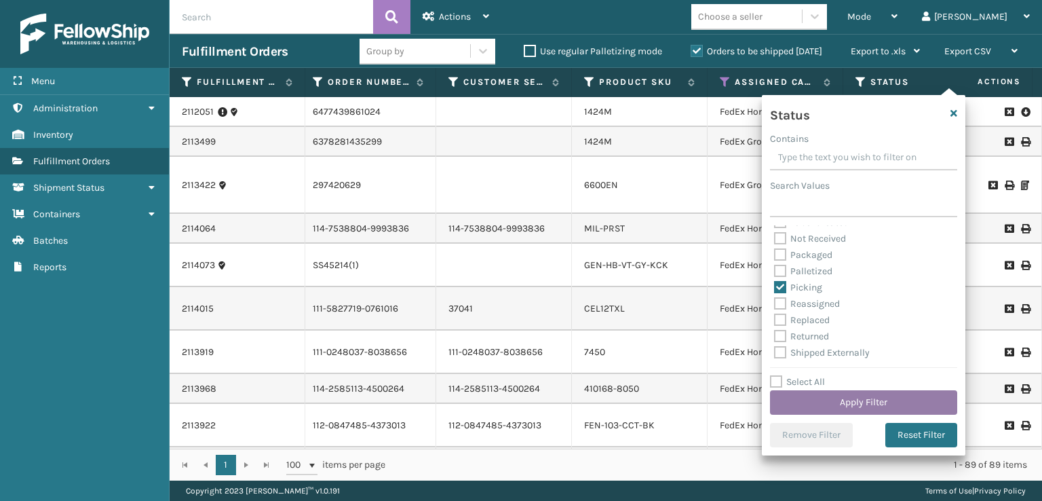
click at [833, 403] on button "Apply Filter" at bounding box center [863, 402] width 187 height 24
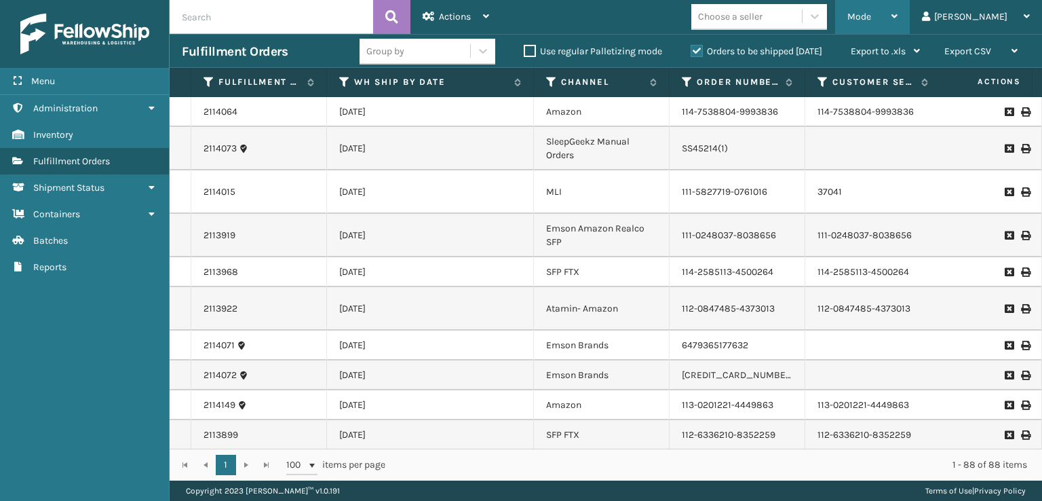
click at [897, 9] on div "Mode" at bounding box center [872, 17] width 50 height 34
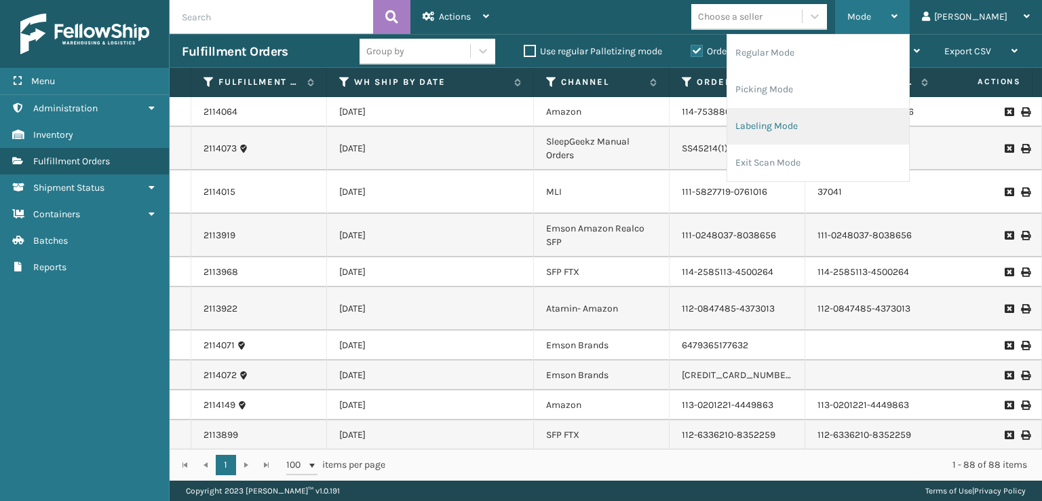
click at [798, 120] on li "Labeling Mode" at bounding box center [818, 126] width 182 height 37
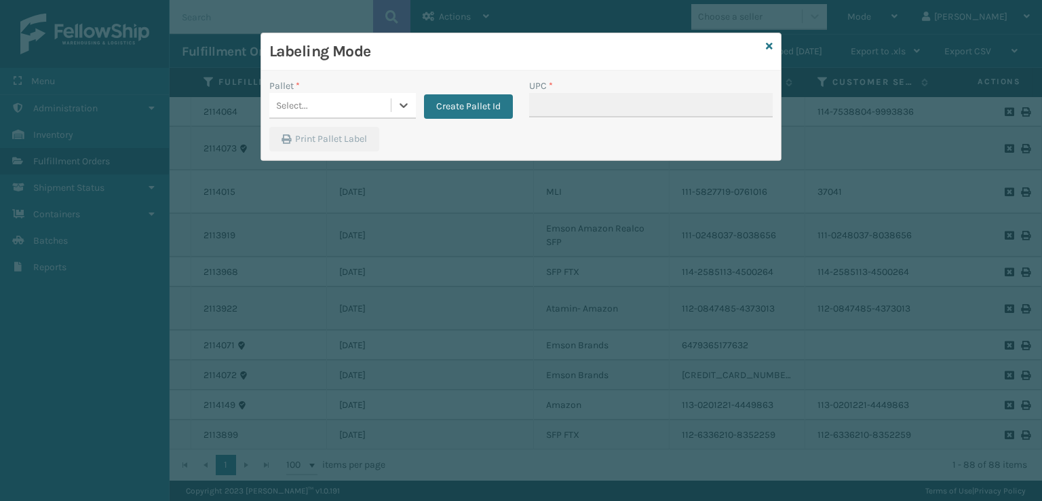
click at [347, 101] on div "Select..." at bounding box center [329, 105] width 121 height 22
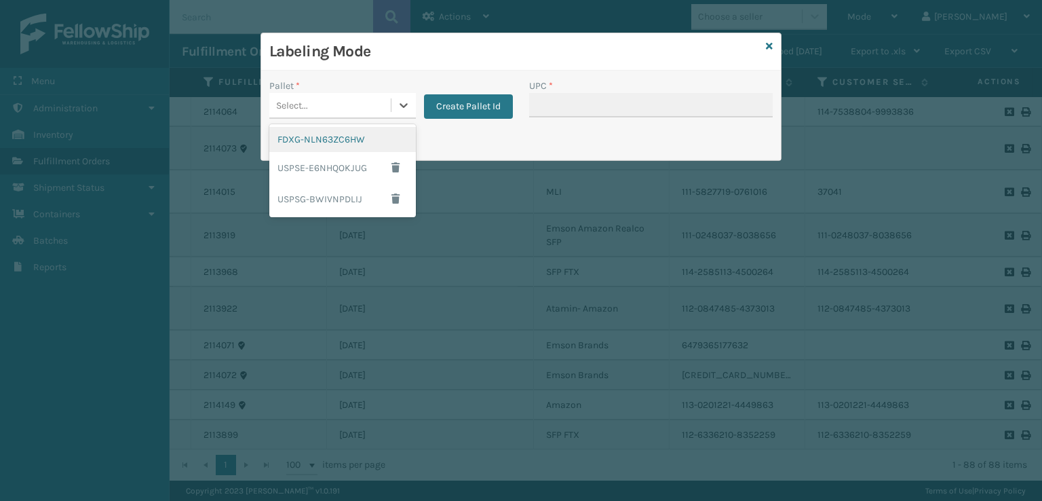
click at [337, 136] on div "FDXG-NLN63ZC6HW" at bounding box center [342, 139] width 147 height 25
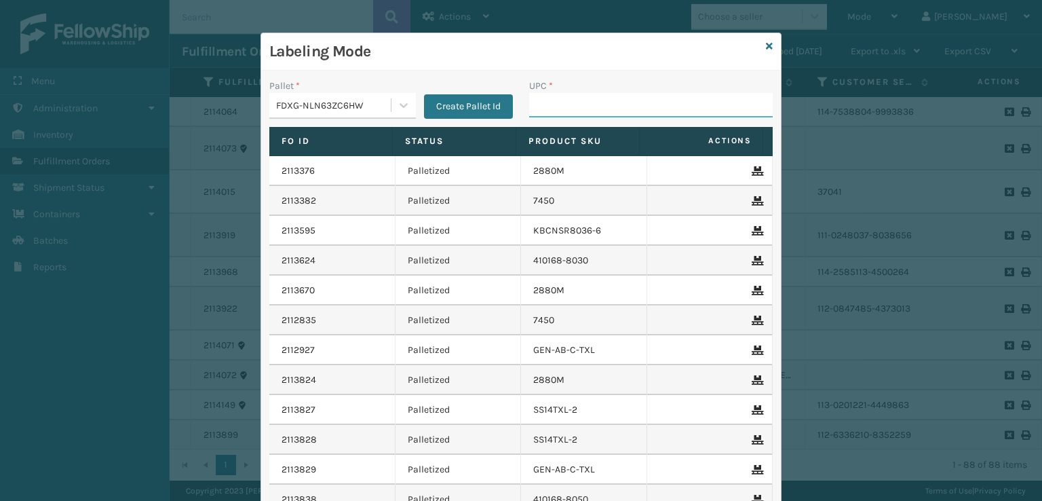
click at [564, 102] on input "UPC *" at bounding box center [651, 105] width 244 height 24
type input "10080313021098"
type input "6017MT"
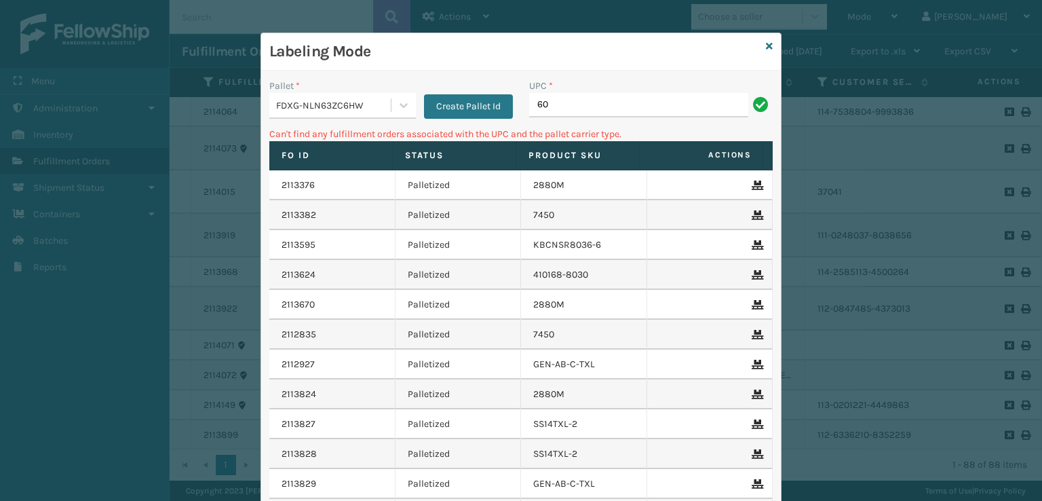
type input "6"
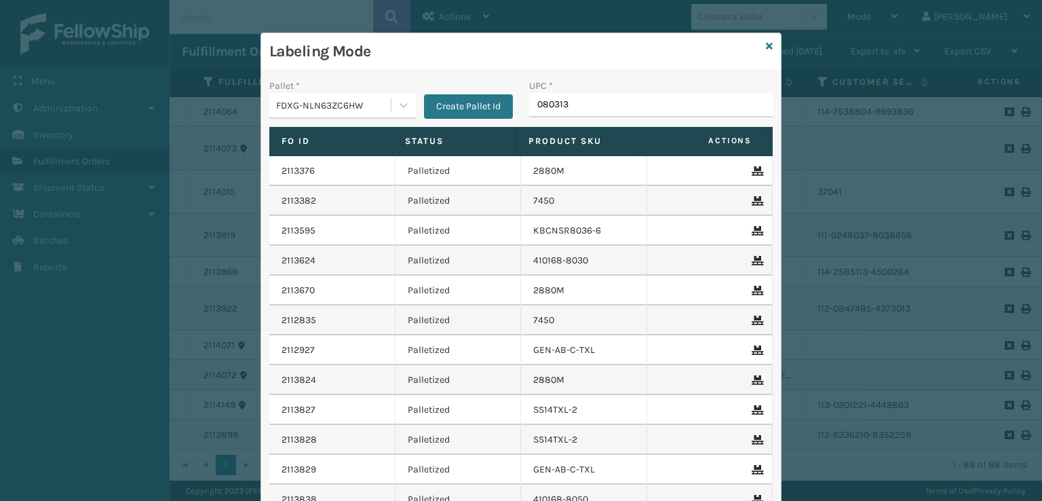
type input "0803130"
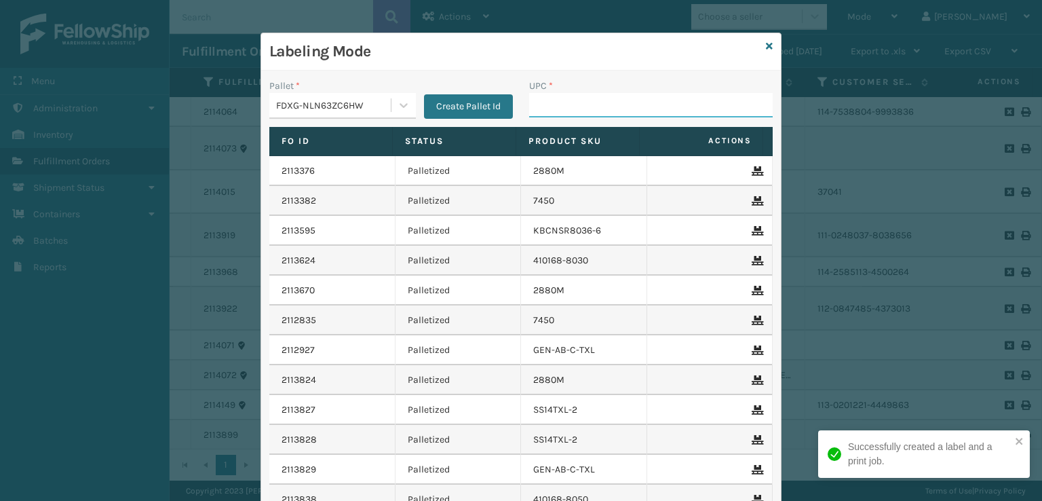
click at [648, 98] on input "UPC *" at bounding box center [651, 105] width 244 height 24
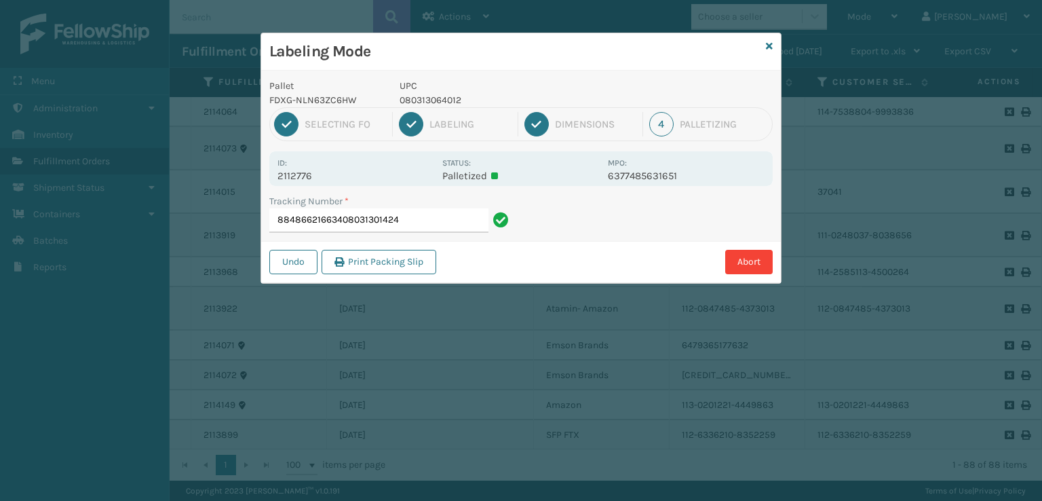
type input "884866216634080313014246"
type input "884873691150080313014246"
type input "884884198917080313014246"
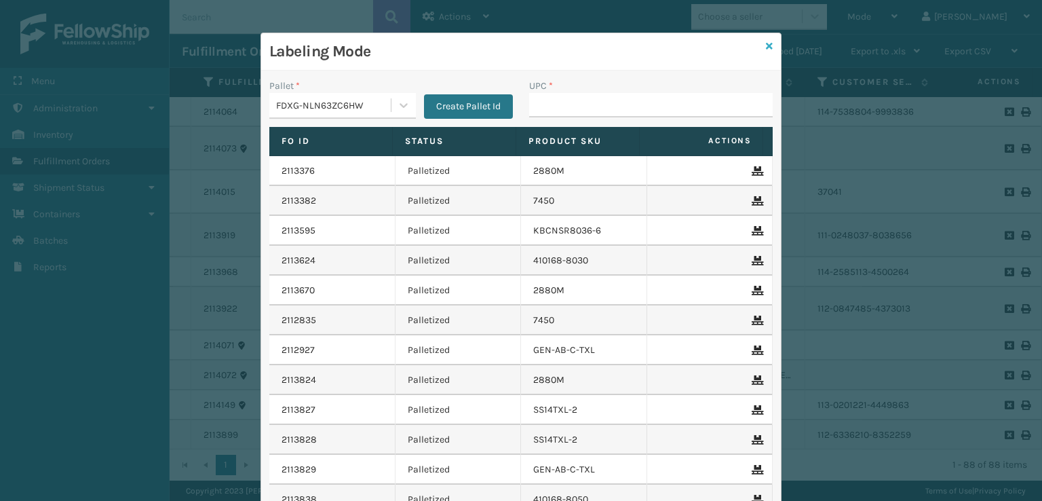
click at [766, 44] on icon at bounding box center [769, 45] width 7 height 9
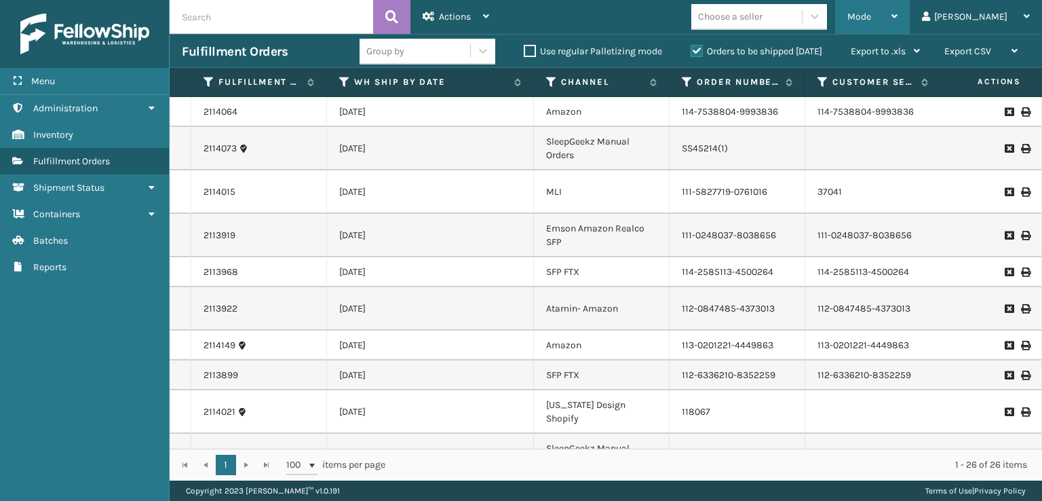
click at [871, 14] on span "Mode" at bounding box center [859, 17] width 24 height 12
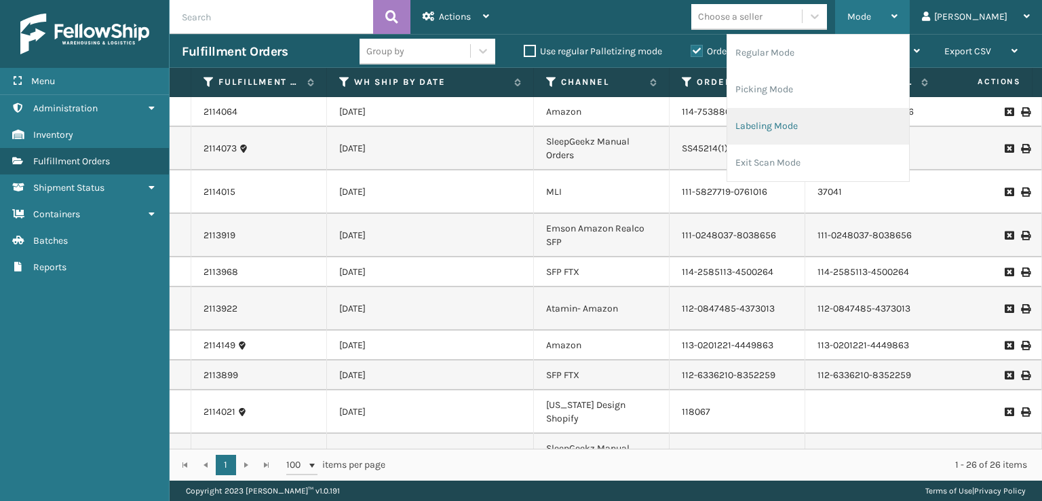
click at [806, 127] on li "Labeling Mode" at bounding box center [818, 126] width 182 height 37
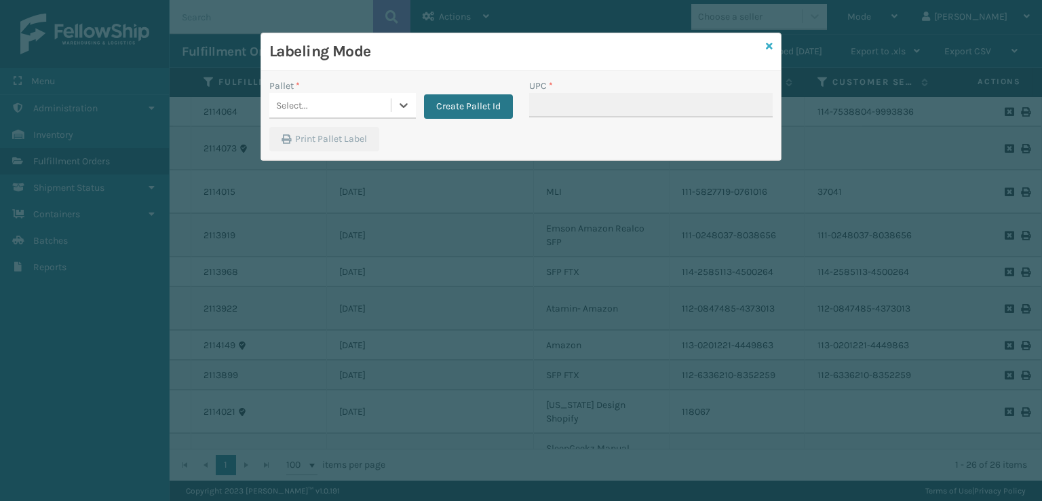
click at [769, 46] on icon at bounding box center [769, 45] width 7 height 9
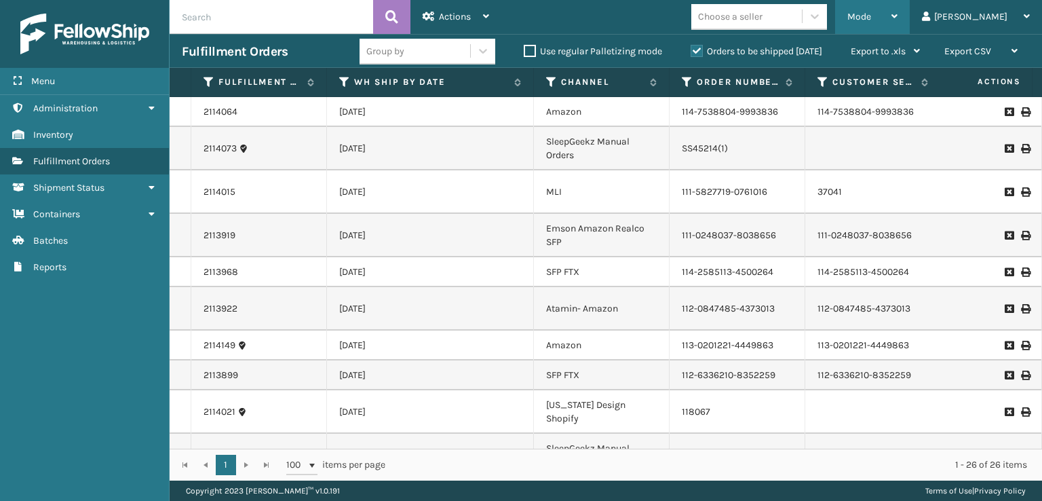
click at [897, 31] on div "Mode" at bounding box center [872, 17] width 50 height 34
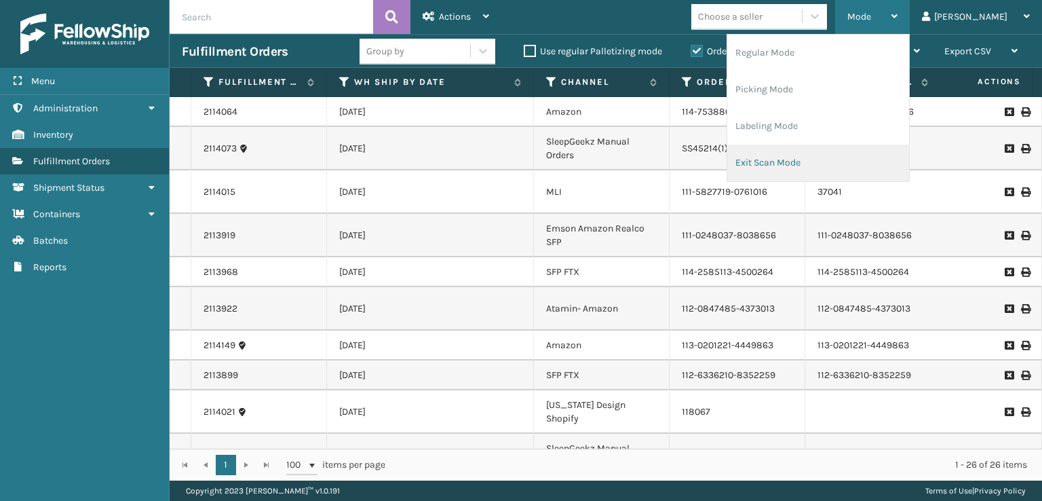
click at [809, 159] on li "Exit Scan Mode" at bounding box center [818, 162] width 182 height 37
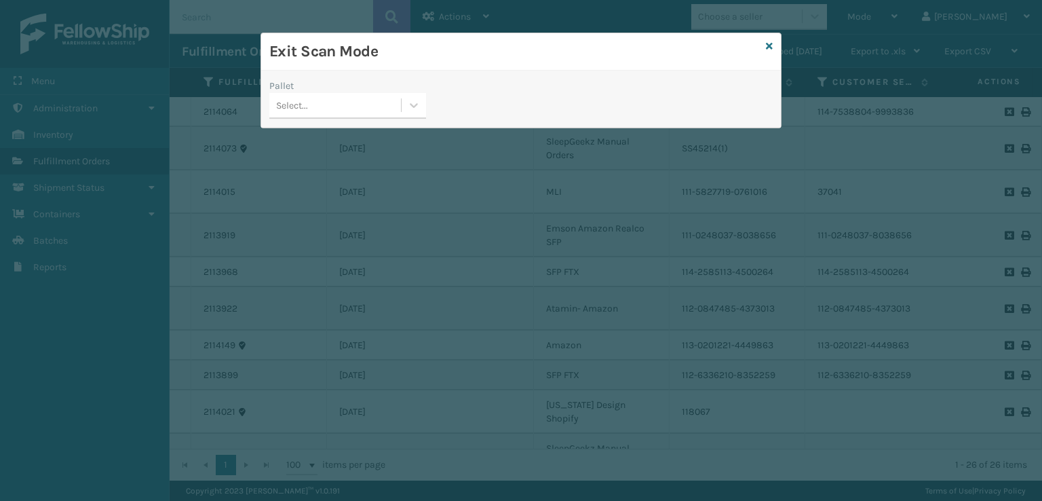
drag, startPoint x: 321, startPoint y: 102, endPoint x: 326, endPoint y: 109, distance: 8.3
click at [323, 102] on div "Select..." at bounding box center [335, 105] width 132 height 22
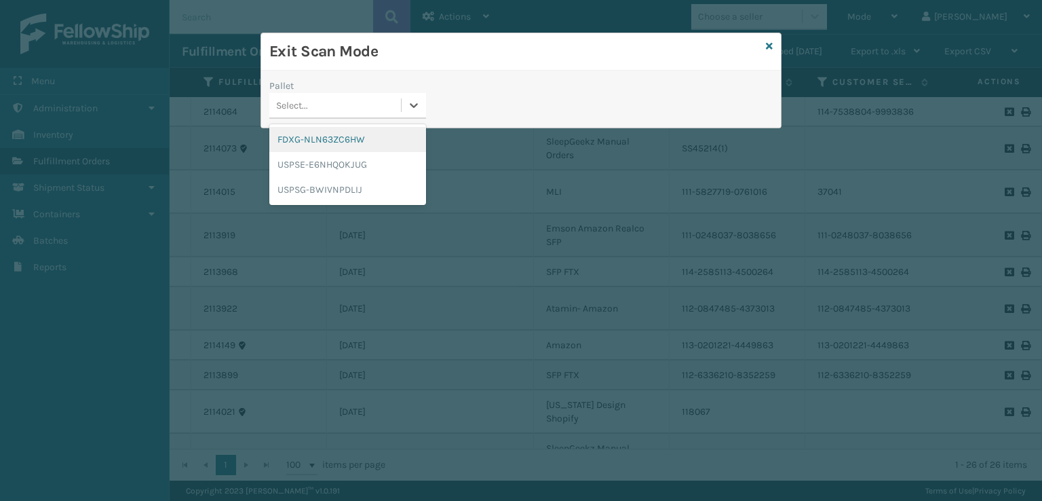
click at [324, 137] on div "FDXG-NLN63ZC6HW" at bounding box center [347, 139] width 157 height 25
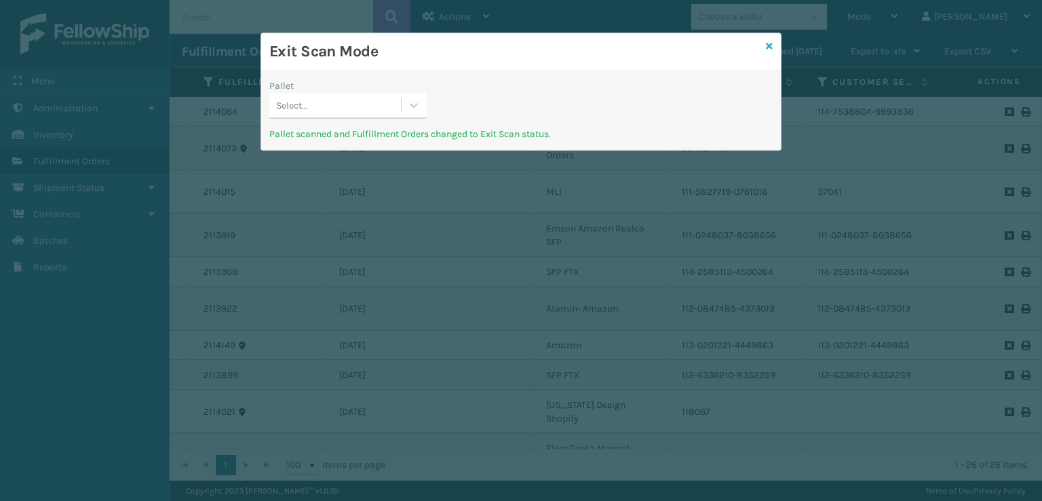
click at [768, 44] on icon at bounding box center [769, 45] width 7 height 9
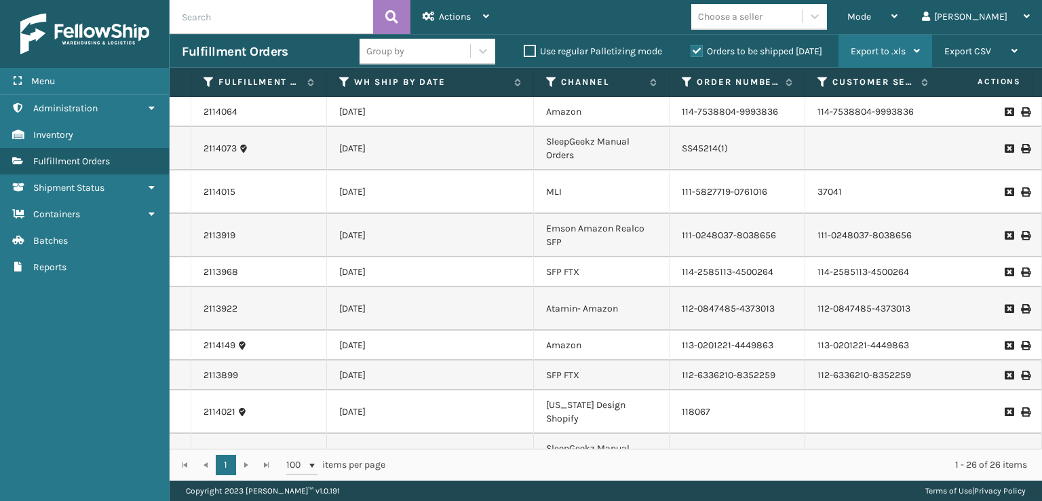
drag, startPoint x: 915, startPoint y: 13, endPoint x: 871, endPoint y: 41, distance: 52.1
click at [909, 36] on div "Actions Settings Remove All Filters Export Labels Bulk Print Close Out Palletiz…" at bounding box center [606, 240] width 872 height 480
click at [903, 11] on div "Mode Regular Mode Picking Mode Labeling Mode Exit Scan Mode" at bounding box center [872, 17] width 75 height 34
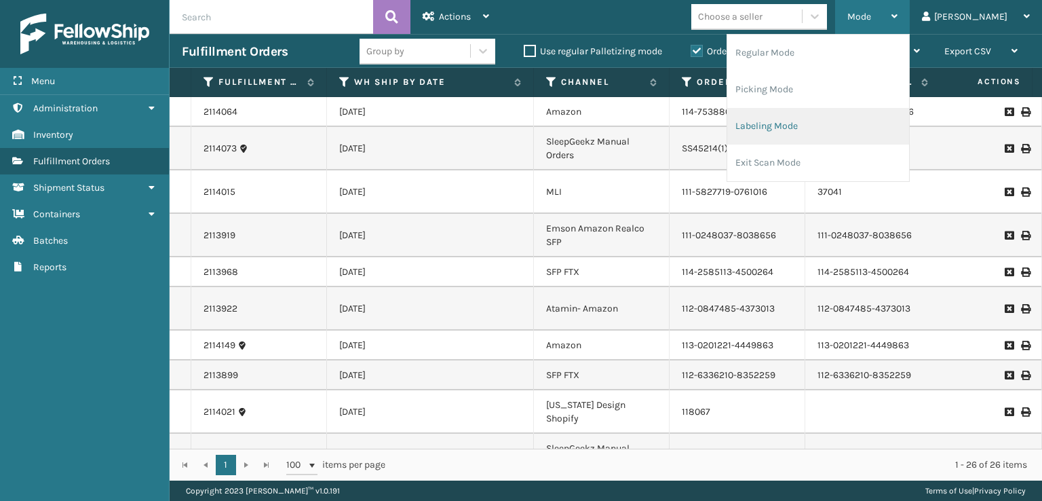
click at [812, 130] on li "Labeling Mode" at bounding box center [818, 126] width 182 height 37
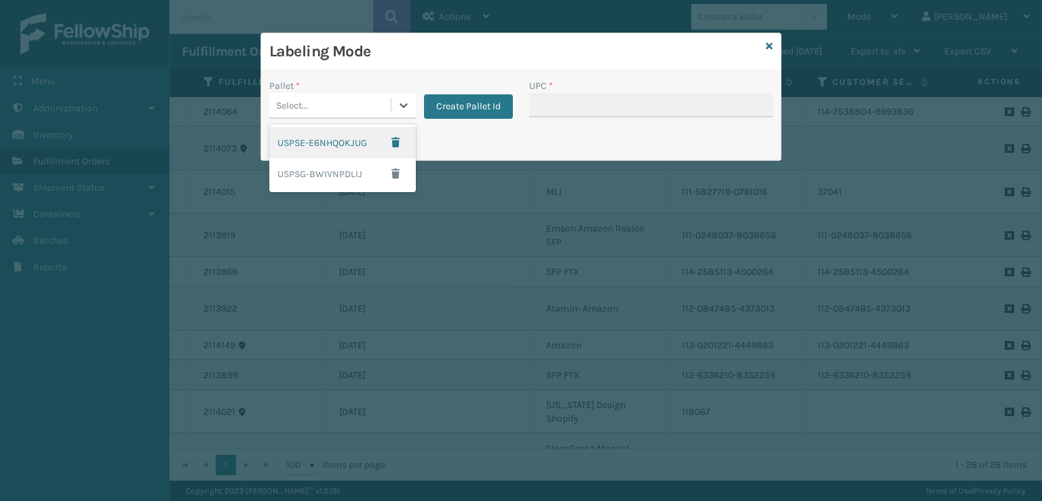
click at [340, 106] on div "Select..." at bounding box center [329, 105] width 121 height 22
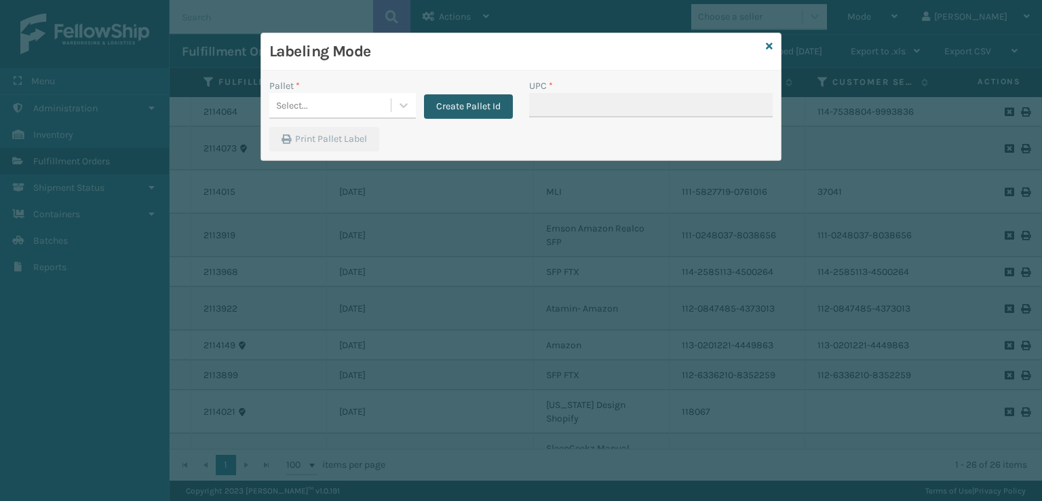
click at [460, 104] on button "Create Pallet Id" at bounding box center [468, 106] width 89 height 24
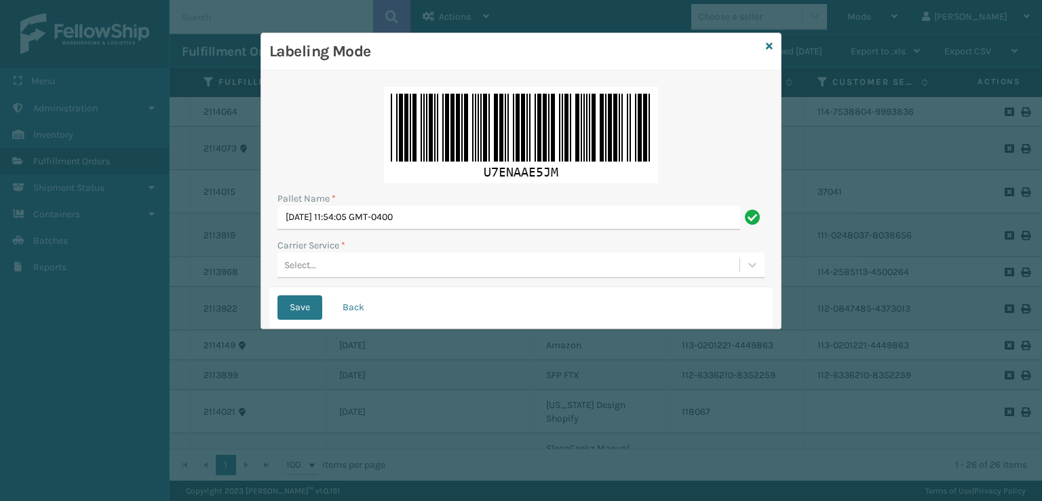
click at [370, 272] on div "Select..." at bounding box center [508, 265] width 462 height 22
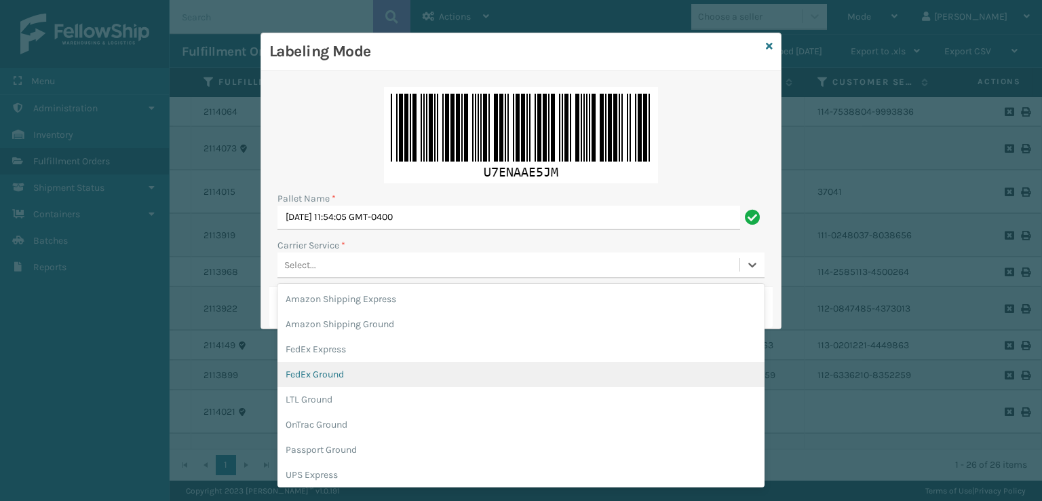
drag, startPoint x: 302, startPoint y: 374, endPoint x: 368, endPoint y: 294, distance: 103.1
click at [301, 372] on div "FedEx Ground" at bounding box center [520, 374] width 487 height 25
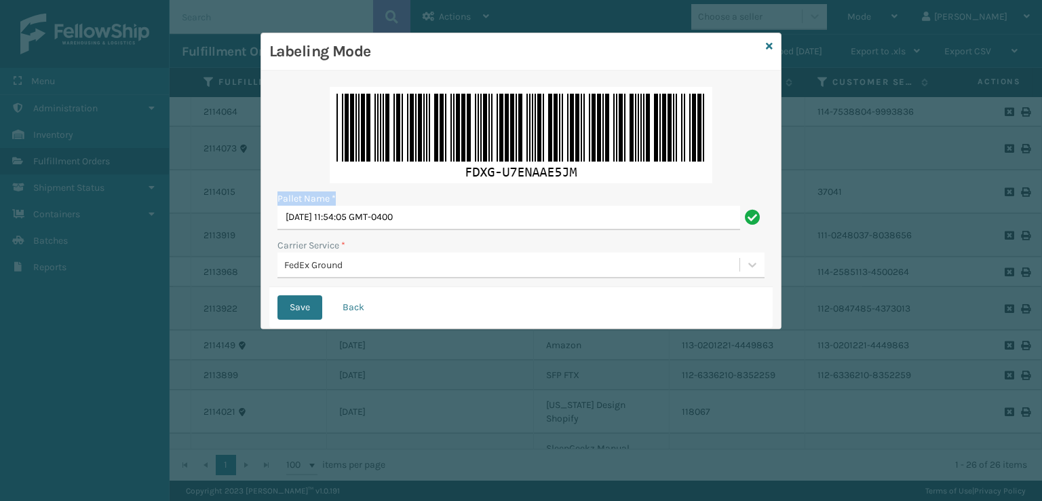
drag, startPoint x: 361, startPoint y: 201, endPoint x: 125, endPoint y: 203, distance: 236.1
click at [125, 203] on div "Labeling Mode Pallet Name * [DATE] 11:54:05 GMT-0400 Carrier Service * FedEx Gr…" at bounding box center [521, 250] width 1042 height 501
drag, startPoint x: 437, startPoint y: 218, endPoint x: 174, endPoint y: 212, distance: 263.2
click at [174, 212] on div "Labeling Mode Pallet Name * [DATE] 11:54:05 GMT-0400 Carrier Service * FedEx Gr…" at bounding box center [521, 250] width 1042 height 501
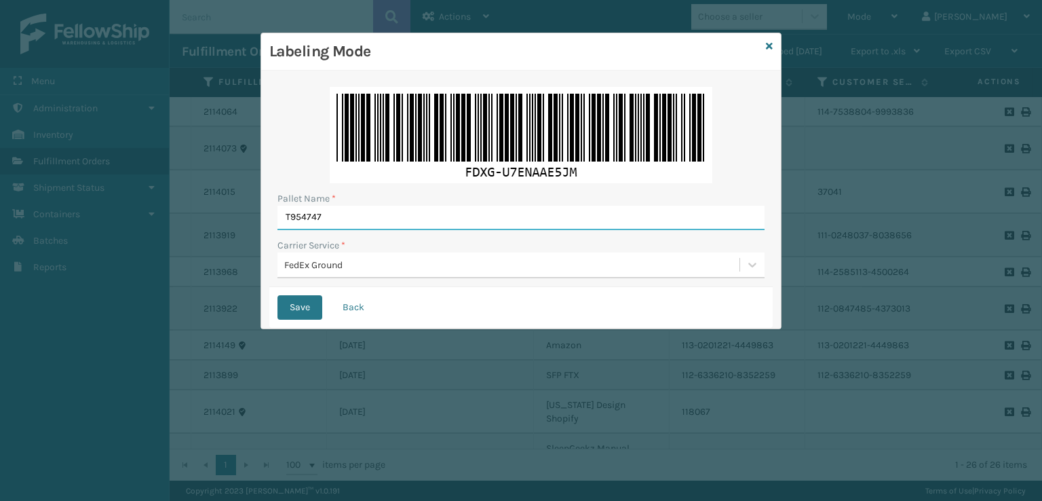
type input "T954747"
click at [277, 295] on button "Save" at bounding box center [299, 307] width 45 height 24
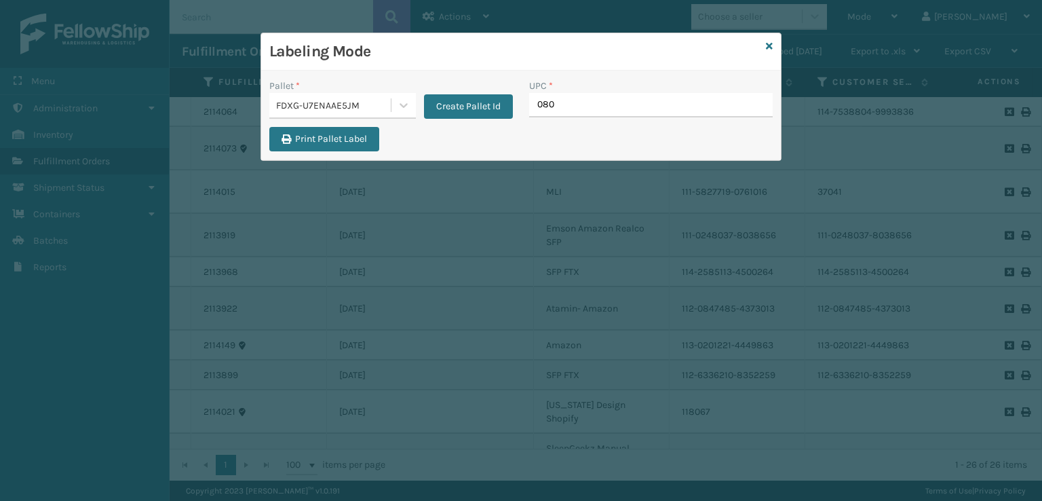
type input "0803"
click at [766, 43] on icon at bounding box center [769, 45] width 7 height 9
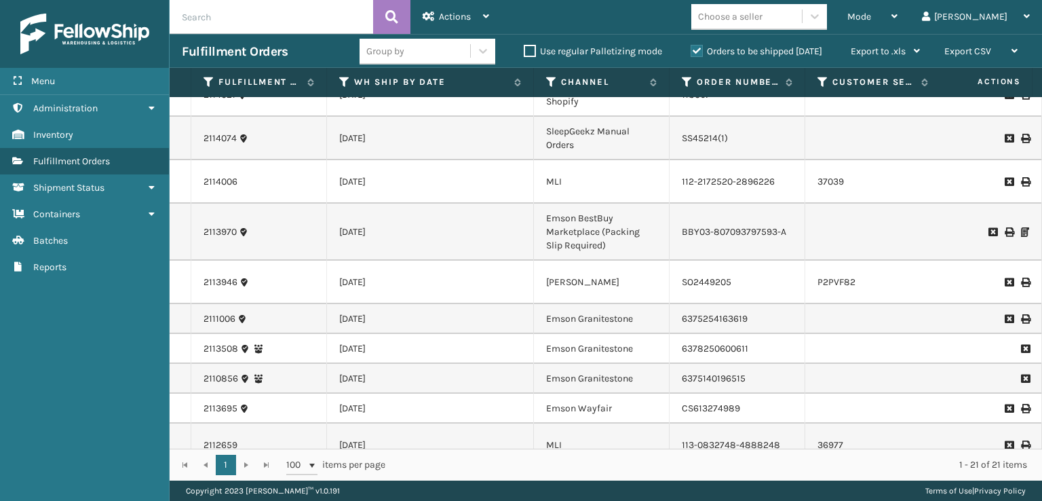
scroll to position [502, 0]
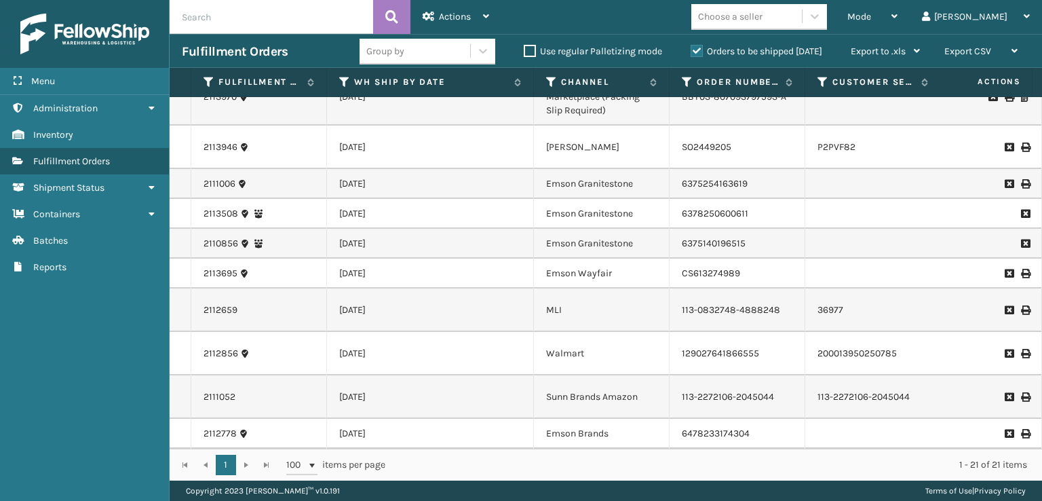
click at [790, 6] on div "Choose a seller" at bounding box center [746, 16] width 111 height 22
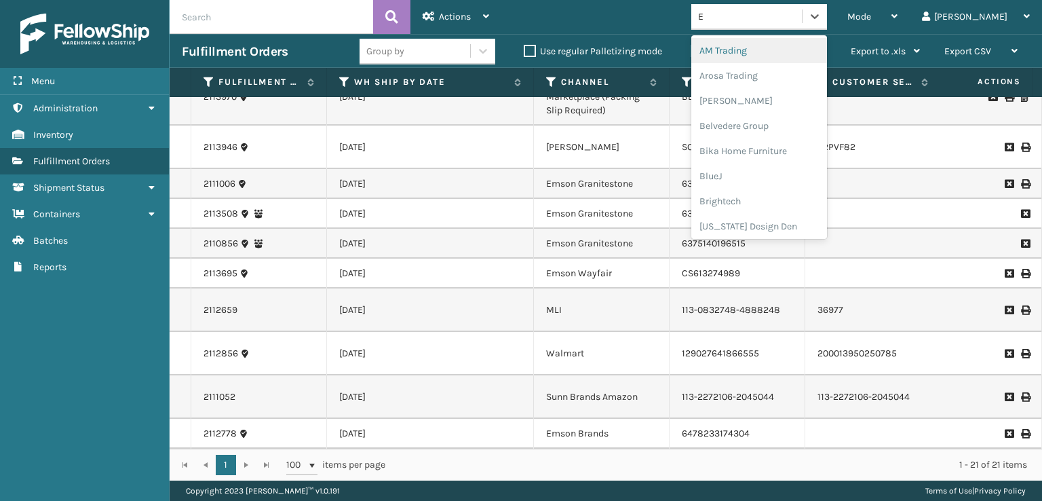
type input "EM"
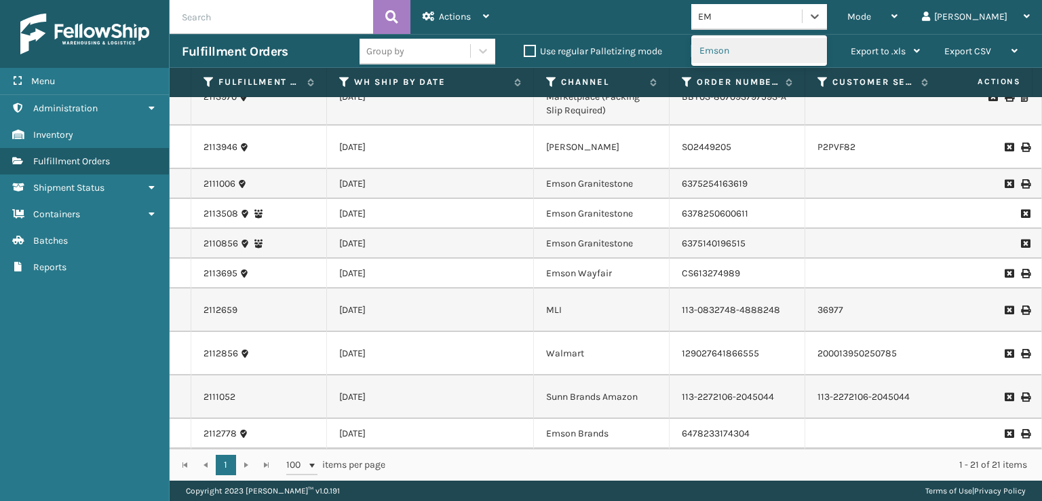
click at [790, 58] on div "Emson" at bounding box center [759, 50] width 136 height 25
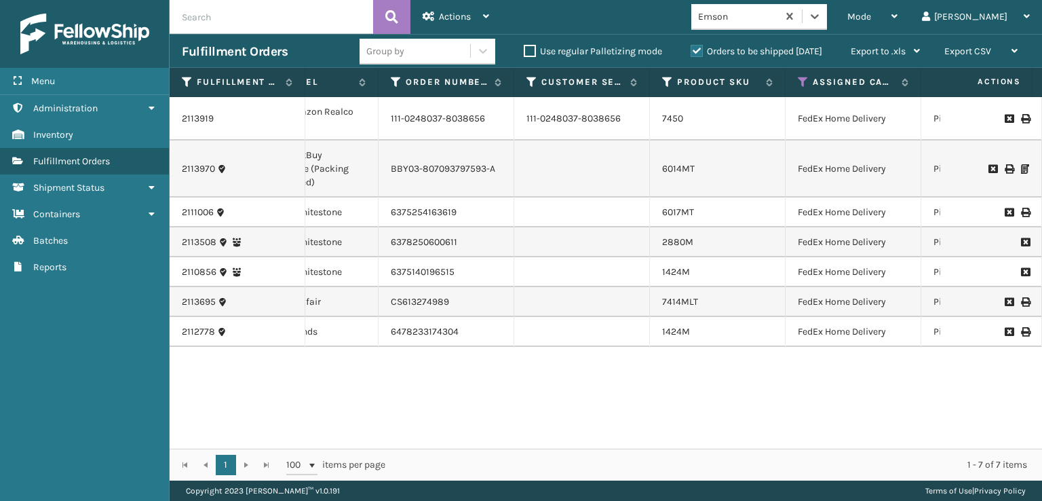
scroll to position [0, 293]
click at [703, 218] on div "6017MT" at bounding box center [715, 213] width 111 height 14
click at [631, 210] on td at bounding box center [580, 212] width 136 height 30
click at [667, 215] on link "6017MT" at bounding box center [676, 212] width 32 height 12
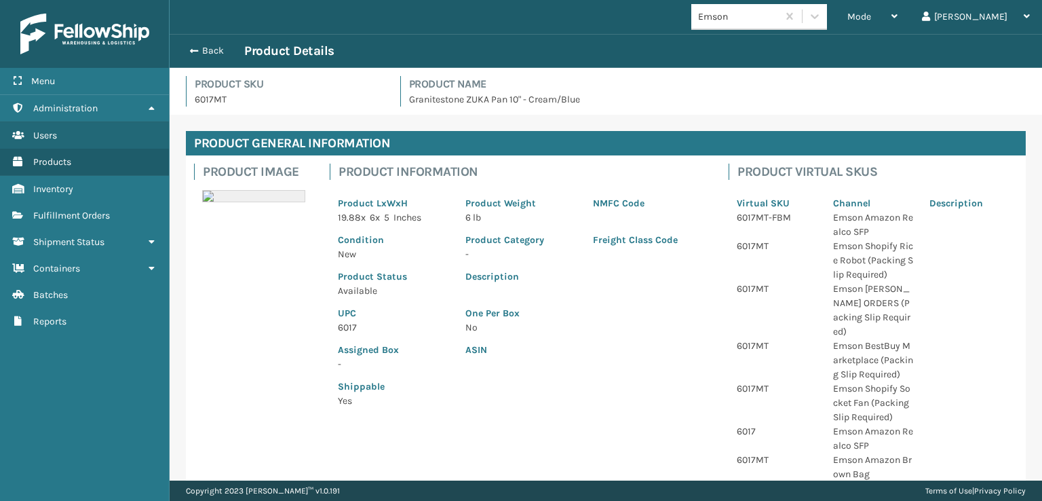
click at [363, 334] on p "6017" at bounding box center [393, 327] width 111 height 14
click at [189, 52] on span "button" at bounding box center [192, 50] width 8 height 9
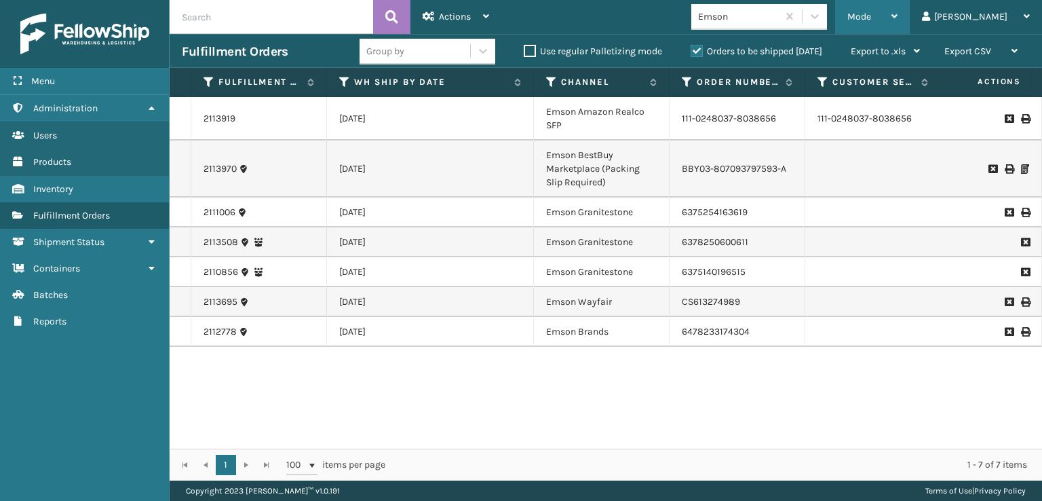
click at [897, 13] on div "Mode" at bounding box center [872, 17] width 50 height 34
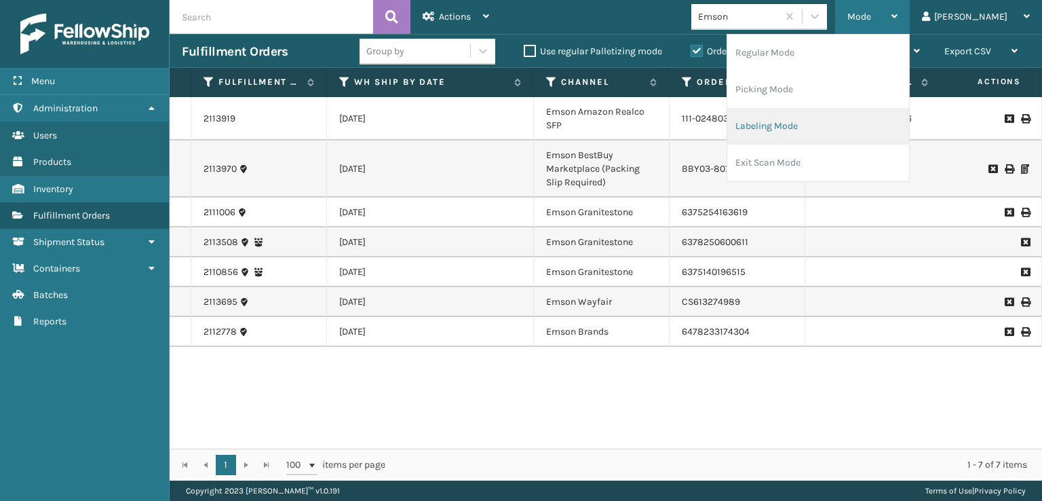
click at [809, 126] on li "Labeling Mode" at bounding box center [818, 126] width 182 height 37
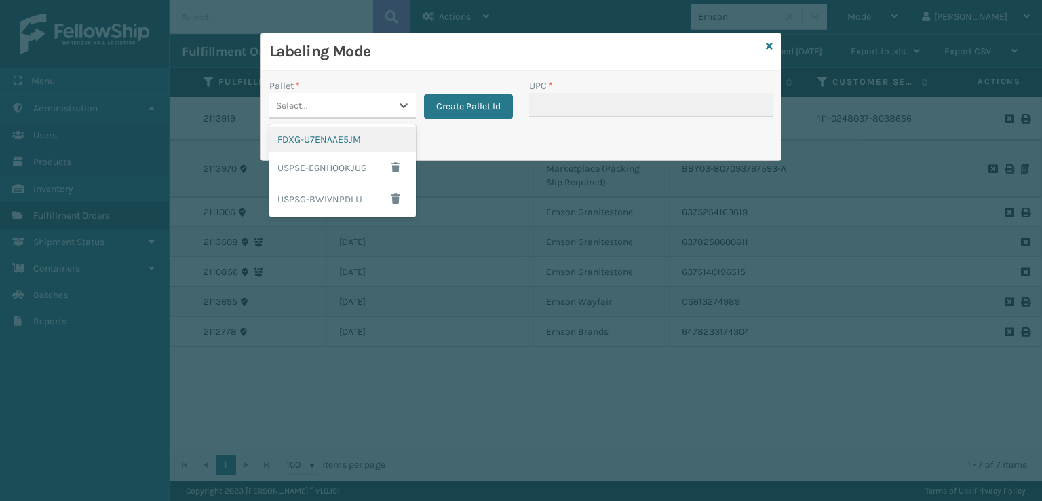
click at [326, 103] on div "Select..." at bounding box center [329, 105] width 121 height 22
drag, startPoint x: 312, startPoint y: 140, endPoint x: 551, endPoint y: 71, distance: 248.6
click at [319, 136] on div "FDXG-U7ENAAE5JM" at bounding box center [342, 139] width 147 height 25
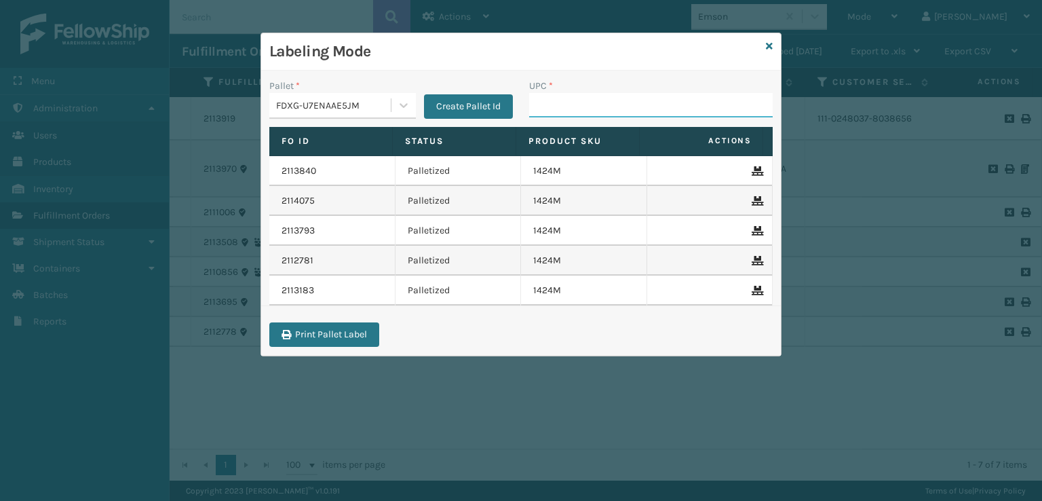
click at [602, 104] on input "UPC *" at bounding box center [651, 105] width 244 height 24
type input "6017"
drag, startPoint x: 547, startPoint y: 137, endPoint x: 769, endPoint y: 47, distance: 239.4
click at [769, 47] on icon at bounding box center [769, 45] width 7 height 9
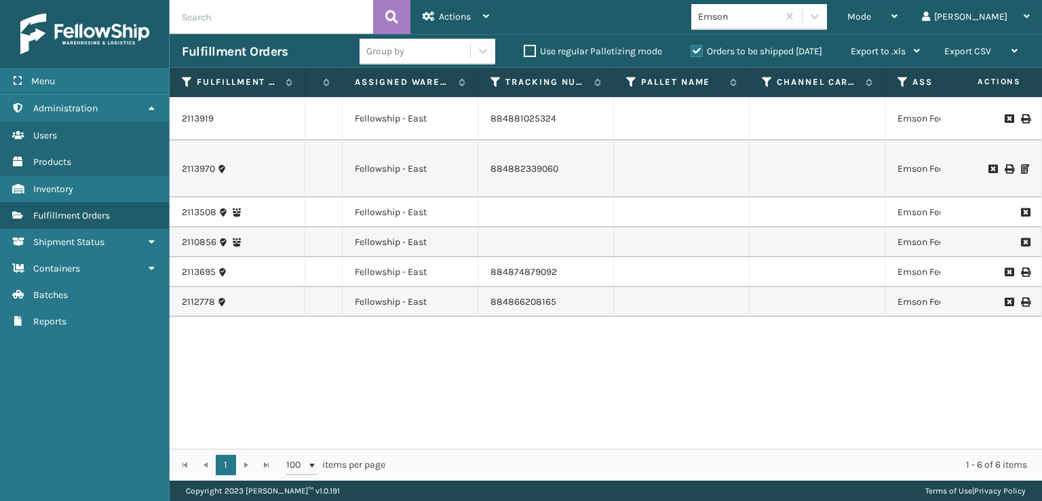
scroll to position [0, 1312]
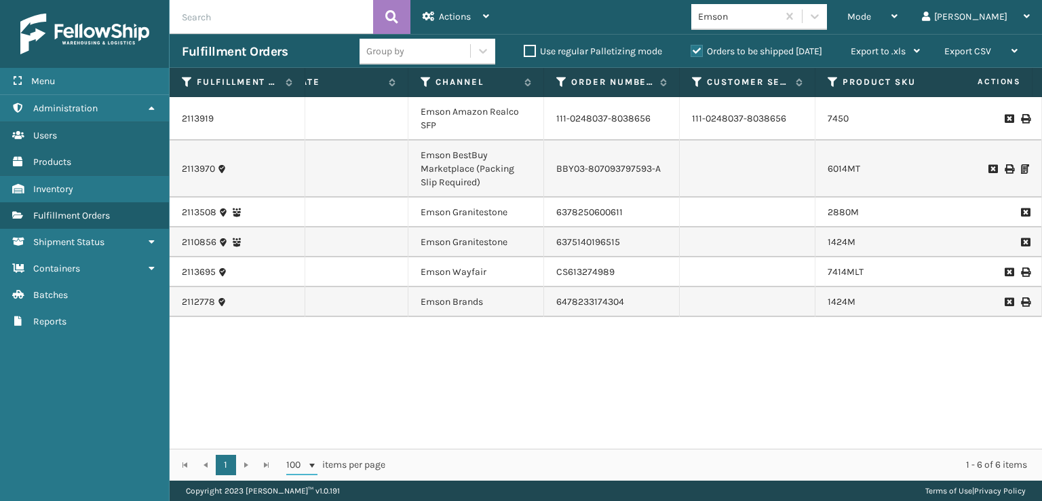
click at [312, 454] on span at bounding box center [312, 464] width 11 height 20
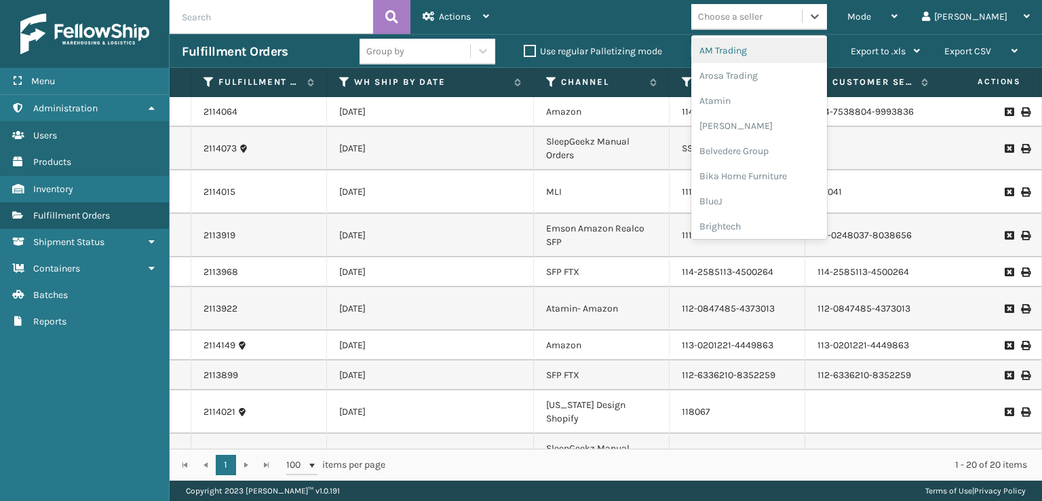
click at [762, 21] on div "Choose a seller" at bounding box center [730, 16] width 64 height 14
click at [762, 19] on div "Choose a seller" at bounding box center [730, 16] width 64 height 14
type input "MI"
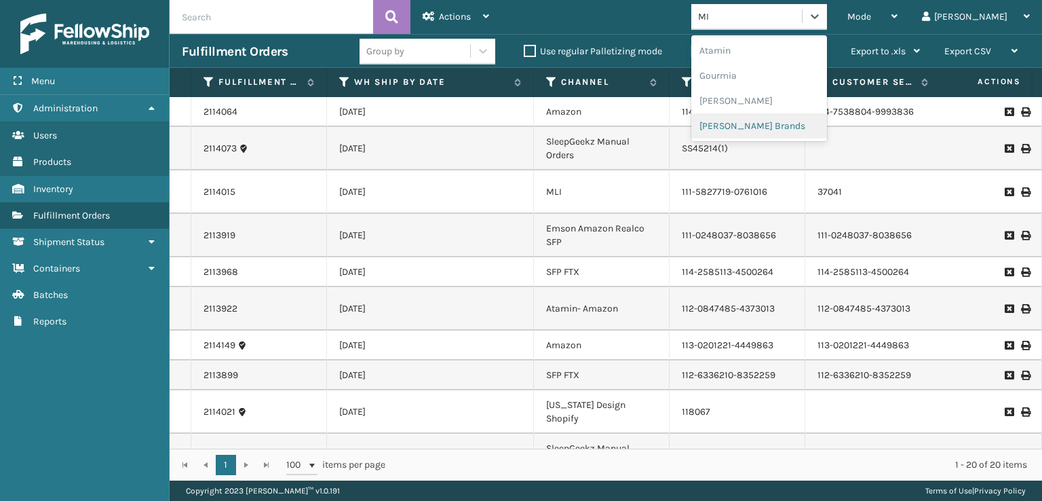
click at [790, 125] on div "[PERSON_NAME] Brands" at bounding box center [759, 125] width 136 height 25
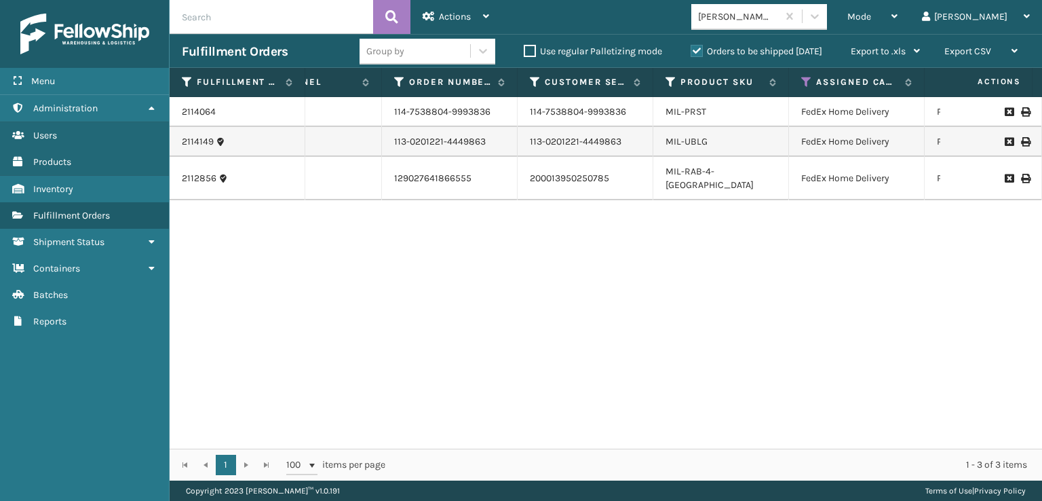
click at [686, 176] on li "MIL-RAB-4-[GEOGRAPHIC_DATA]" at bounding box center [720, 178] width 111 height 27
click at [689, 174] on link "MIL-RAB-4-[GEOGRAPHIC_DATA]" at bounding box center [709, 178] width 88 height 25
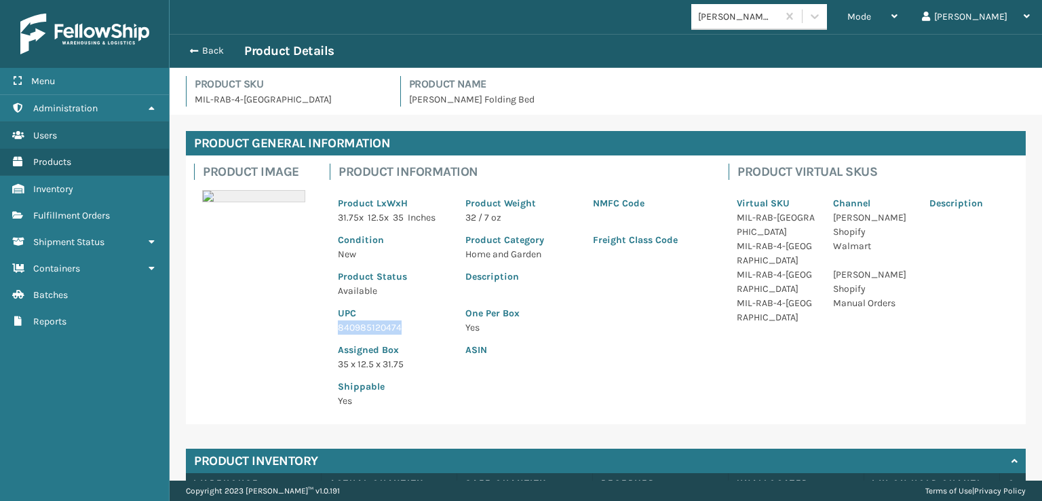
drag, startPoint x: 404, startPoint y: 330, endPoint x: 327, endPoint y: 329, distance: 76.7
click at [326, 329] on div "Product Information Product LxWxH 31.75 x 12.5 x 35 Inches Product Weight 32 / …" at bounding box center [521, 289] width 399 height 269
copy p "840985120474"
drag, startPoint x: 187, startPoint y: 52, endPoint x: 229, endPoint y: 42, distance: 43.1
click at [188, 50] on button "Back" at bounding box center [213, 51] width 62 height 12
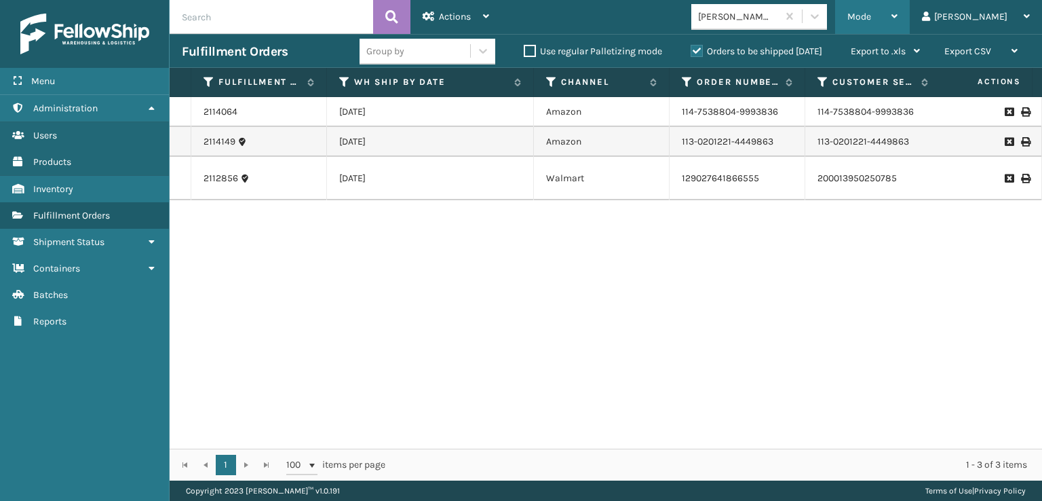
drag, startPoint x: 905, startPoint y: 14, endPoint x: 804, endPoint y: 104, distance: 134.5
click at [899, 19] on div "Mode Regular Mode Picking Mode Labeling Mode Exit Scan Mode" at bounding box center [872, 17] width 75 height 34
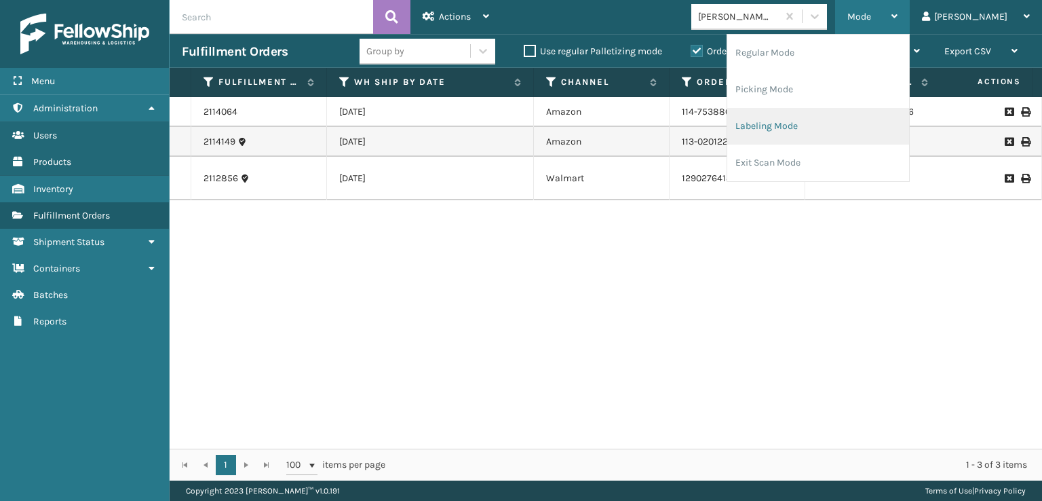
click at [788, 132] on li "Labeling Mode" at bounding box center [818, 126] width 182 height 37
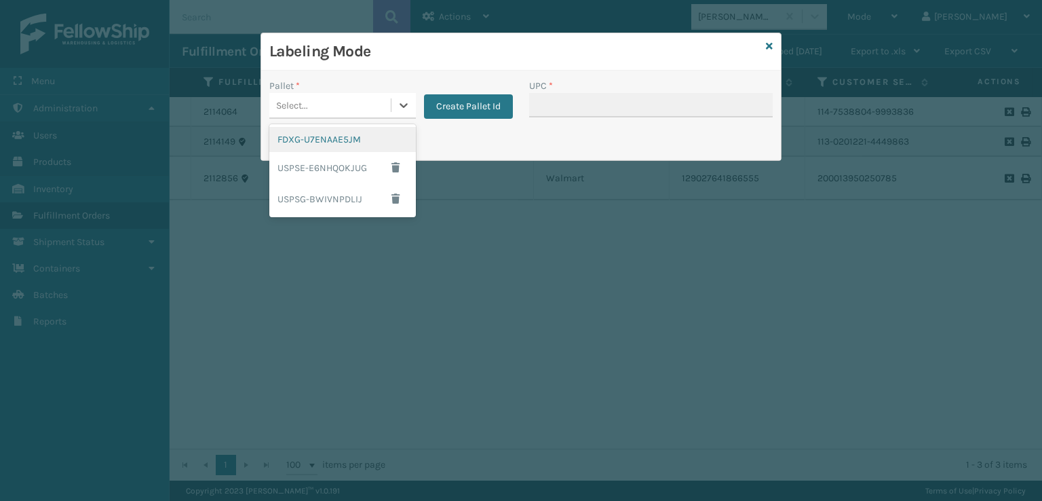
click at [307, 112] on div "Select..." at bounding box center [329, 105] width 121 height 22
drag, startPoint x: 313, startPoint y: 142, endPoint x: 532, endPoint y: 121, distance: 220.1
click at [315, 144] on div "FDXG-U7ENAAE5JM" at bounding box center [342, 139] width 147 height 25
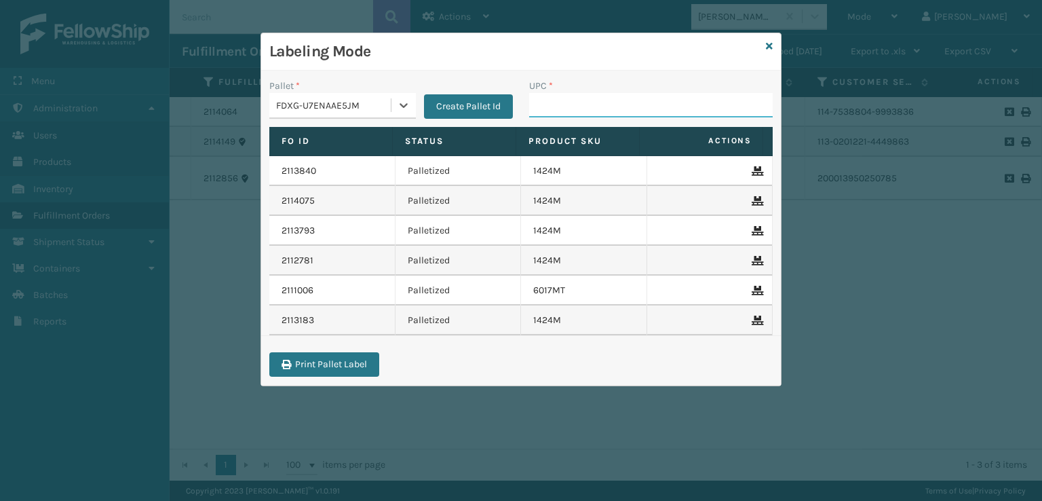
click at [570, 106] on input "UPC *" at bounding box center [651, 105] width 244 height 24
paste input "840985120474"
type input "840985120474"
click at [779, 47] on div "Labeling Mode" at bounding box center [521, 51] width 520 height 37
click at [777, 46] on div "Labeling Mode" at bounding box center [521, 51] width 520 height 37
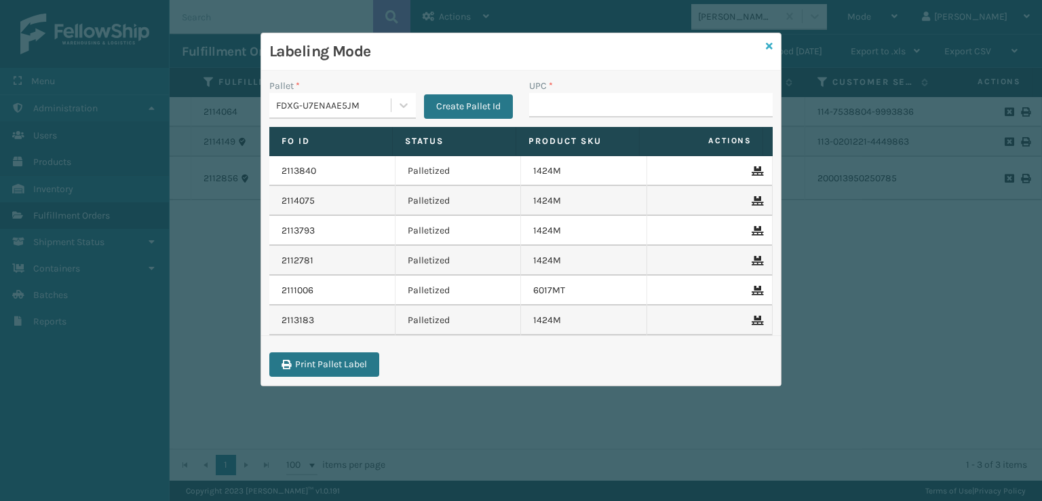
click at [768, 45] on icon at bounding box center [769, 45] width 7 height 9
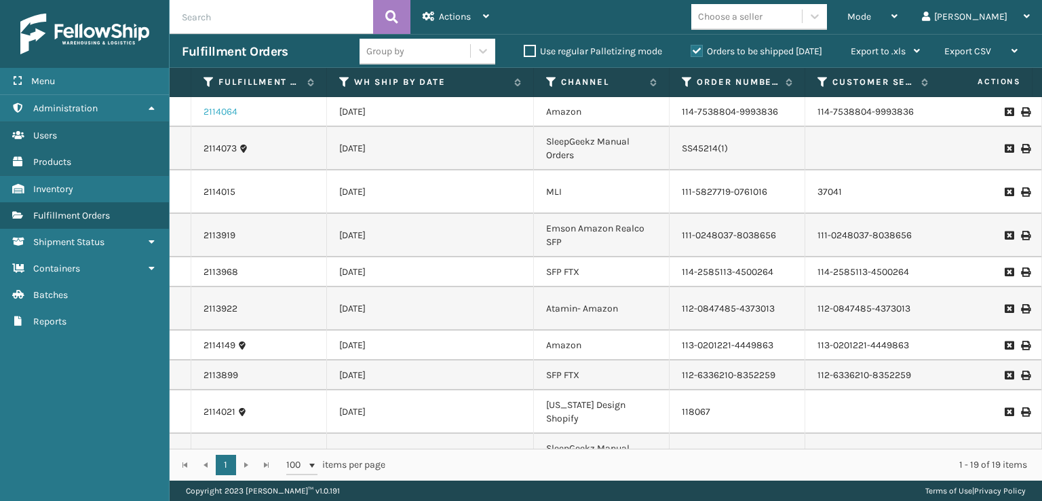
click at [210, 116] on link "2114064" at bounding box center [220, 112] width 34 height 14
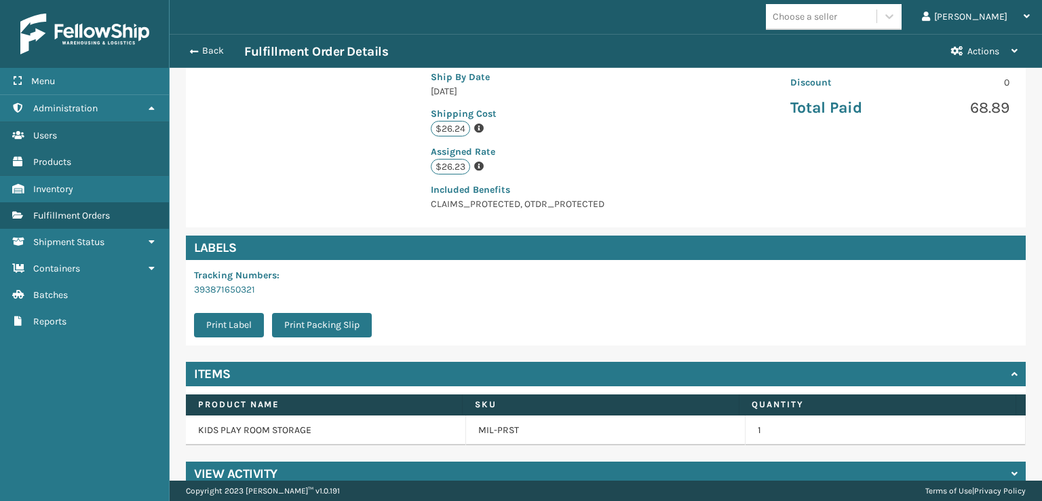
scroll to position [315, 0]
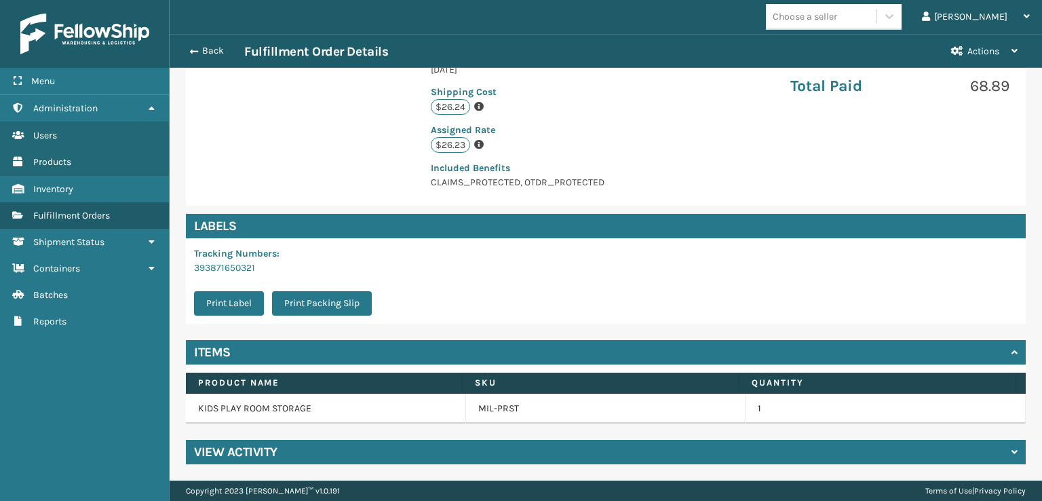
click at [257, 451] on h4 "View Activity" at bounding box center [235, 452] width 83 height 16
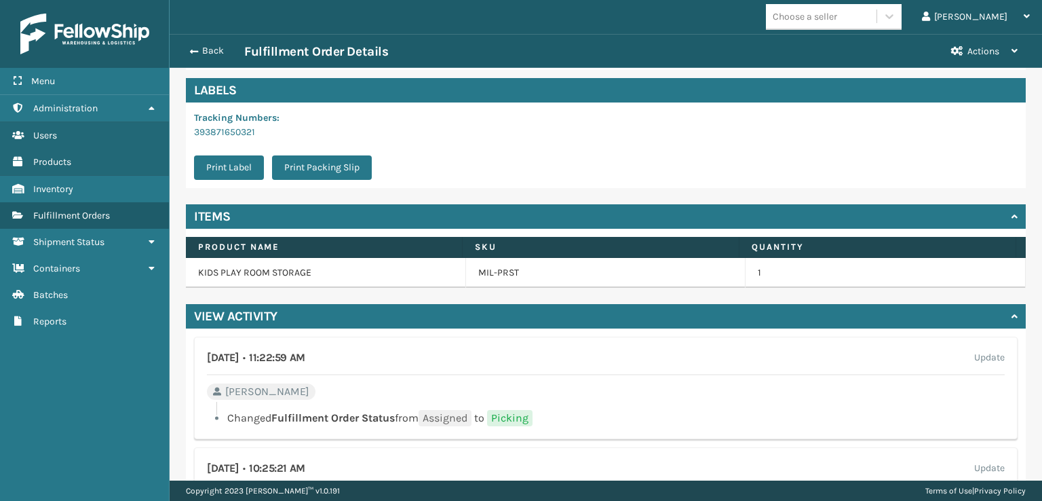
scroll to position [518, 0]
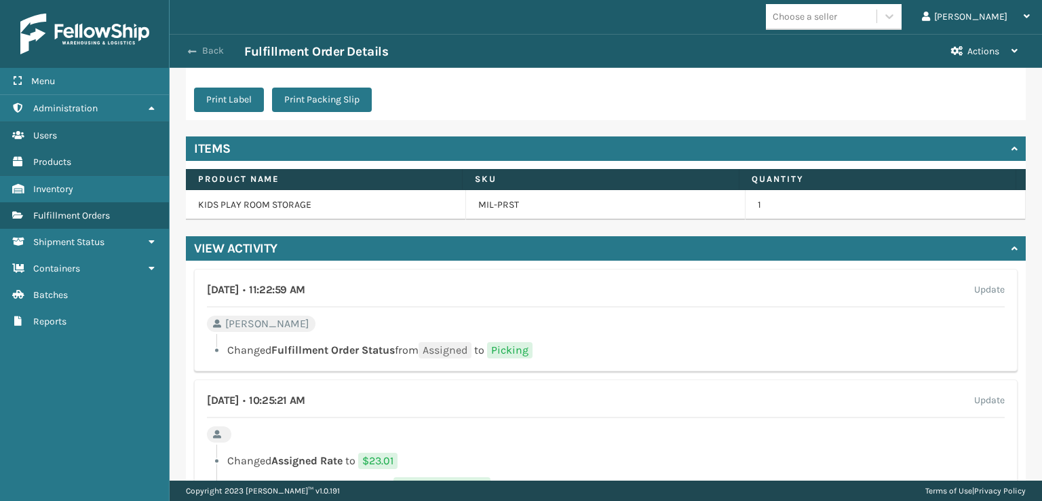
click at [190, 52] on span "button" at bounding box center [192, 51] width 8 height 9
